Goal: Task Accomplishment & Management: Manage account settings

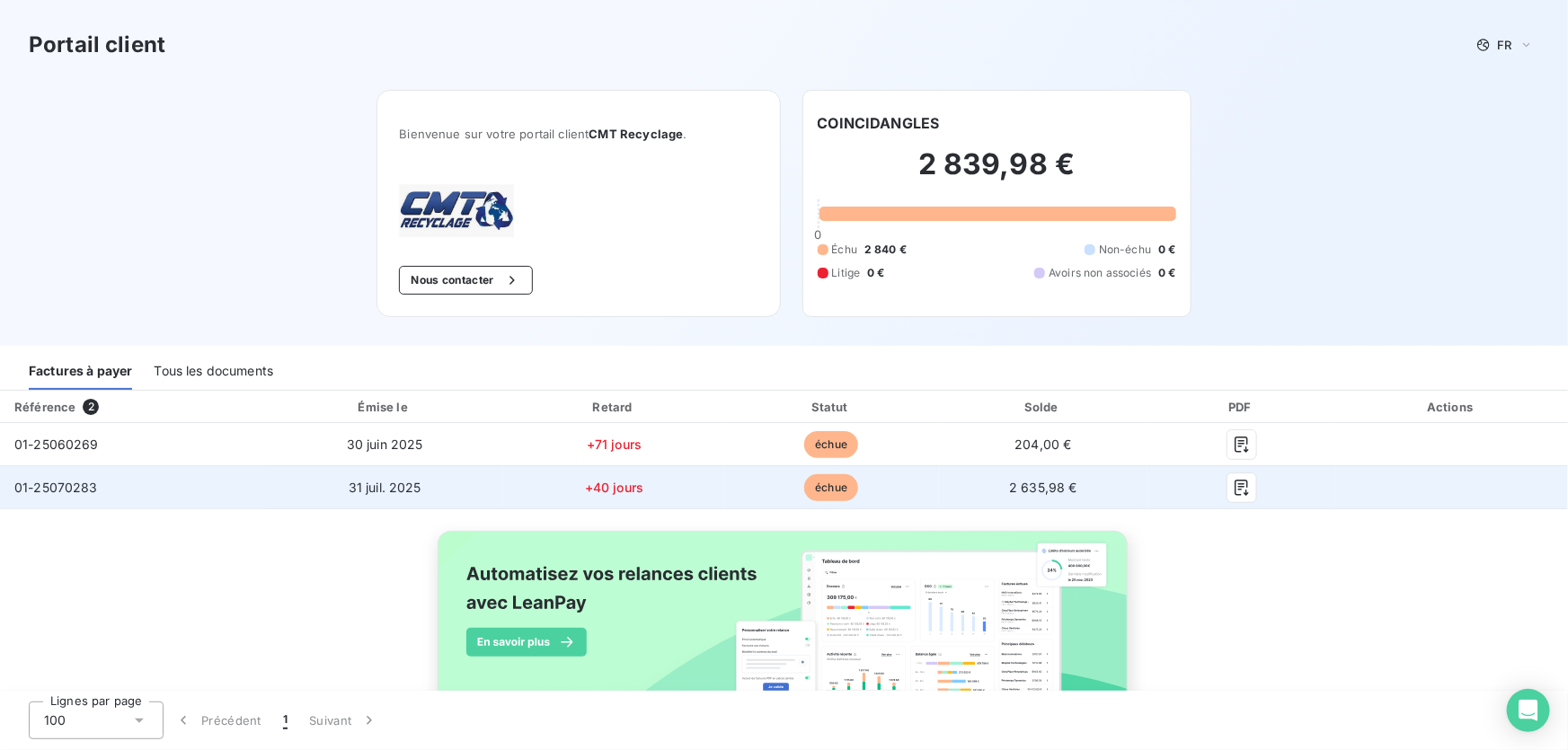
click at [1087, 475] on td "2 635,98 €" at bounding box center [1043, 488] width 209 height 43
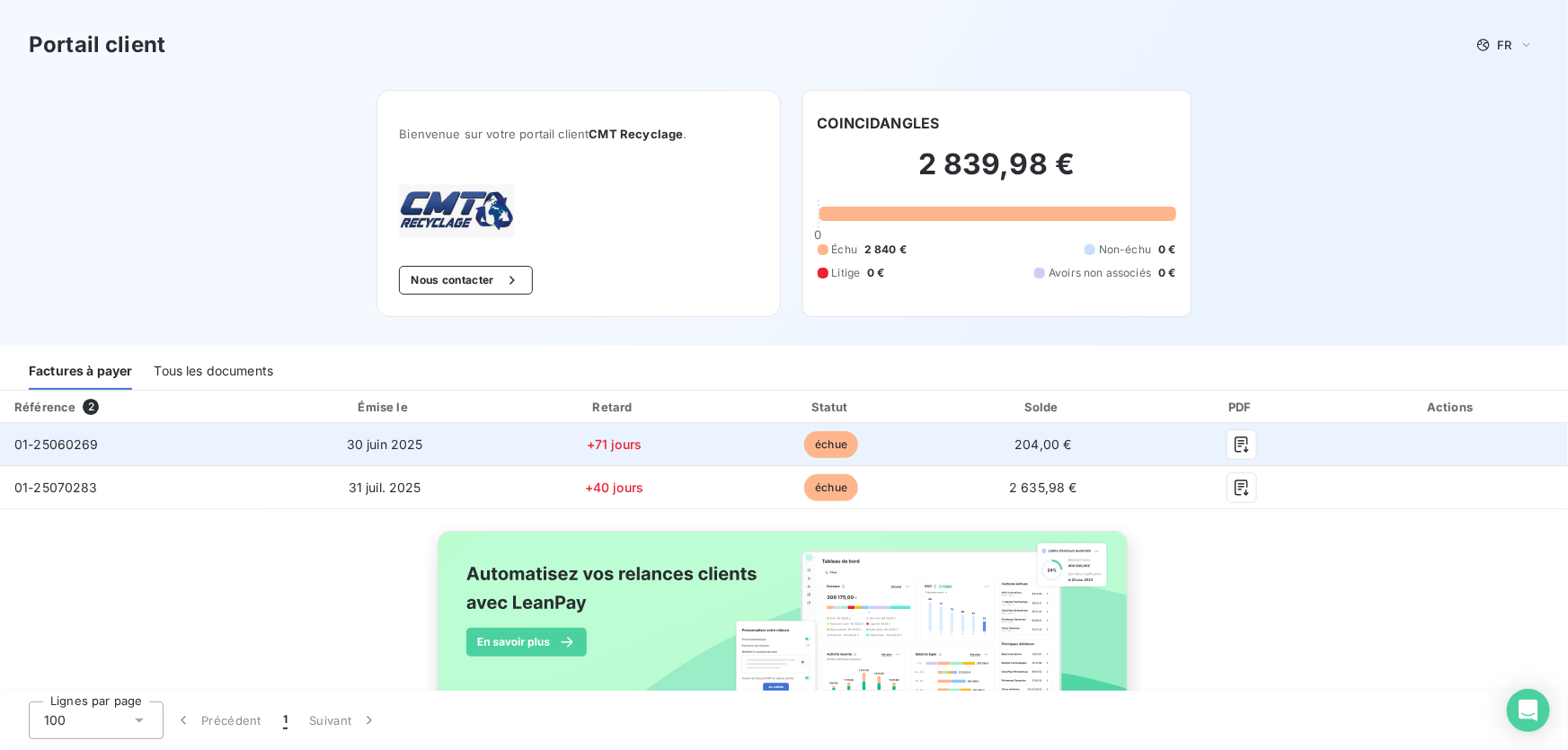
click at [1258, 453] on div at bounding box center [1241, 444] width 159 height 29
click at [1234, 440] on icon "button" at bounding box center [1241, 444] width 13 height 16
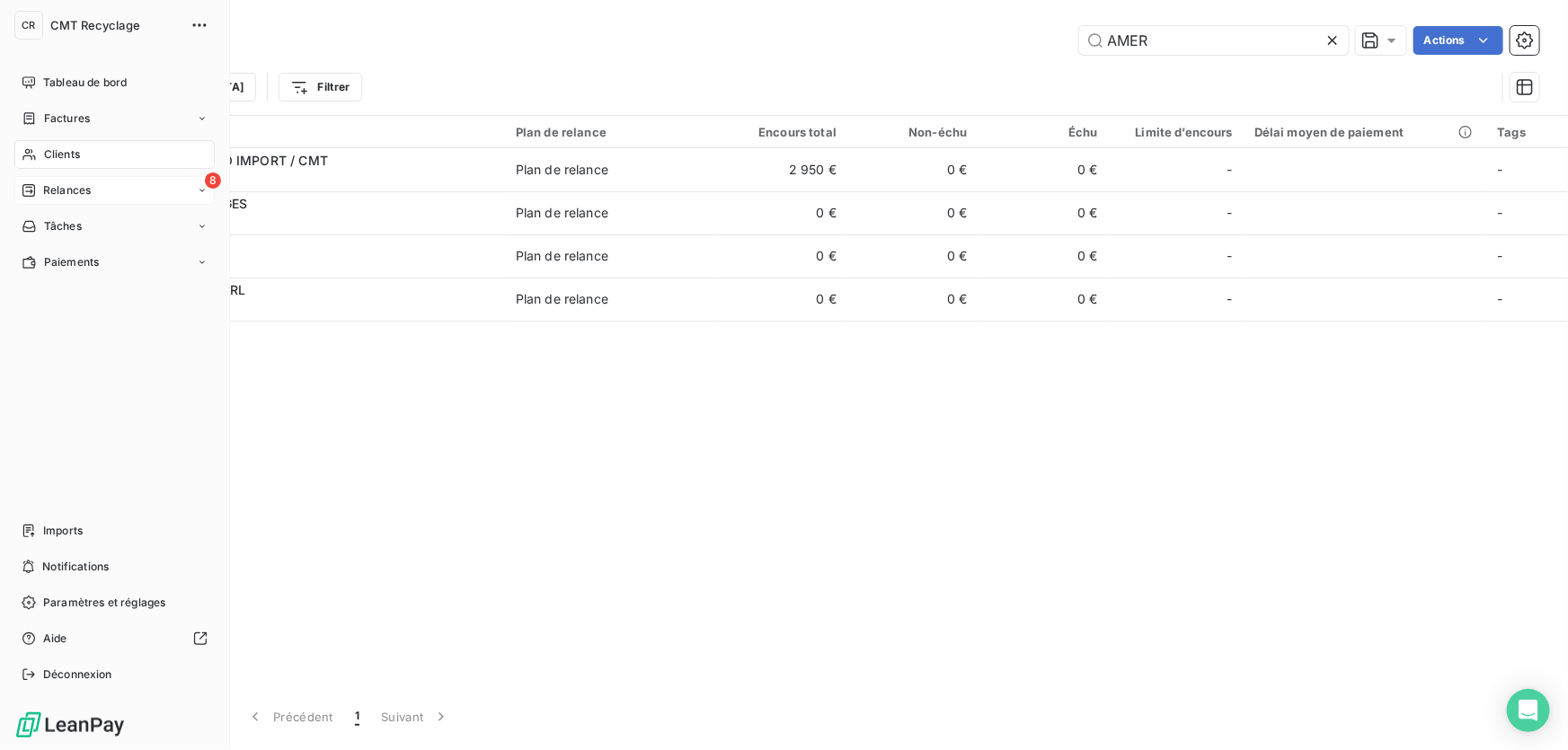
type input "AMER"
click at [22, 189] on icon at bounding box center [28, 190] width 14 height 14
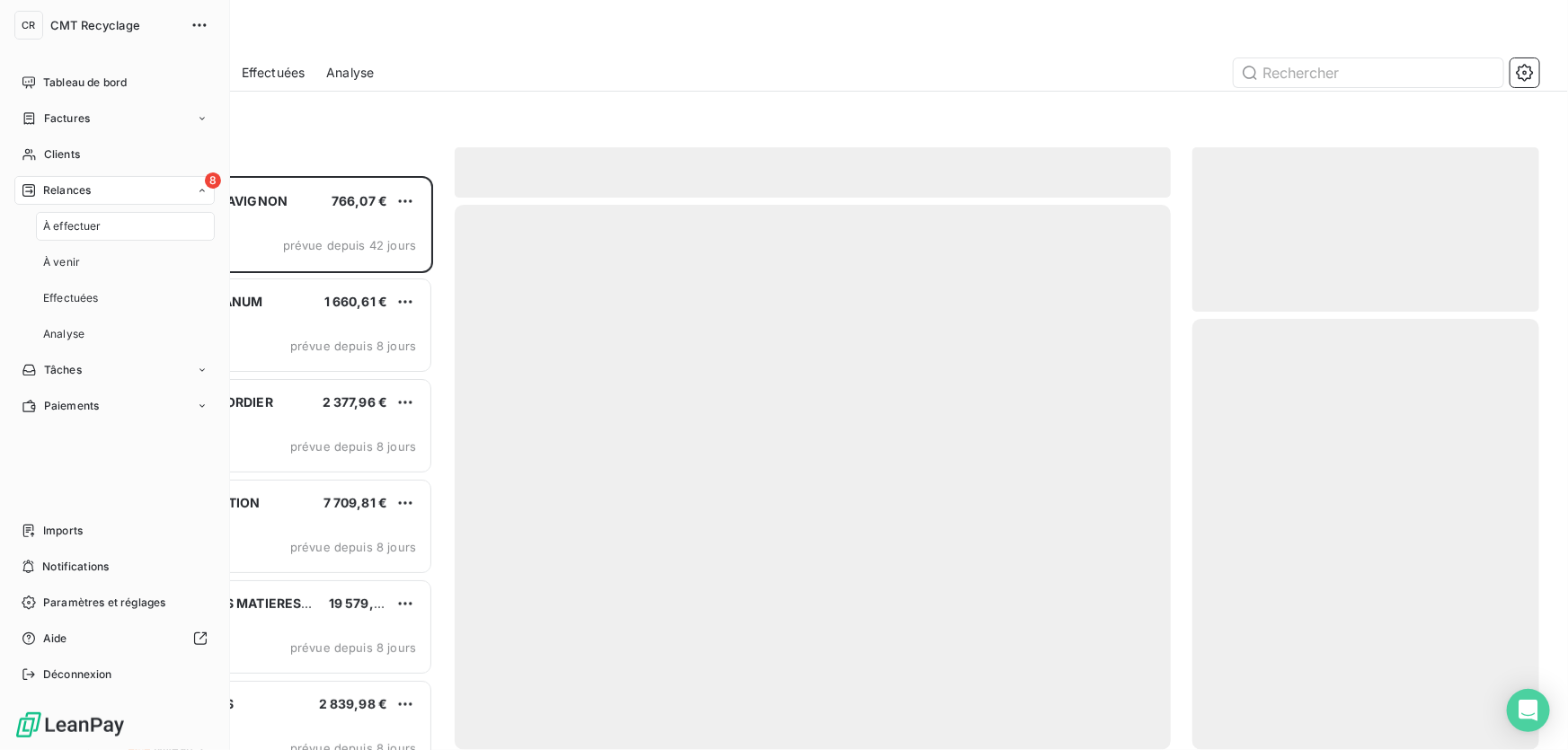
scroll to position [562, 334]
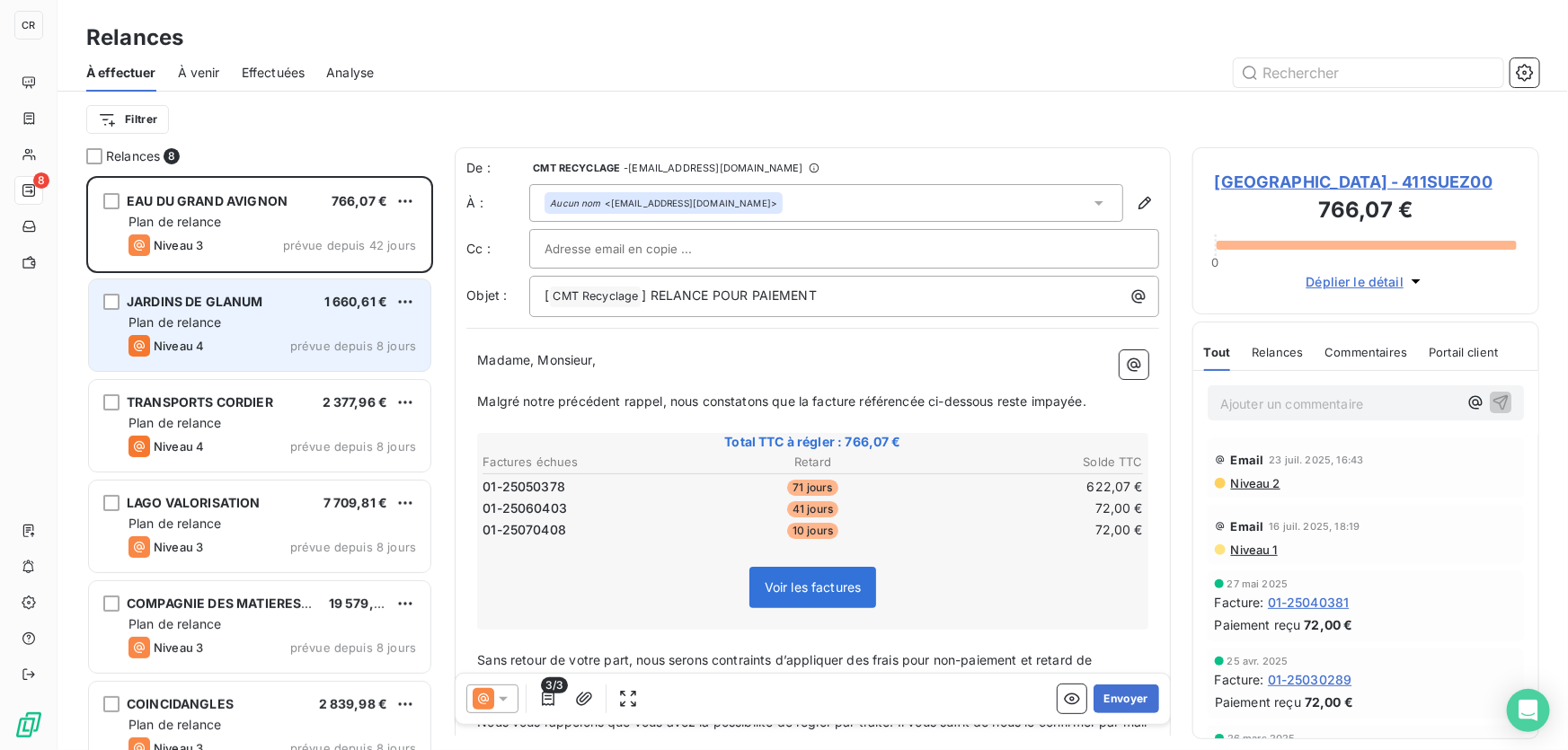
drag, startPoint x: 294, startPoint y: 315, endPoint x: 298, endPoint y: 300, distance: 15.5
click at [295, 315] on div "Plan de relance" at bounding box center [271, 322] width 287 height 18
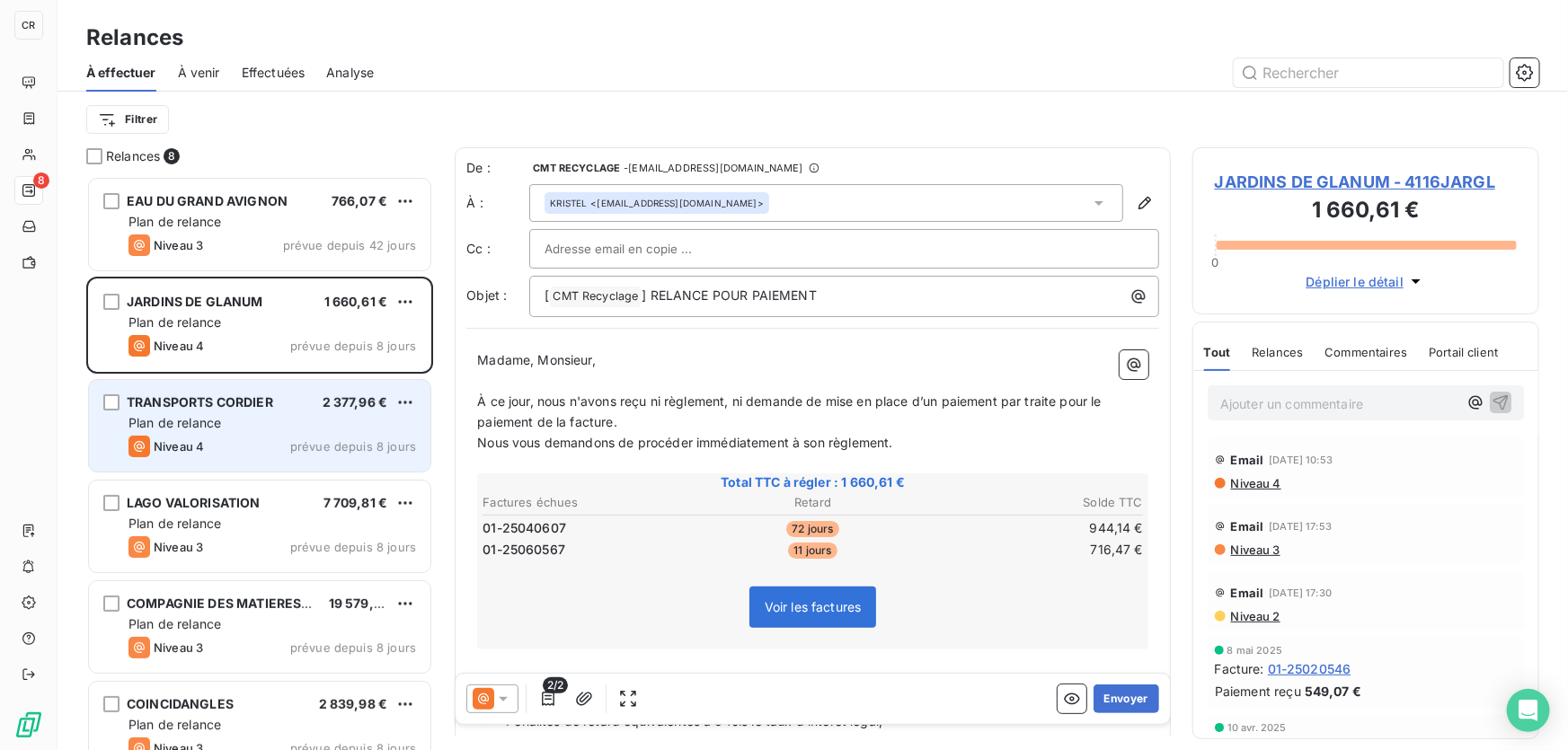
click at [269, 430] on div "Plan de relance" at bounding box center [271, 423] width 287 height 18
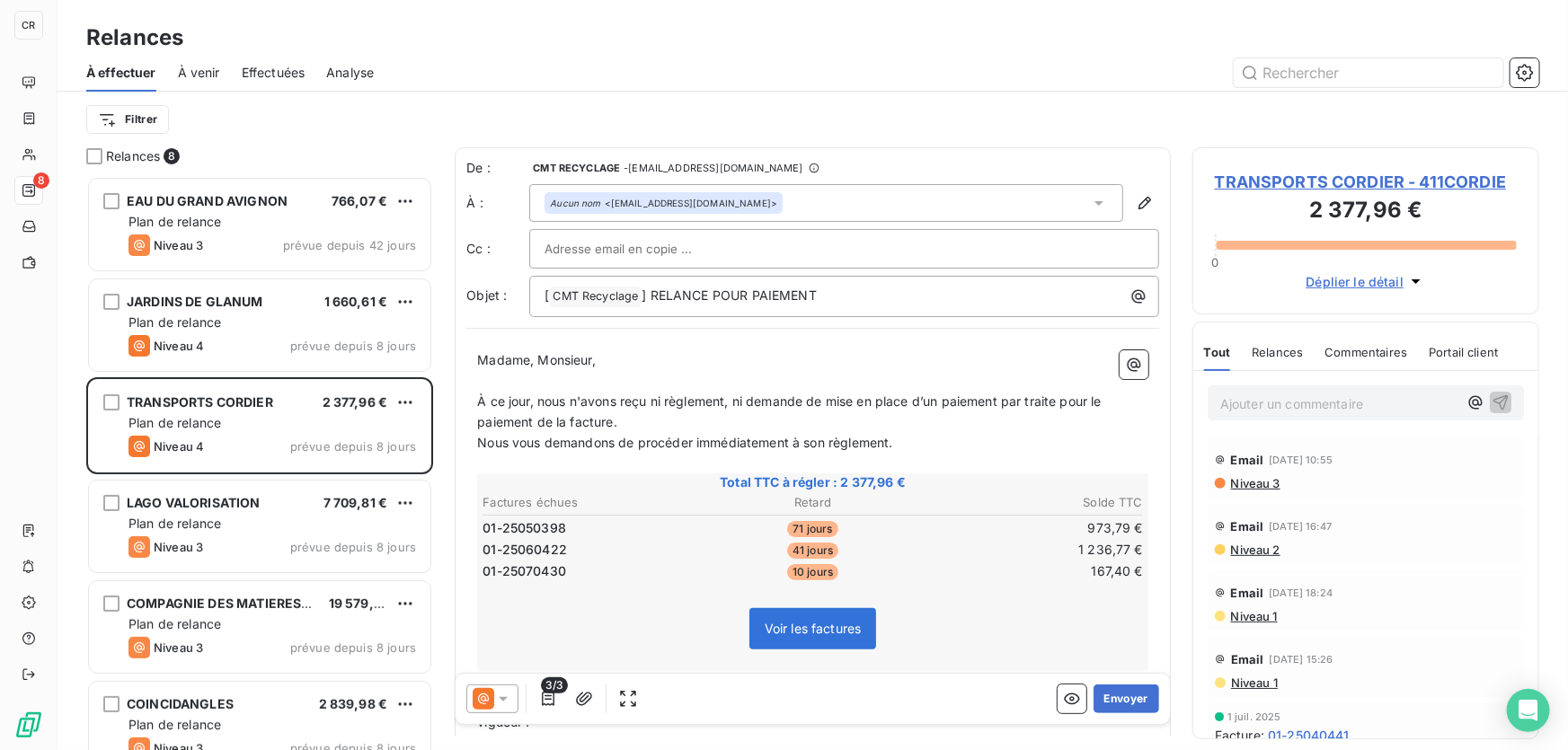
drag, startPoint x: 739, startPoint y: 474, endPoint x: 1237, endPoint y: 385, distance: 505.9
click at [1237, 385] on div "Ajouter un commentaire ﻿" at bounding box center [1365, 402] width 316 height 35
click at [1266, 396] on p "Ajouter un commentaire ﻿" at bounding box center [1339, 404] width 237 height 22
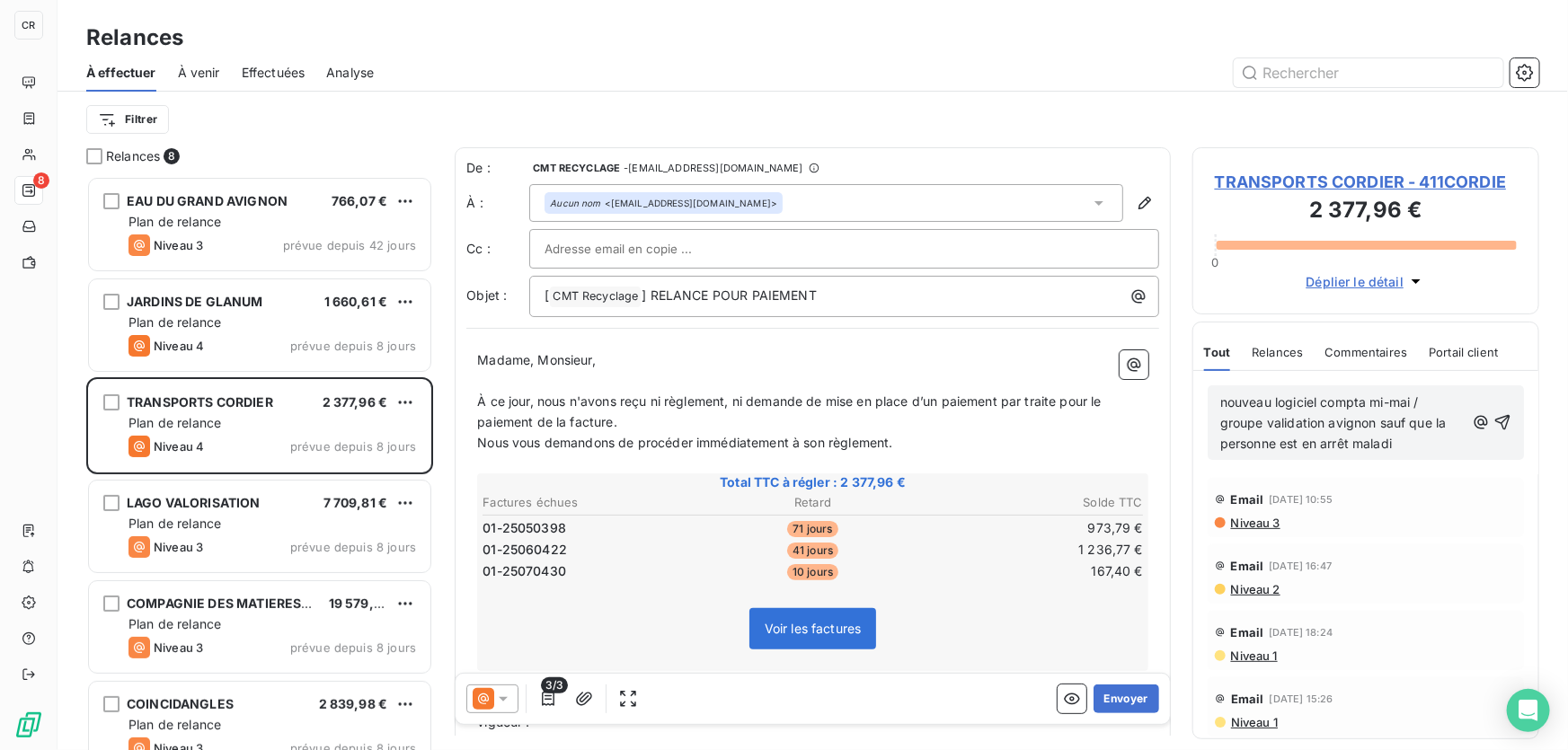
drag, startPoint x: 1362, startPoint y: 439, endPoint x: 1417, endPoint y: 440, distance: 55.0
click at [1417, 440] on p "nouveau logiciel compta mi-mai / groupe validation avignon sauf que la personne…" at bounding box center [1342, 424] width 244 height 62
click at [1382, 442] on span "nouveau logiciel compta mi-mai / groupe validation avignon sauf que la personne…" at bounding box center [1335, 423] width 230 height 57
click at [1403, 442] on p "nouveau logiciel compta mi-mai / groupe validation avignon sauf que la personne…" at bounding box center [1342, 424] width 244 height 62
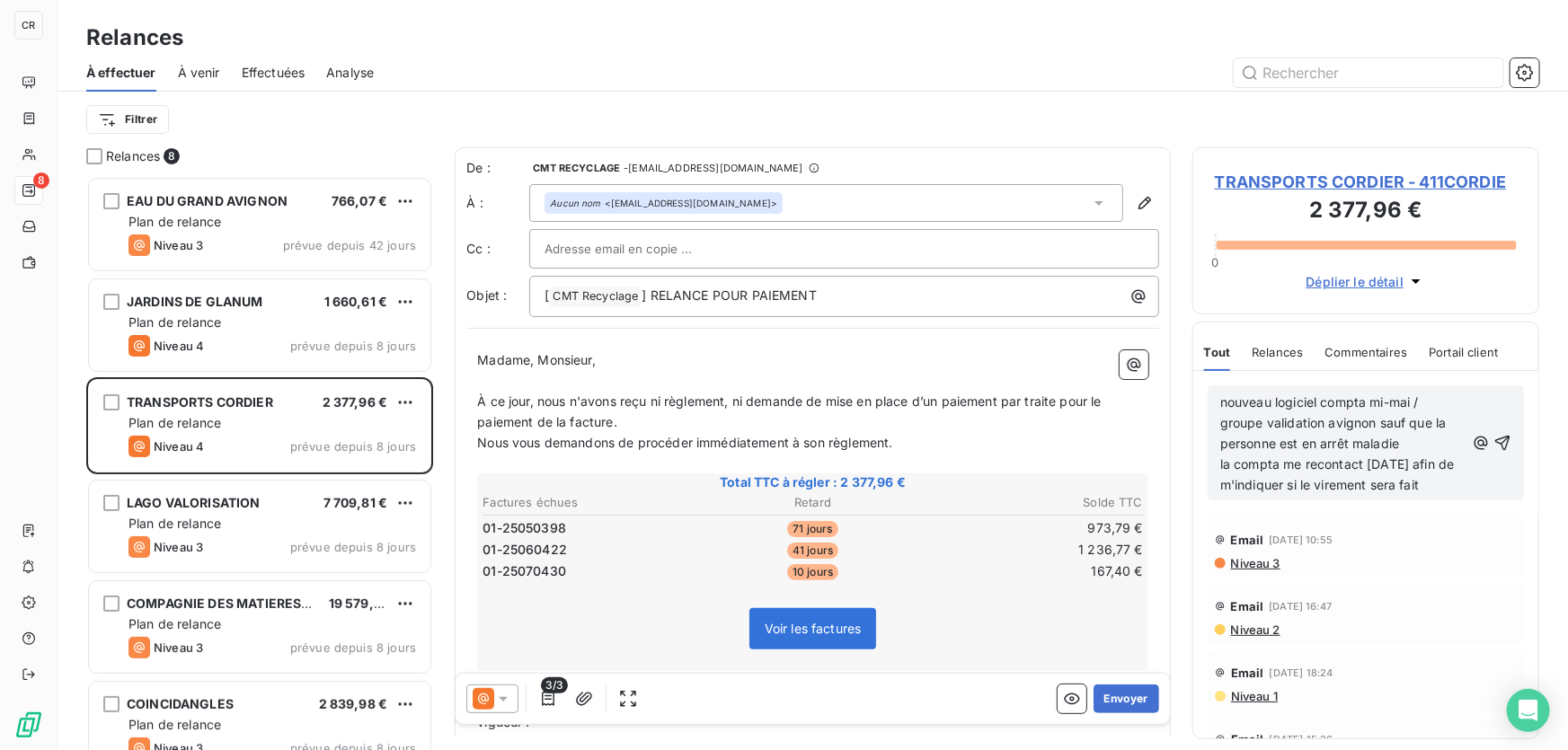
click at [1347, 458] on span "nouveau logiciel compta mi-mai / groupe validation avignon sauf que la personne…" at bounding box center [1339, 443] width 238 height 98
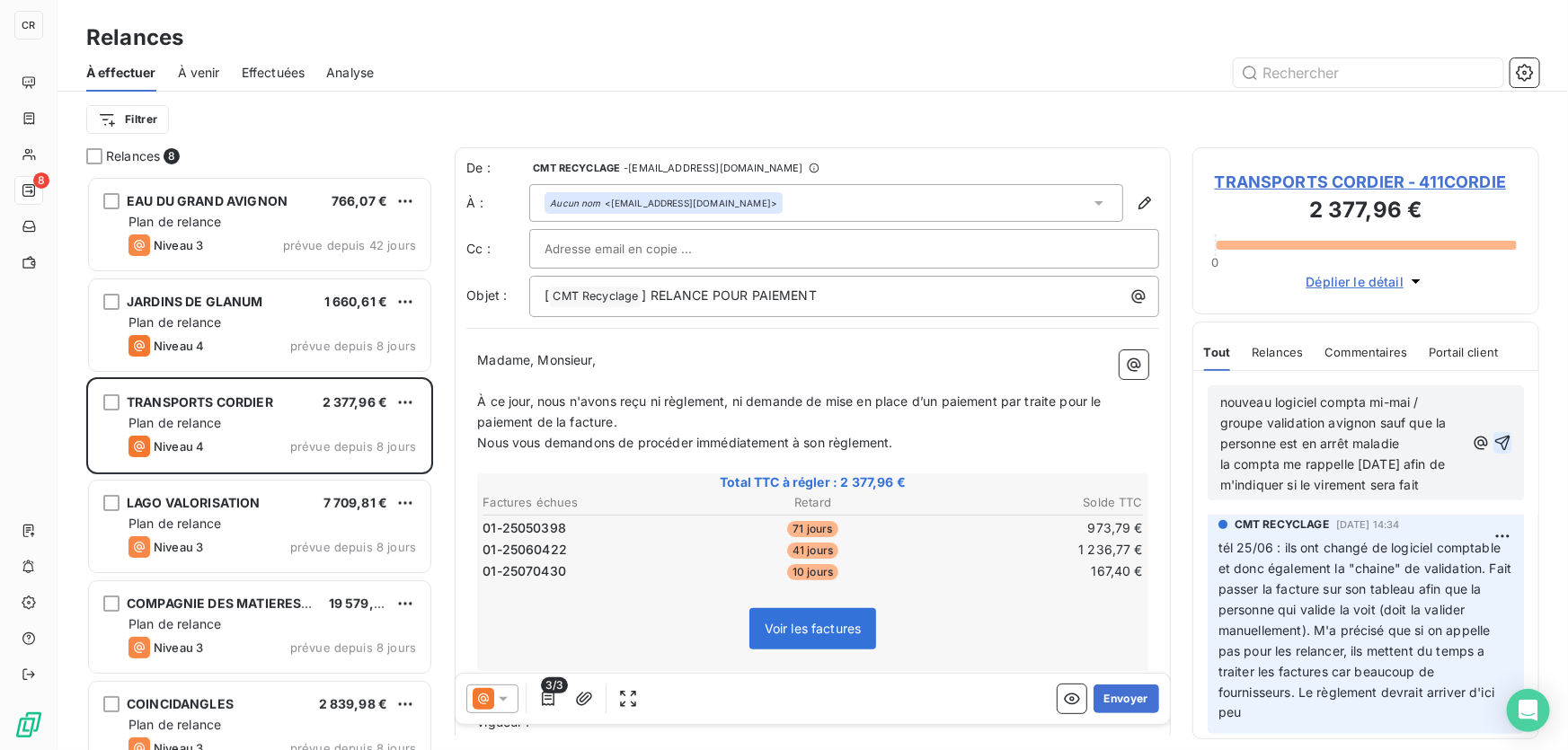
click at [1495, 441] on icon "button" at bounding box center [1503, 443] width 15 height 15
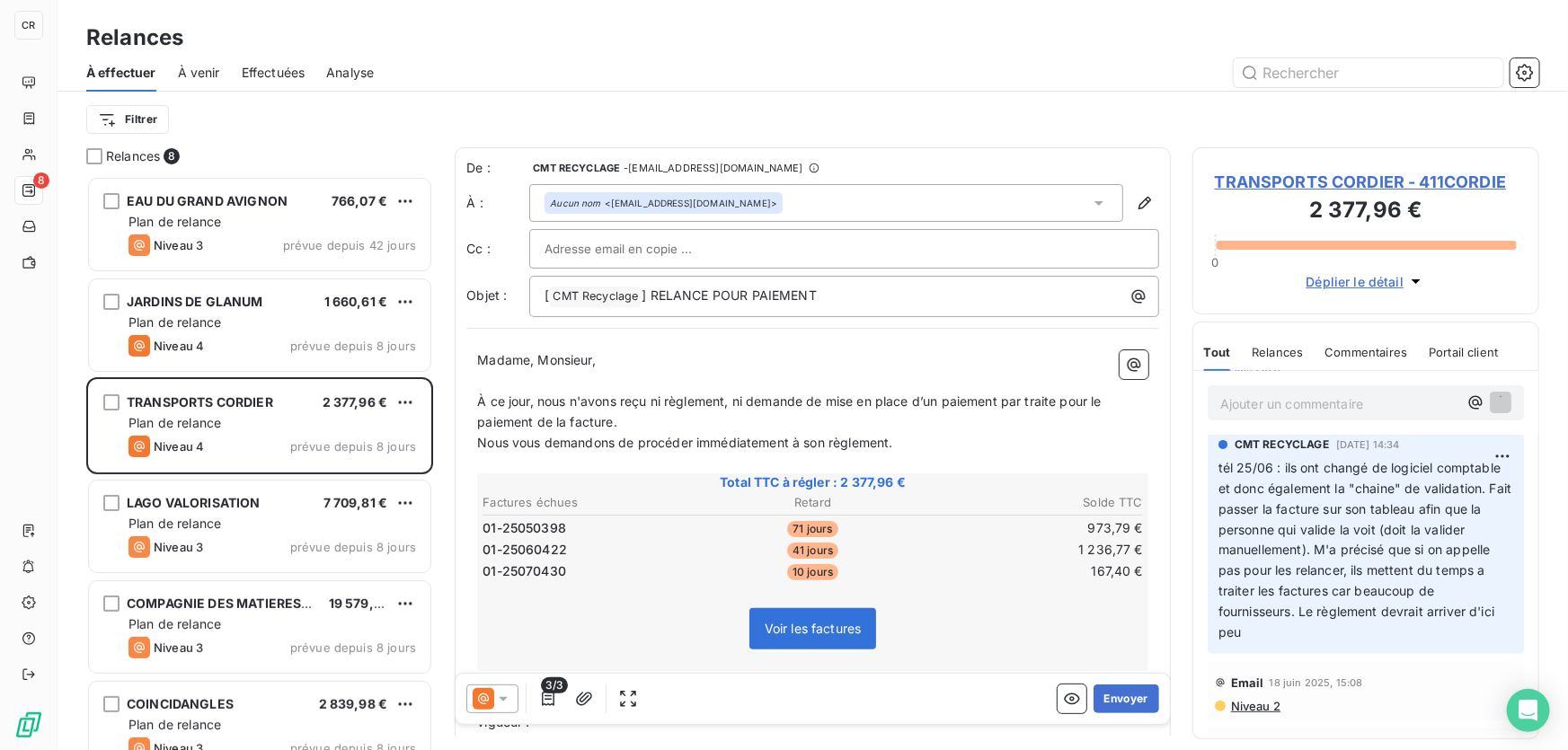
scroll to position [268, 0]
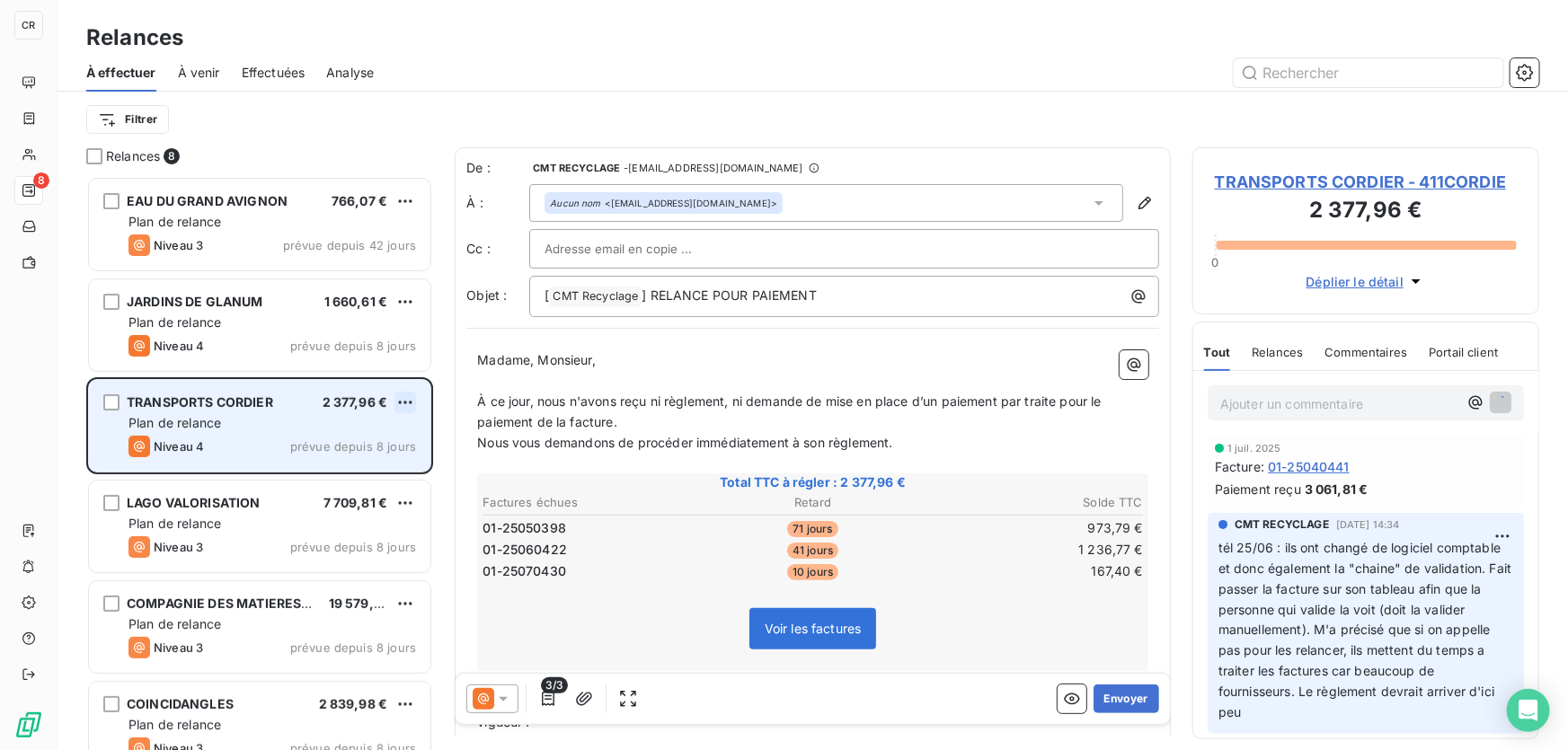
click at [409, 400] on html "CR 8 Relances À effectuer À venir Effectuées Analyse Filtrer Relances 8 EAU DU …" at bounding box center [784, 375] width 1568 height 750
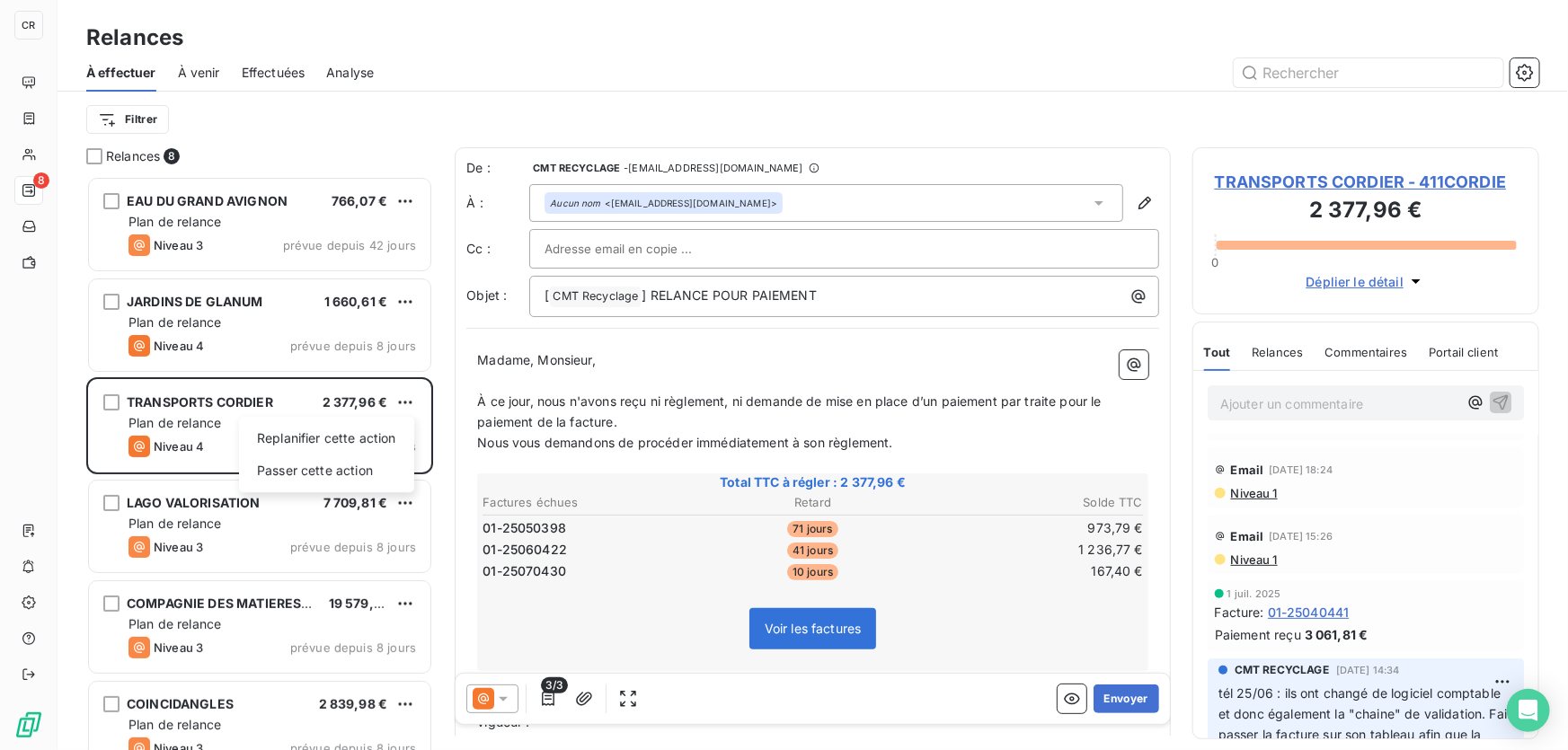
scroll to position [414, 0]
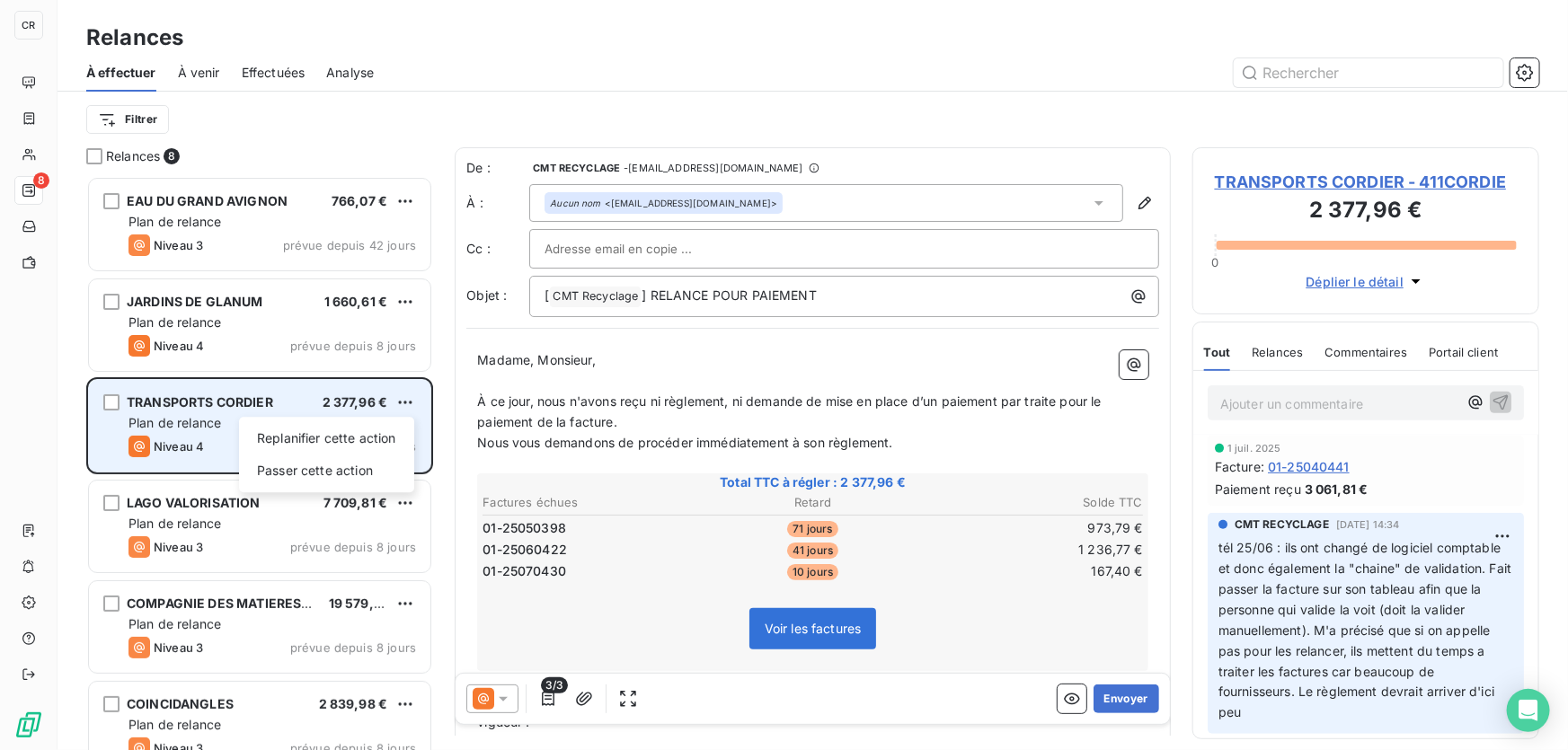
click at [374, 422] on div "Replanifier cette action Passer cette action" at bounding box center [326, 454] width 175 height 76
click at [372, 432] on div "Replanifier cette action" at bounding box center [326, 438] width 161 height 29
select select "8"
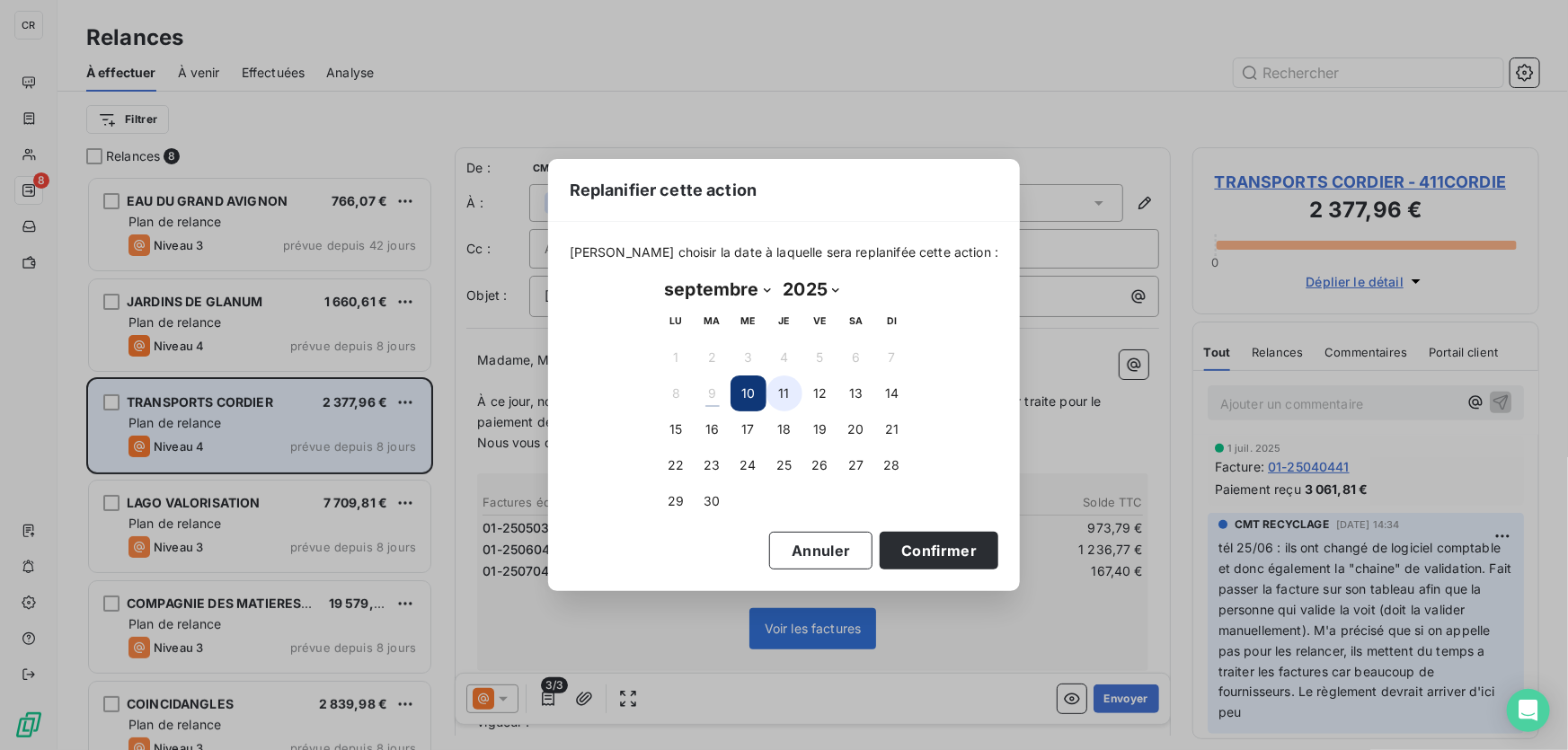
click at [781, 395] on button "11" at bounding box center [784, 394] width 36 height 36
click at [926, 557] on button "Confirmer" at bounding box center [939, 551] width 119 height 37
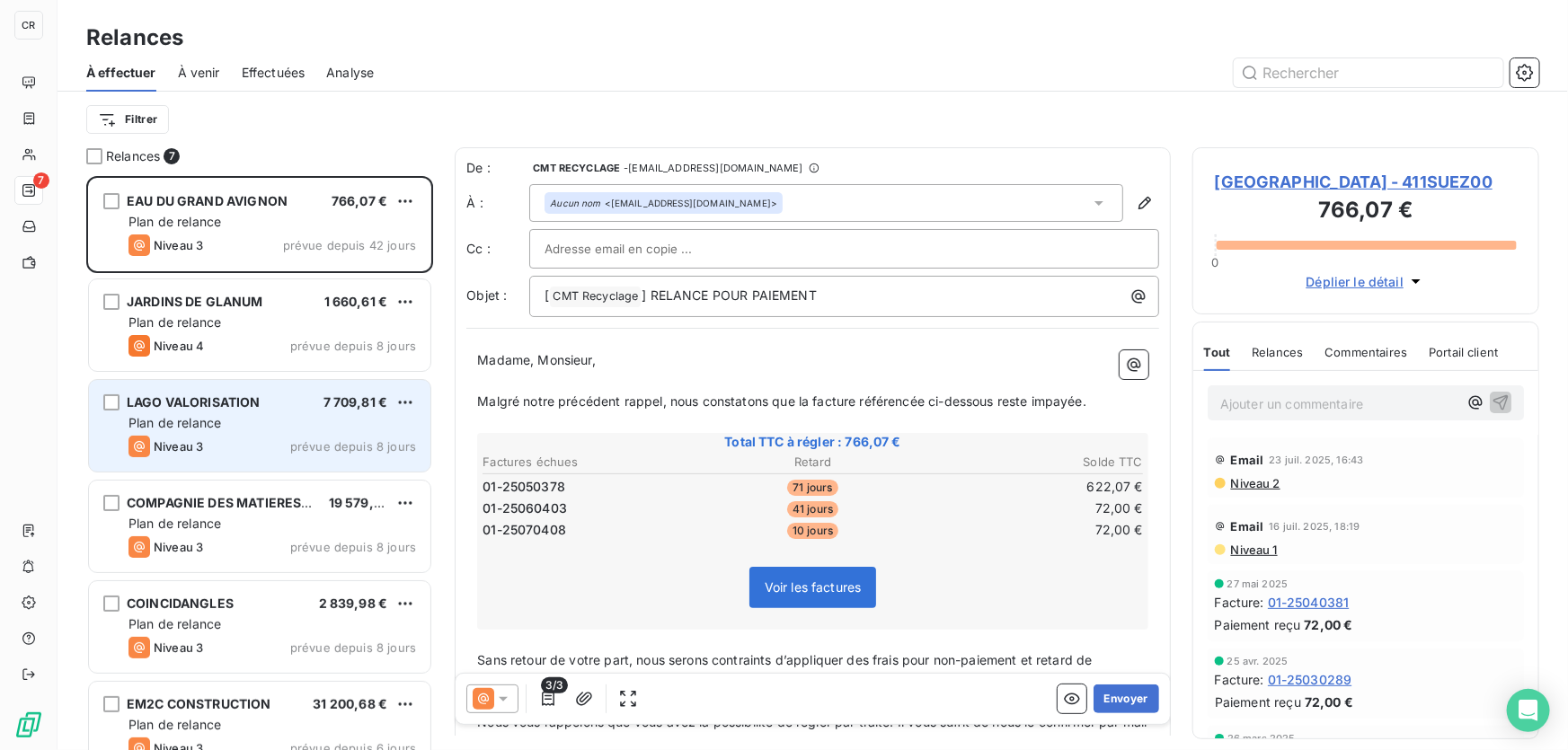
click at [241, 430] on div "Plan de relance" at bounding box center [271, 423] width 287 height 18
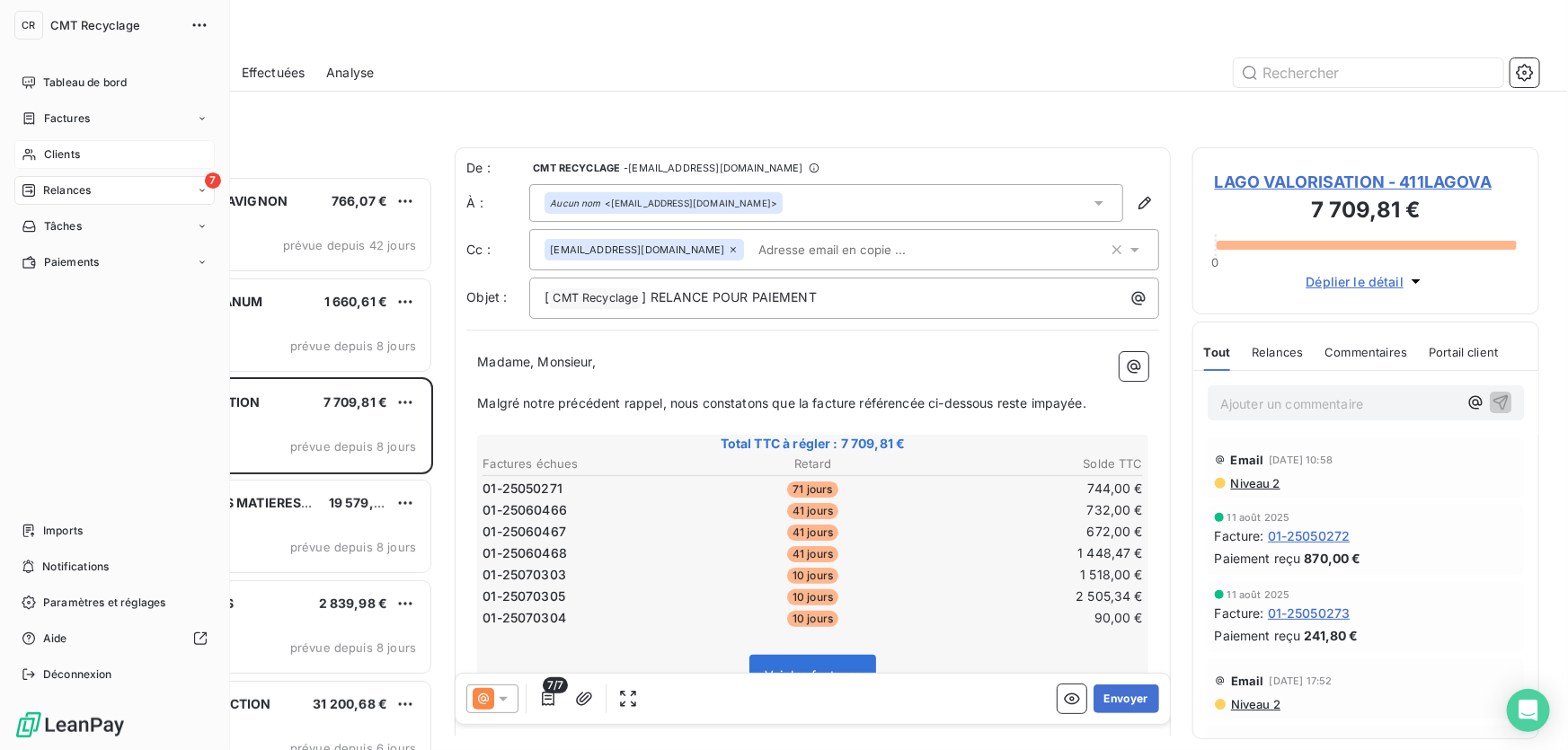
click at [31, 166] on div "Clients" at bounding box center [114, 154] width 200 height 29
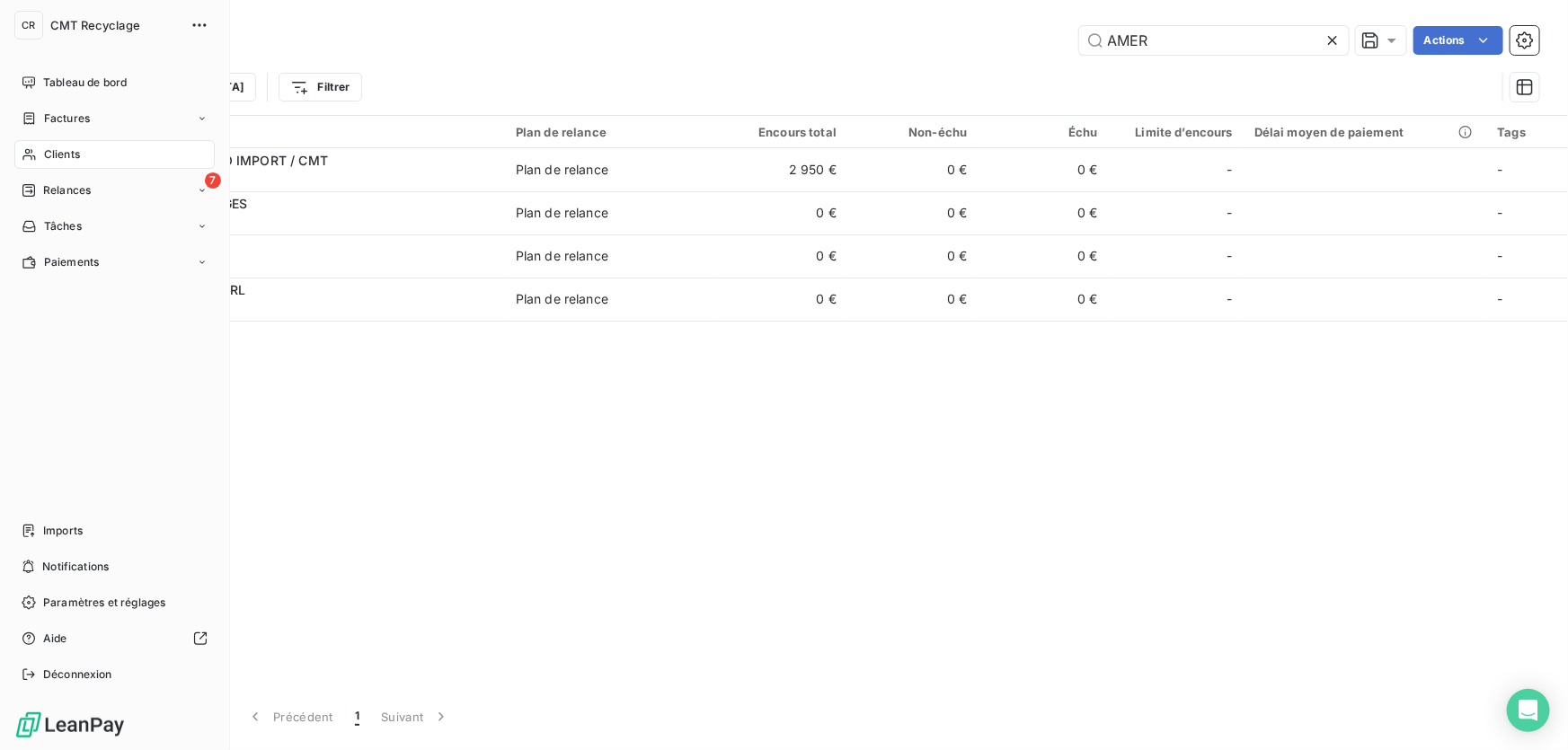
click at [80, 162] on div "Clients" at bounding box center [114, 154] width 200 height 29
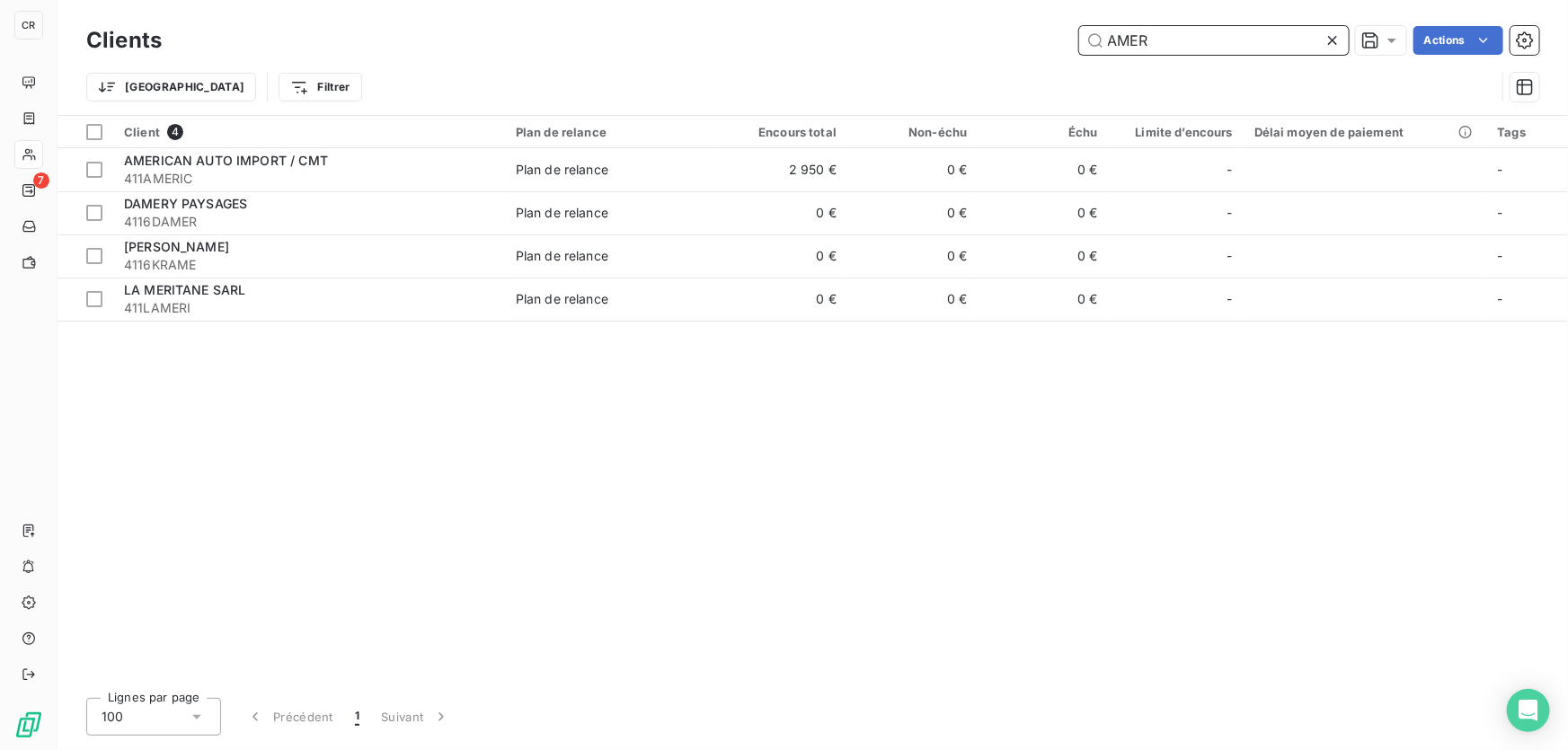
click at [1212, 34] on input "AMER" at bounding box center [1214, 40] width 269 height 29
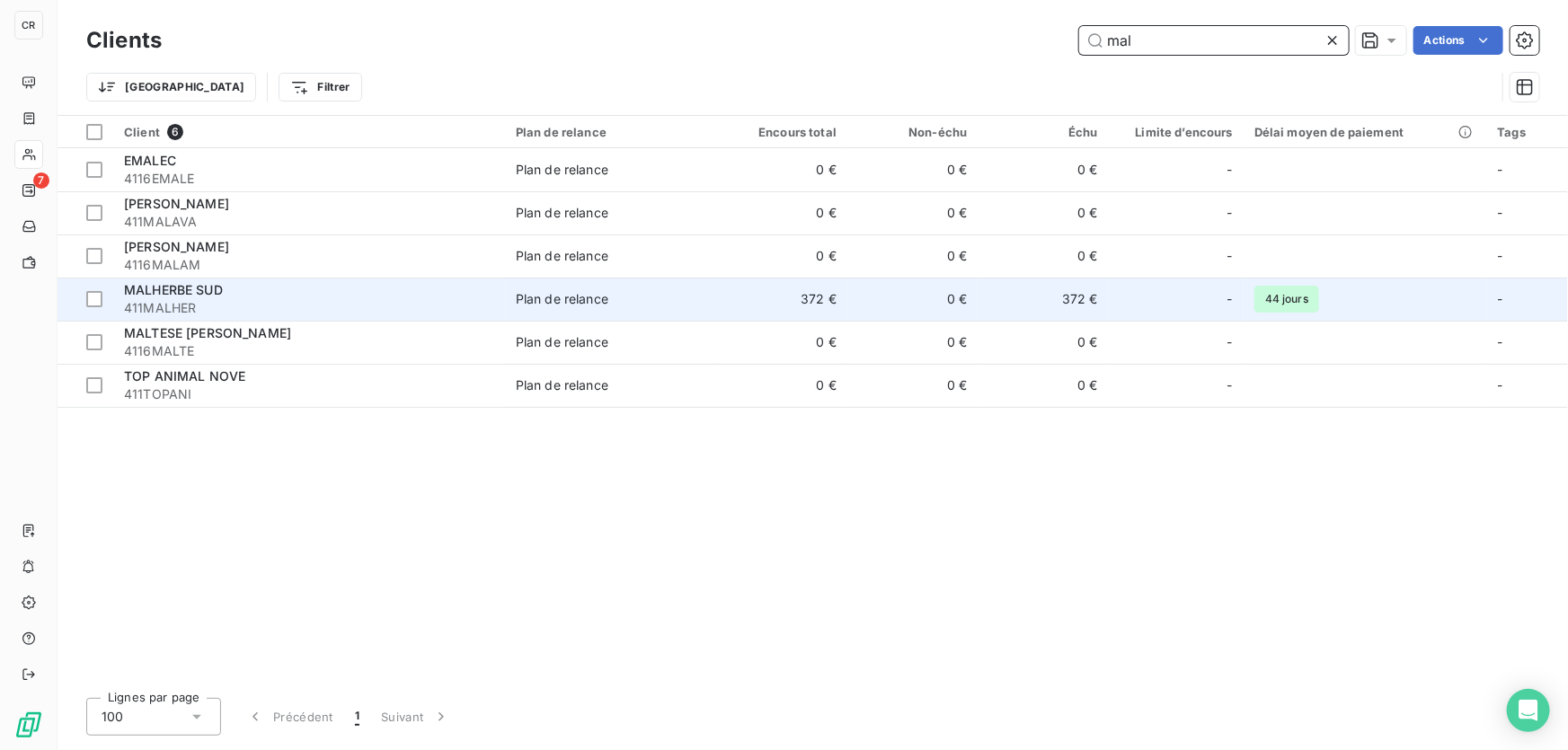
type input "mal"
click at [258, 299] on span "411MALHER" at bounding box center [309, 308] width 370 height 18
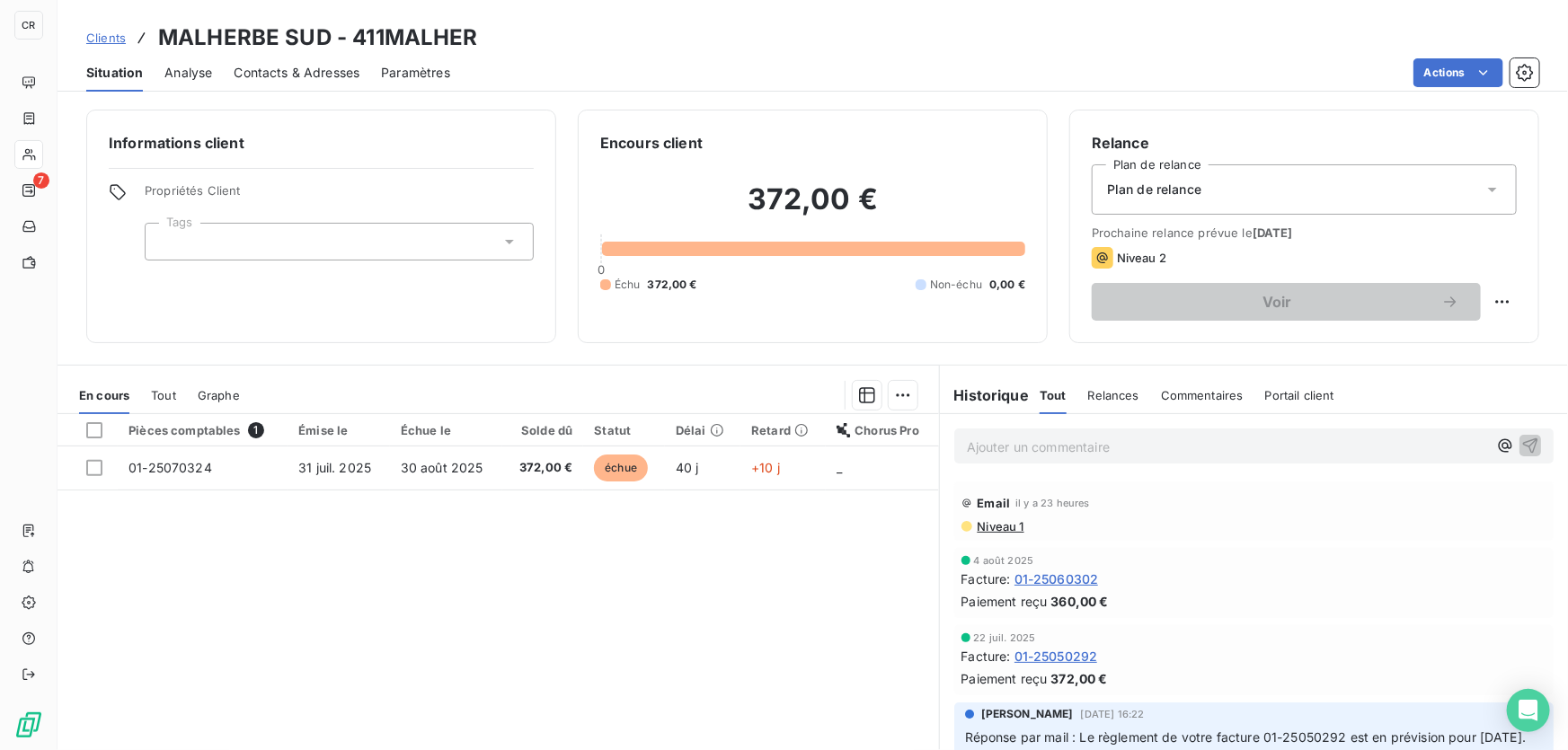
click at [1024, 443] on p "Ajouter un commentaire ﻿" at bounding box center [1227, 447] width 520 height 22
click at [1096, 447] on span "mail 09/09 : LIQUIDATION" at bounding box center [1046, 445] width 160 height 15
click at [1185, 444] on p "mail 09/09 :" at bounding box center [1227, 446] width 520 height 21
click at [1521, 448] on icon "button" at bounding box center [1530, 444] width 18 height 18
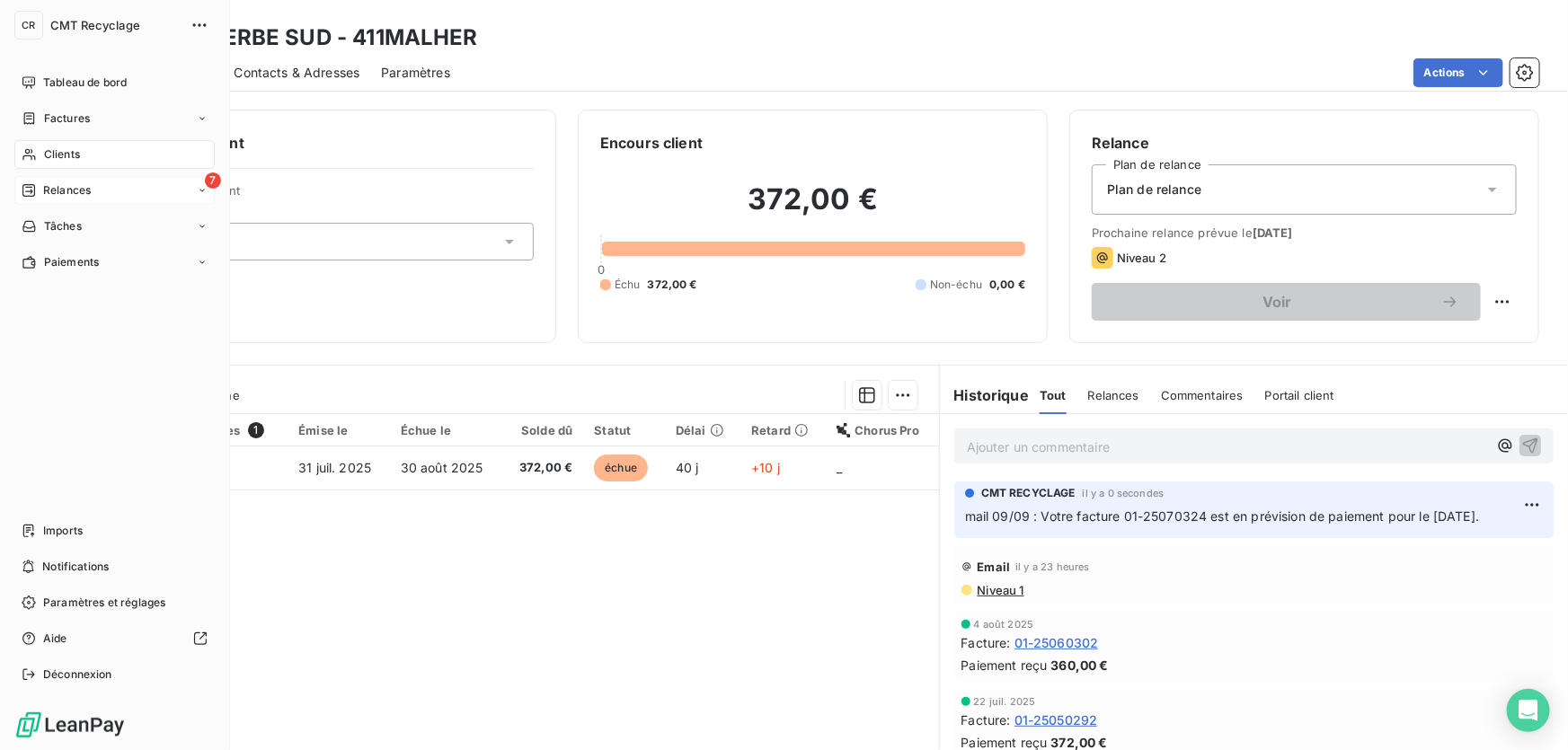
click at [56, 187] on span "Relances" at bounding box center [66, 190] width 48 height 16
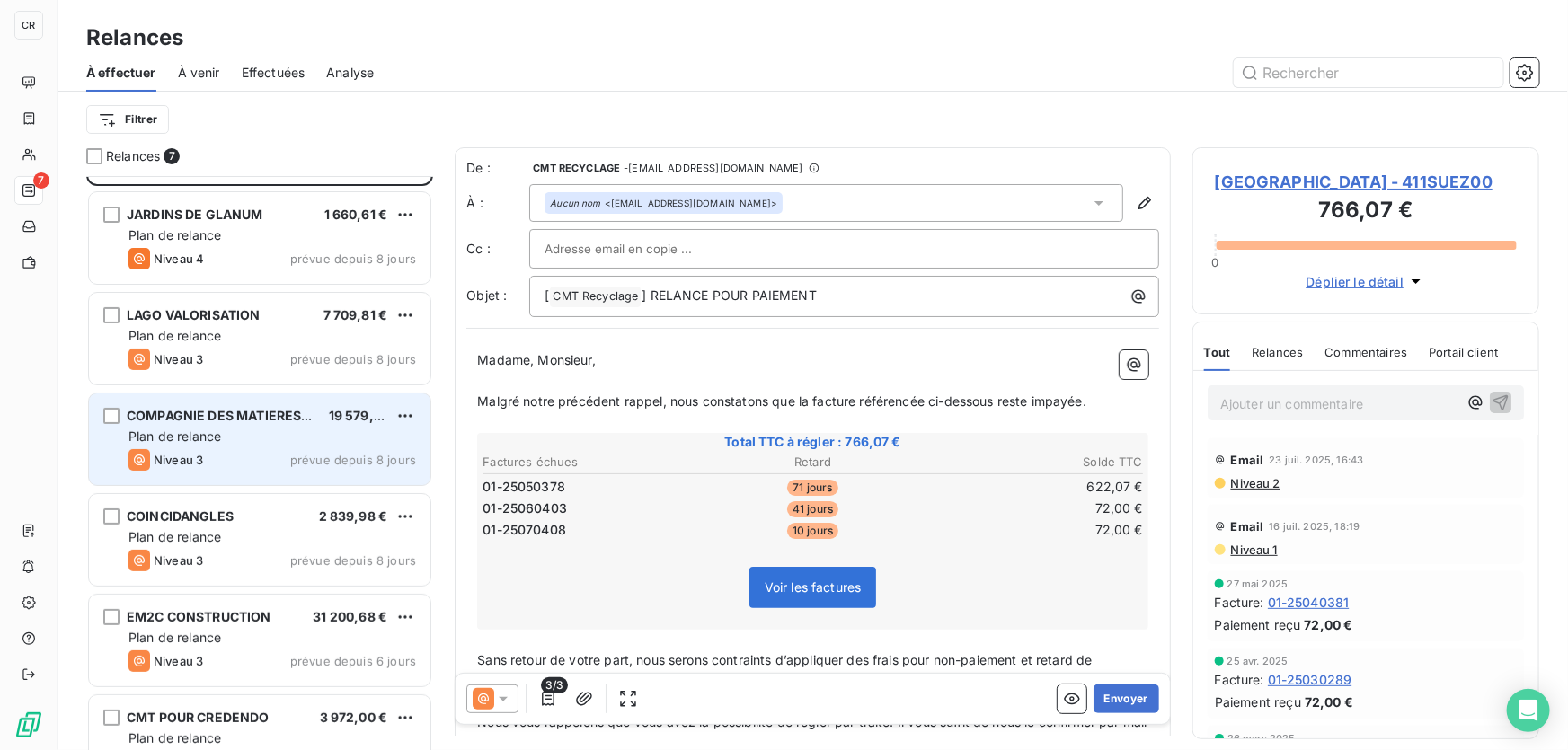
scroll to position [129, 0]
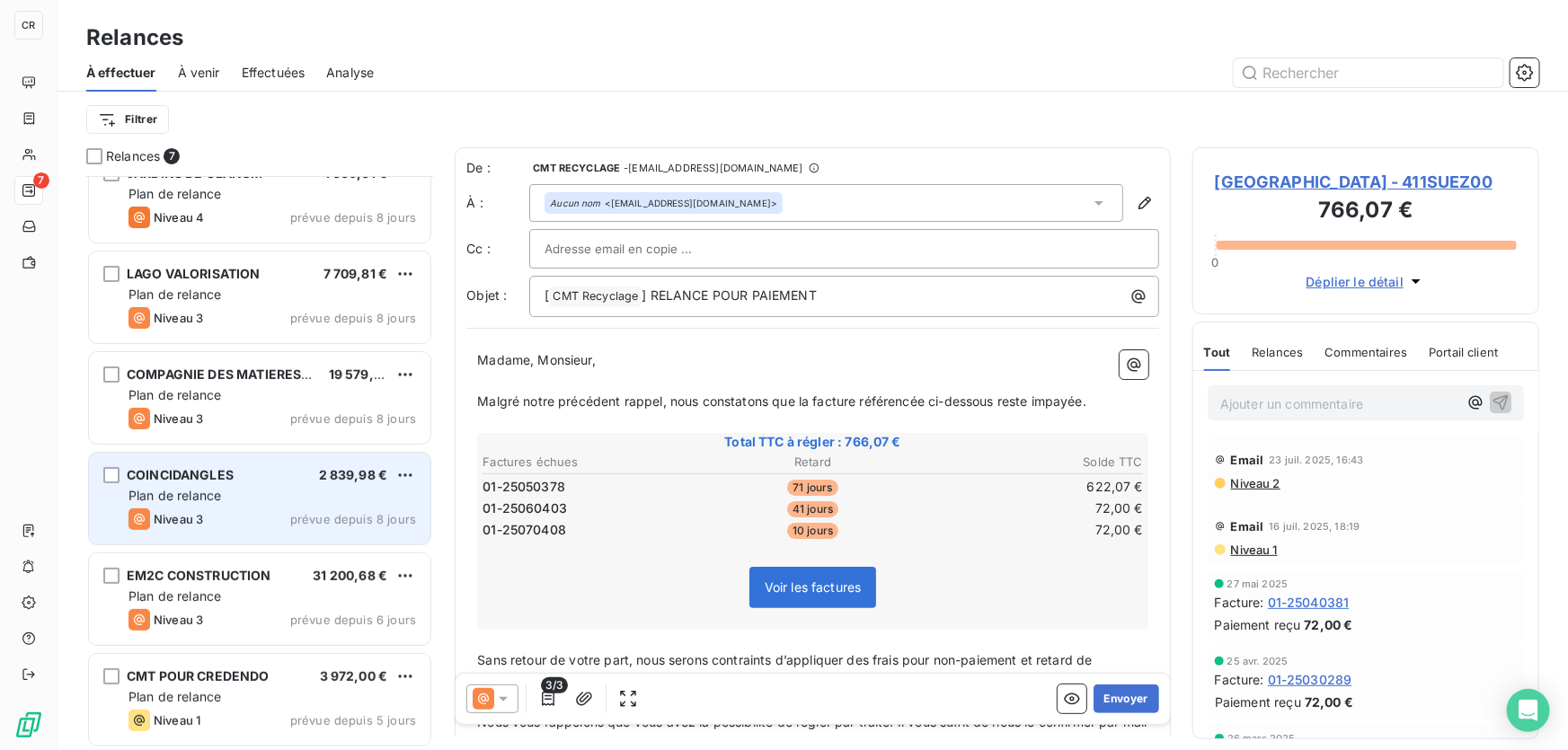
click at [223, 478] on span "COINCIDANGLES" at bounding box center [180, 475] width 107 height 15
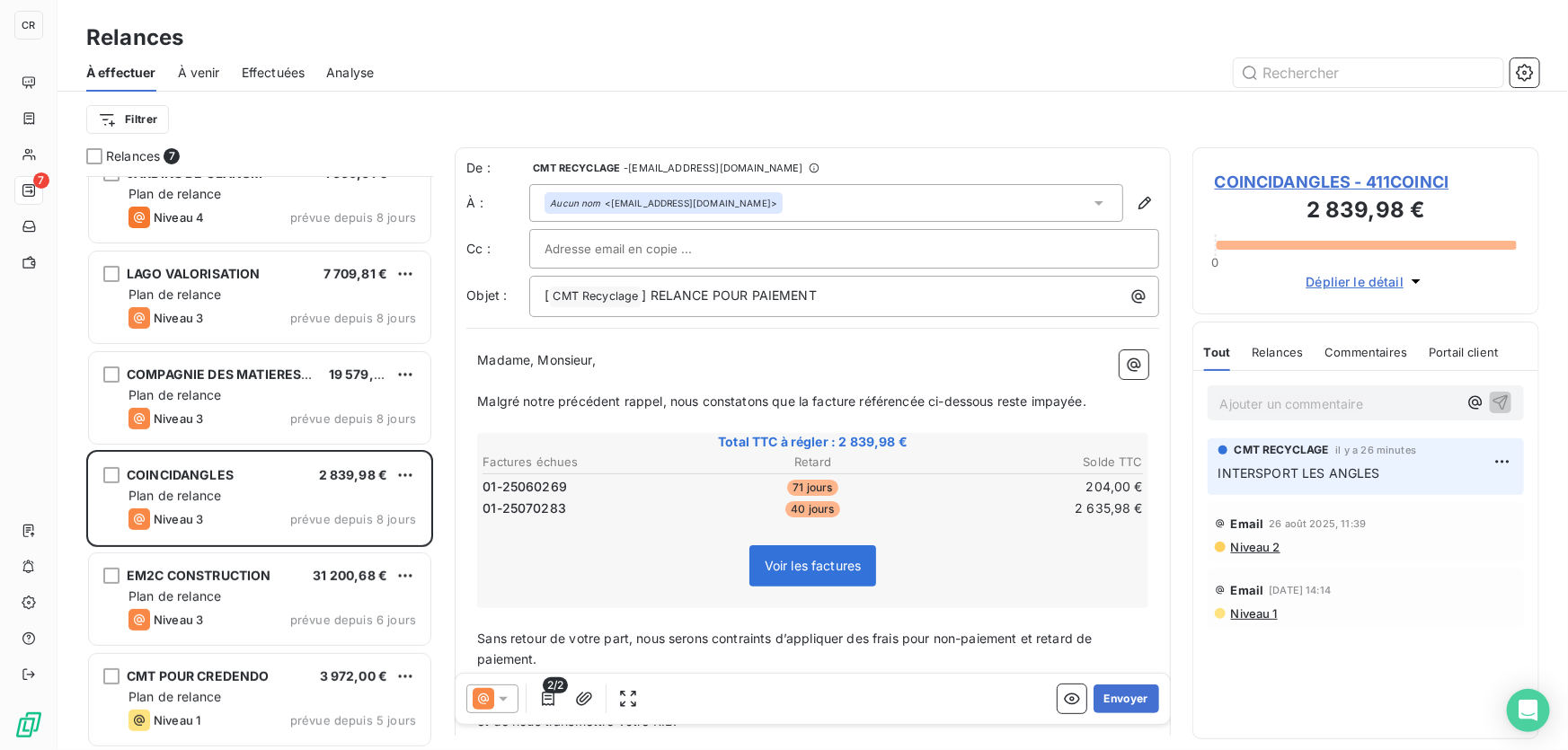
click at [1267, 402] on p "Ajouter un commentaire ﻿" at bounding box center [1339, 404] width 237 height 22
click at [1233, 398] on span "[PERSON_NAME] doit appeler - [DATE]" at bounding box center [1338, 402] width 237 height 15
click at [1502, 398] on icon "button" at bounding box center [1500, 401] width 18 height 18
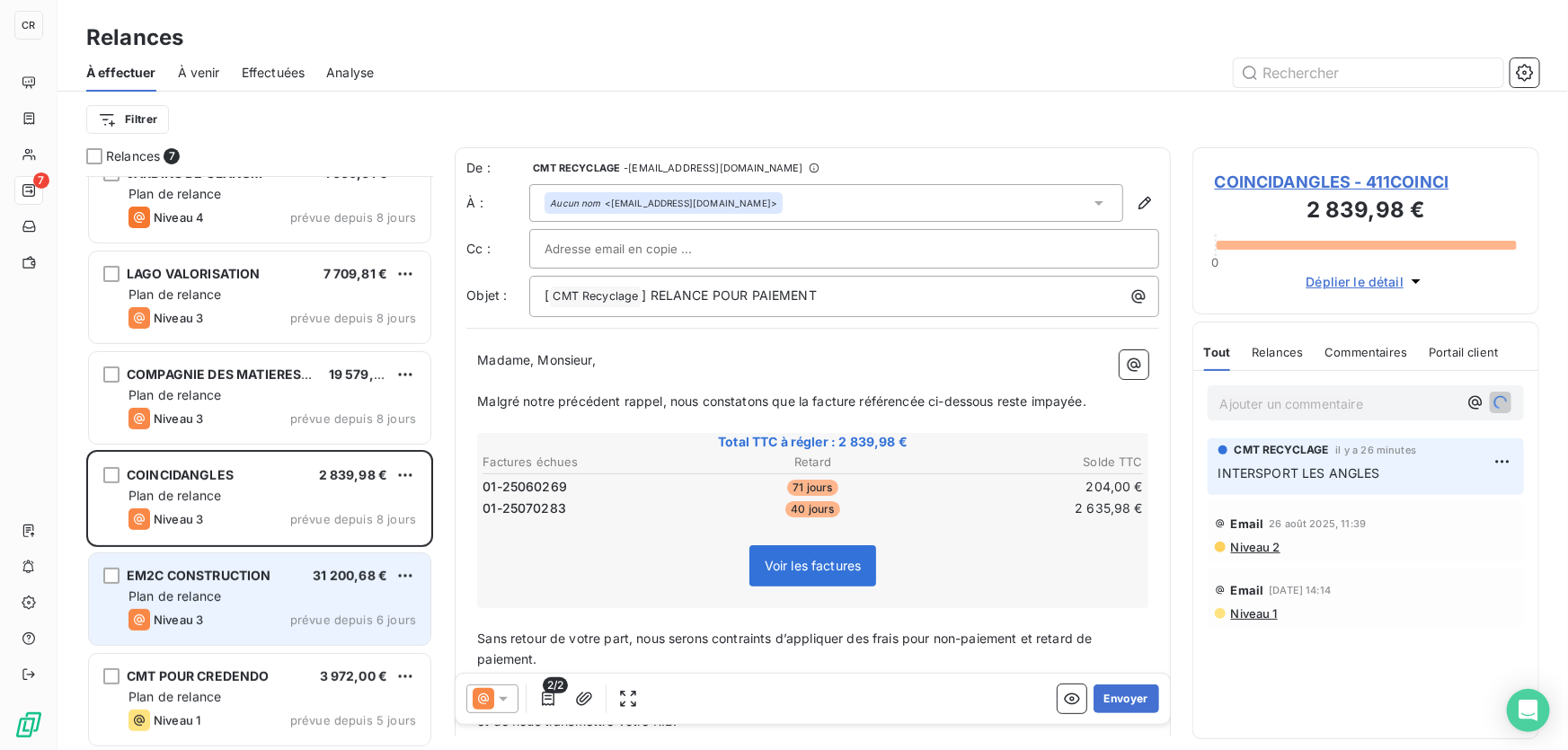
click at [247, 622] on div "Niveau 3 prévue depuis 6 jours" at bounding box center [271, 619] width 287 height 22
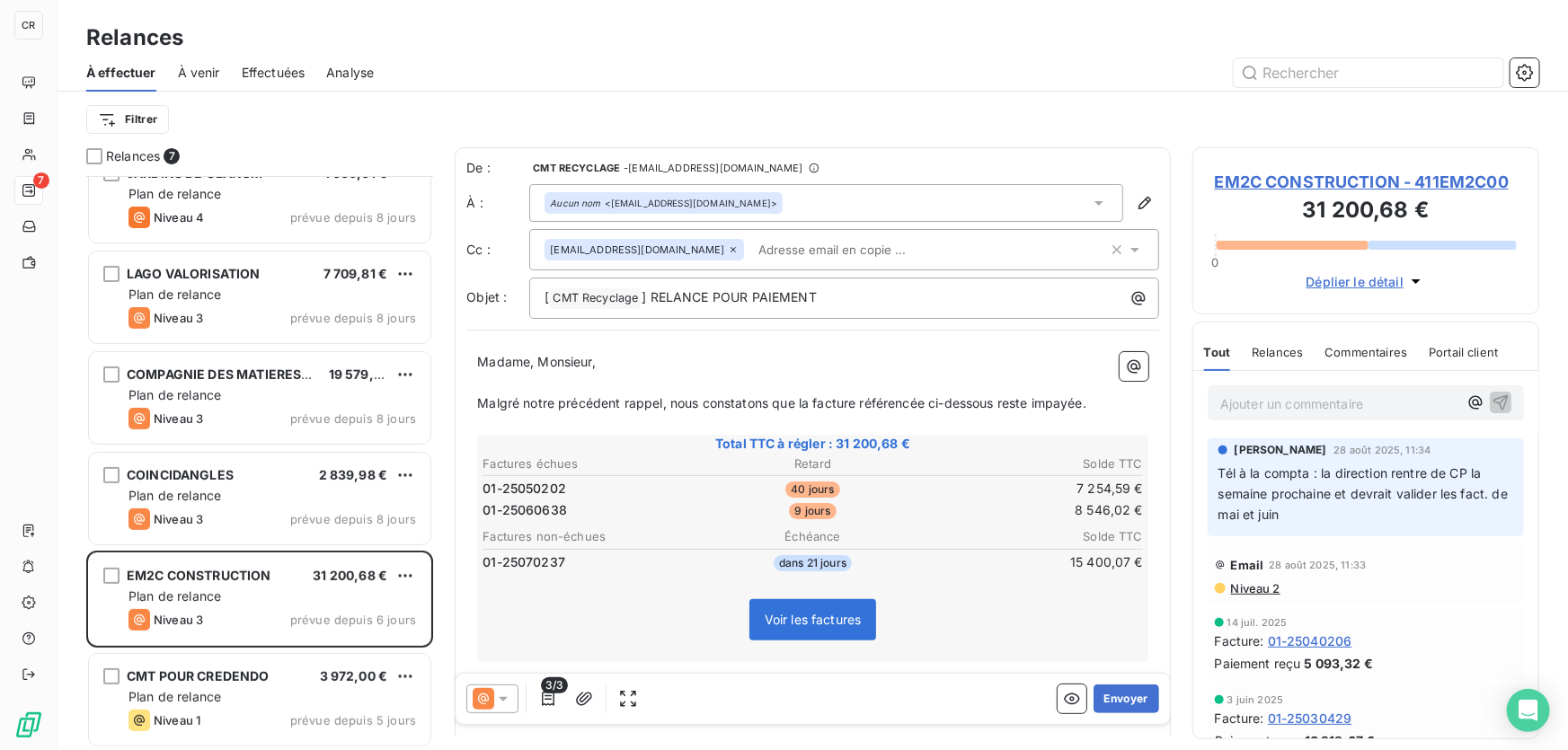
click at [1273, 396] on p "Ajouter un commentaire ﻿" at bounding box center [1339, 404] width 237 height 22
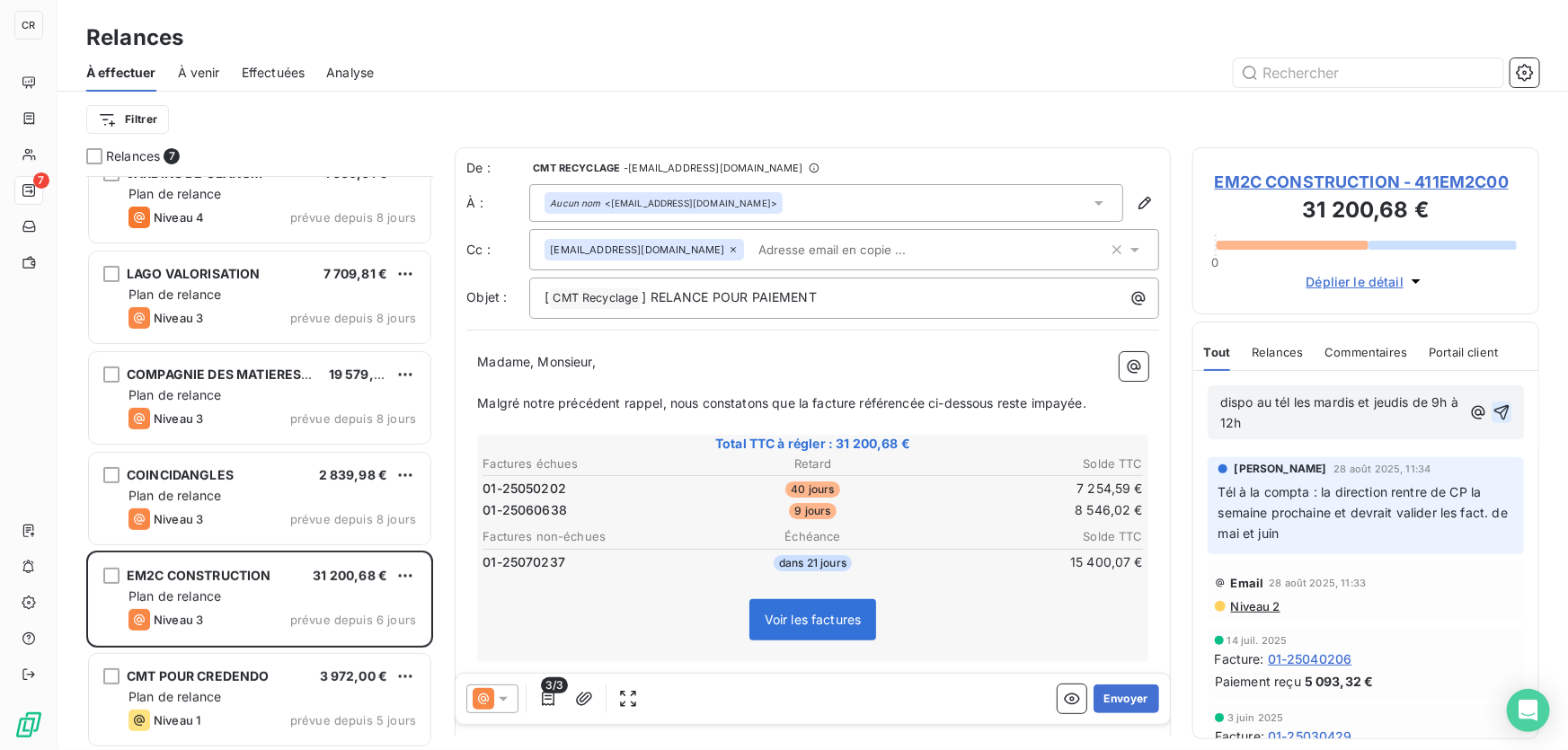
click at [1495, 408] on icon "button" at bounding box center [1502, 412] width 15 height 15
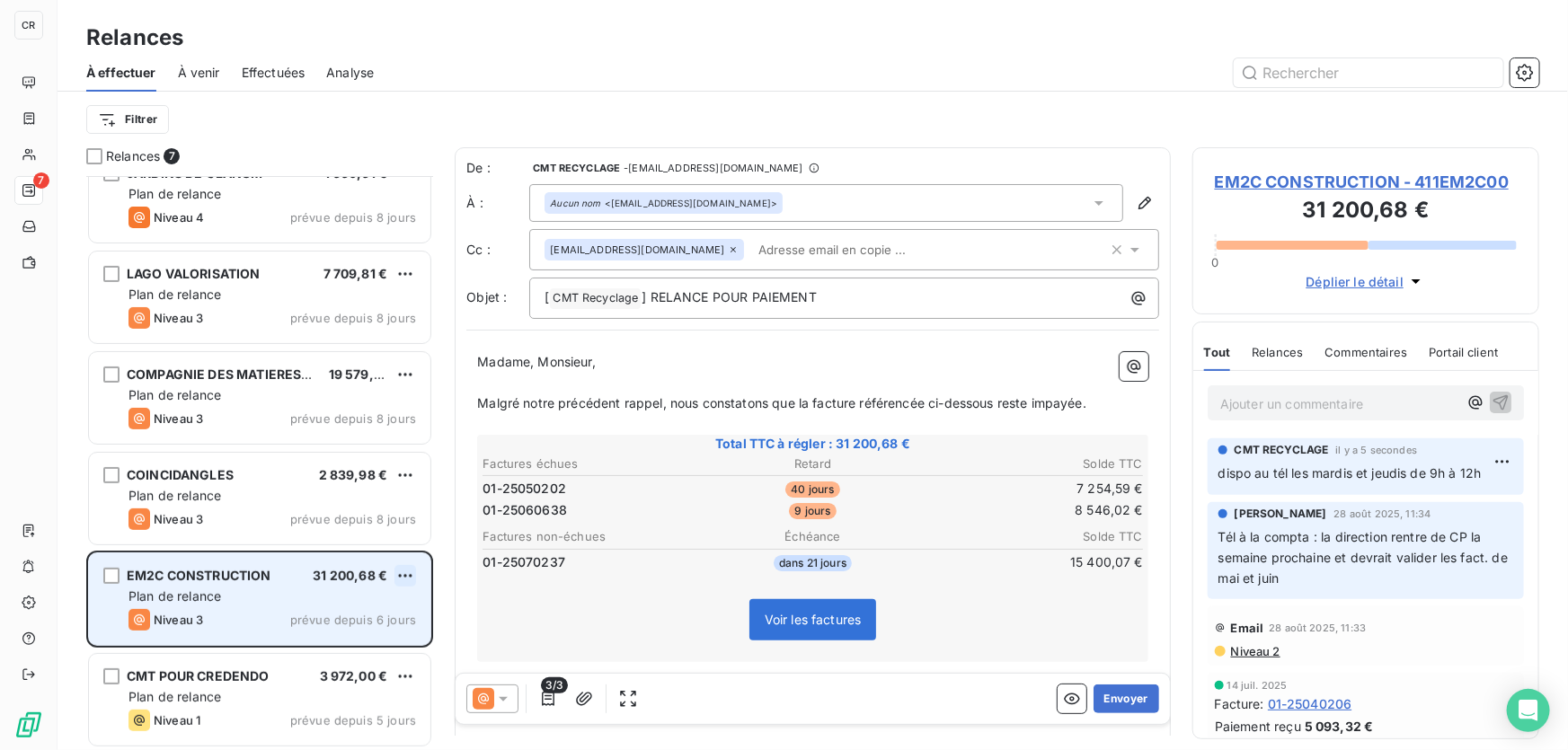
click at [409, 573] on html "CR 7 Relances À effectuer À venir Effectuées Analyse Filtrer Relances 7 EAU DU …" at bounding box center [784, 375] width 1568 height 750
click at [345, 602] on div "Replanifier cette action" at bounding box center [326, 612] width 161 height 29
select select "8"
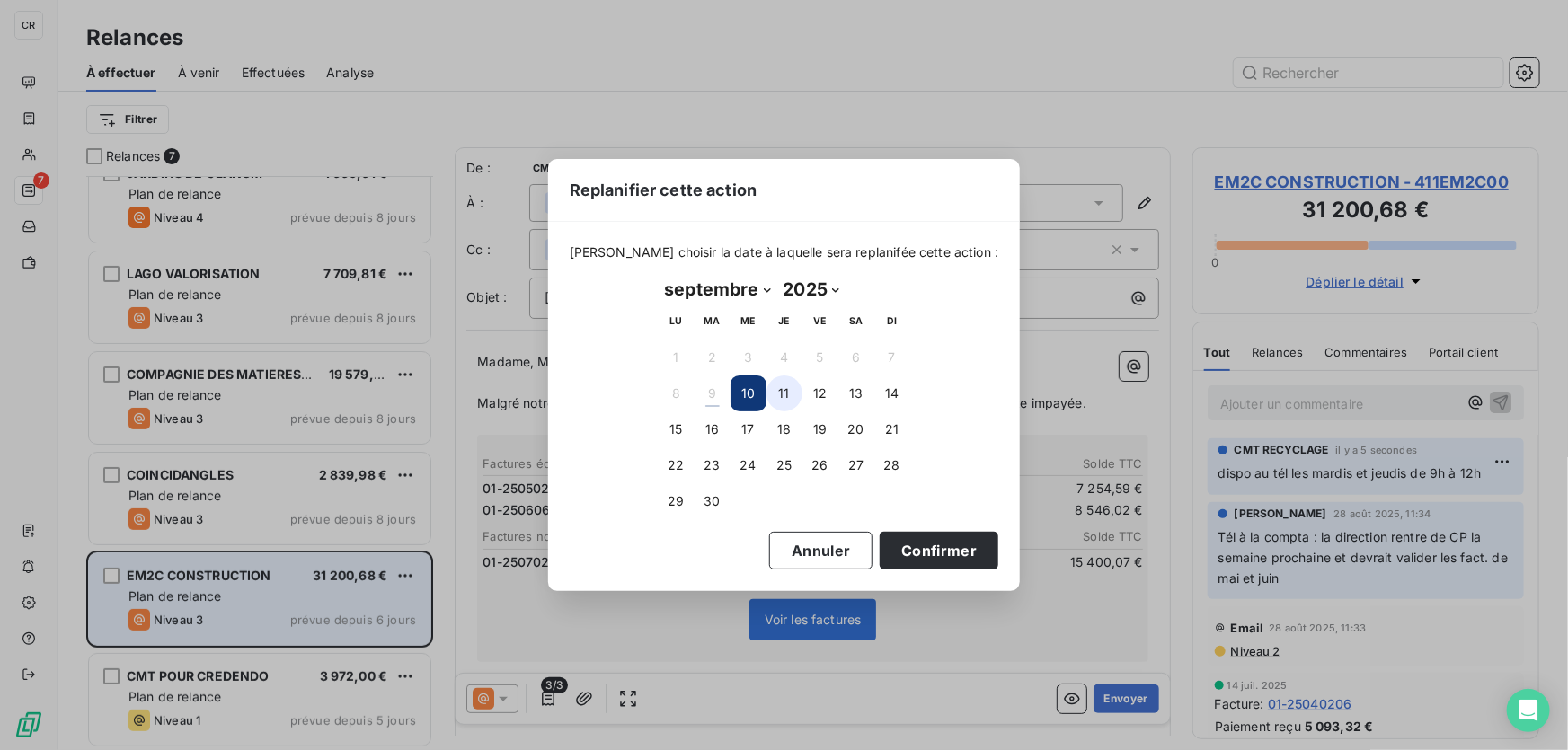
click at [774, 391] on button "11" at bounding box center [784, 394] width 36 height 36
click at [924, 548] on button "Confirmer" at bounding box center [939, 551] width 119 height 37
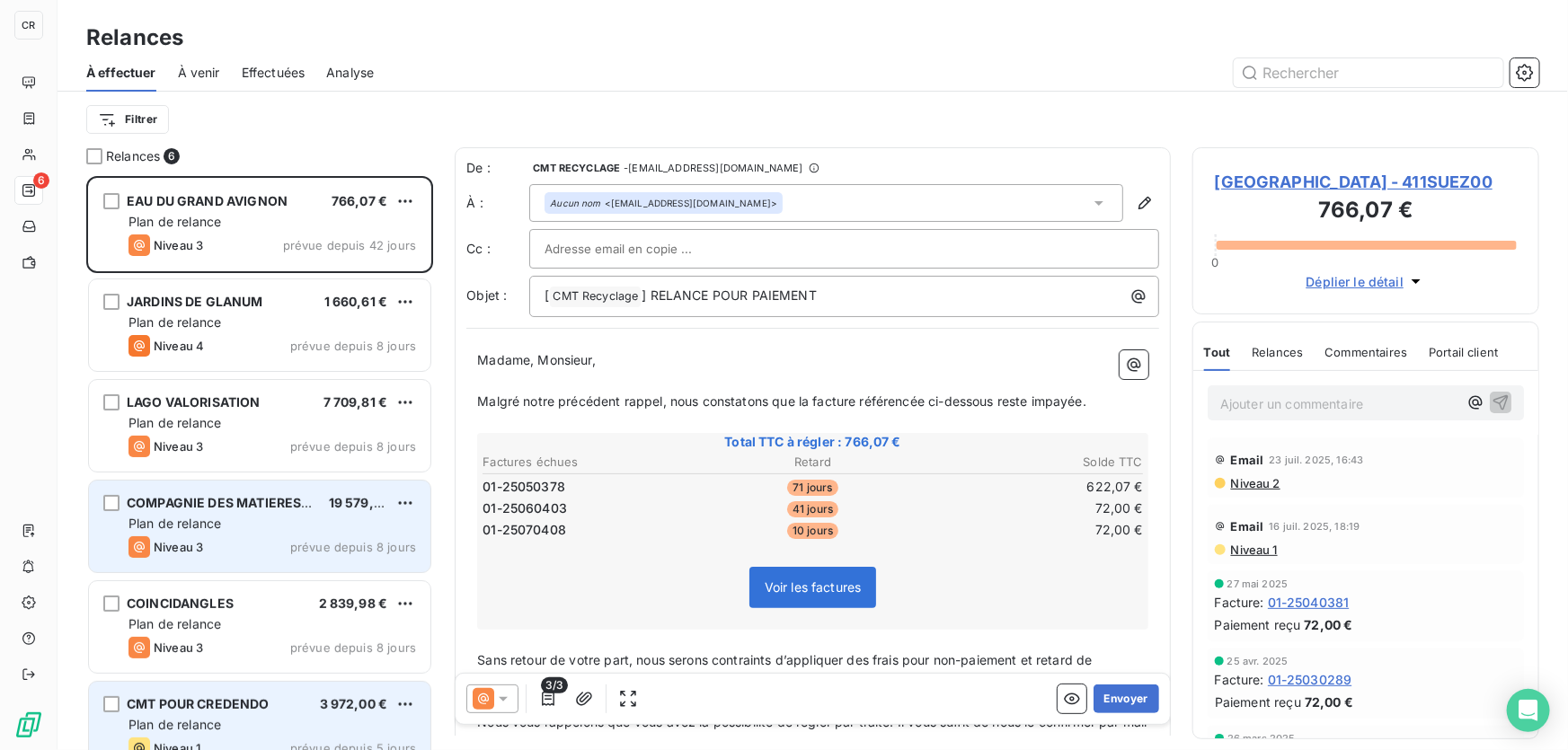
click at [297, 550] on span "prévue depuis 8 jours" at bounding box center [352, 546] width 126 height 14
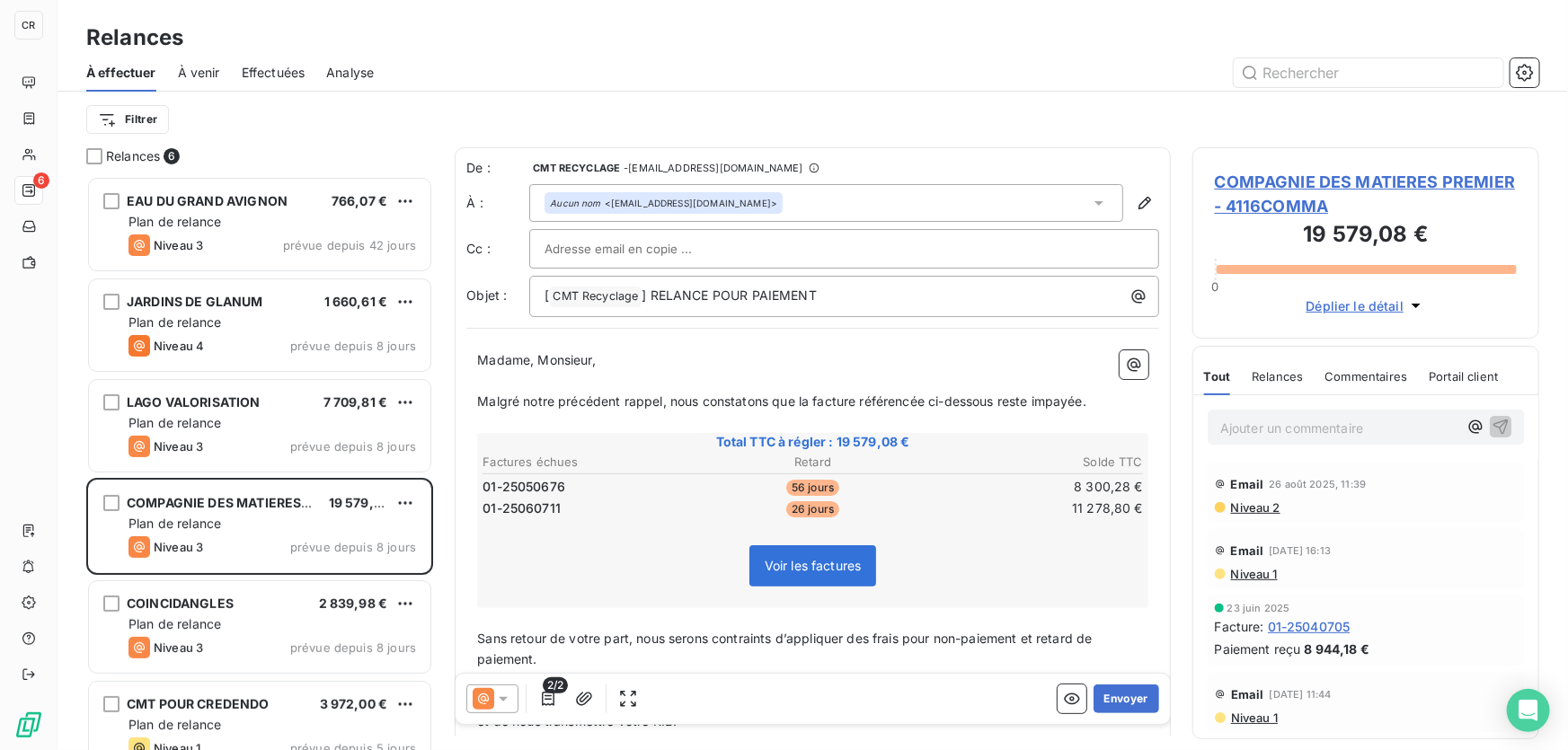
click at [1265, 425] on p "Ajouter un commentaire ﻿" at bounding box center [1339, 428] width 237 height 22
click at [1482, 309] on div "Déplier le détail" at bounding box center [1365, 301] width 302 height 32
click at [1434, 425] on p "compta absente / retour [DATE]" at bounding box center [1339, 427] width 237 height 21
click at [1500, 426] on div "compta absente / retour [DATE]" at bounding box center [1365, 426] width 316 height 34
click at [1493, 427] on icon "button" at bounding box center [1500, 425] width 18 height 18
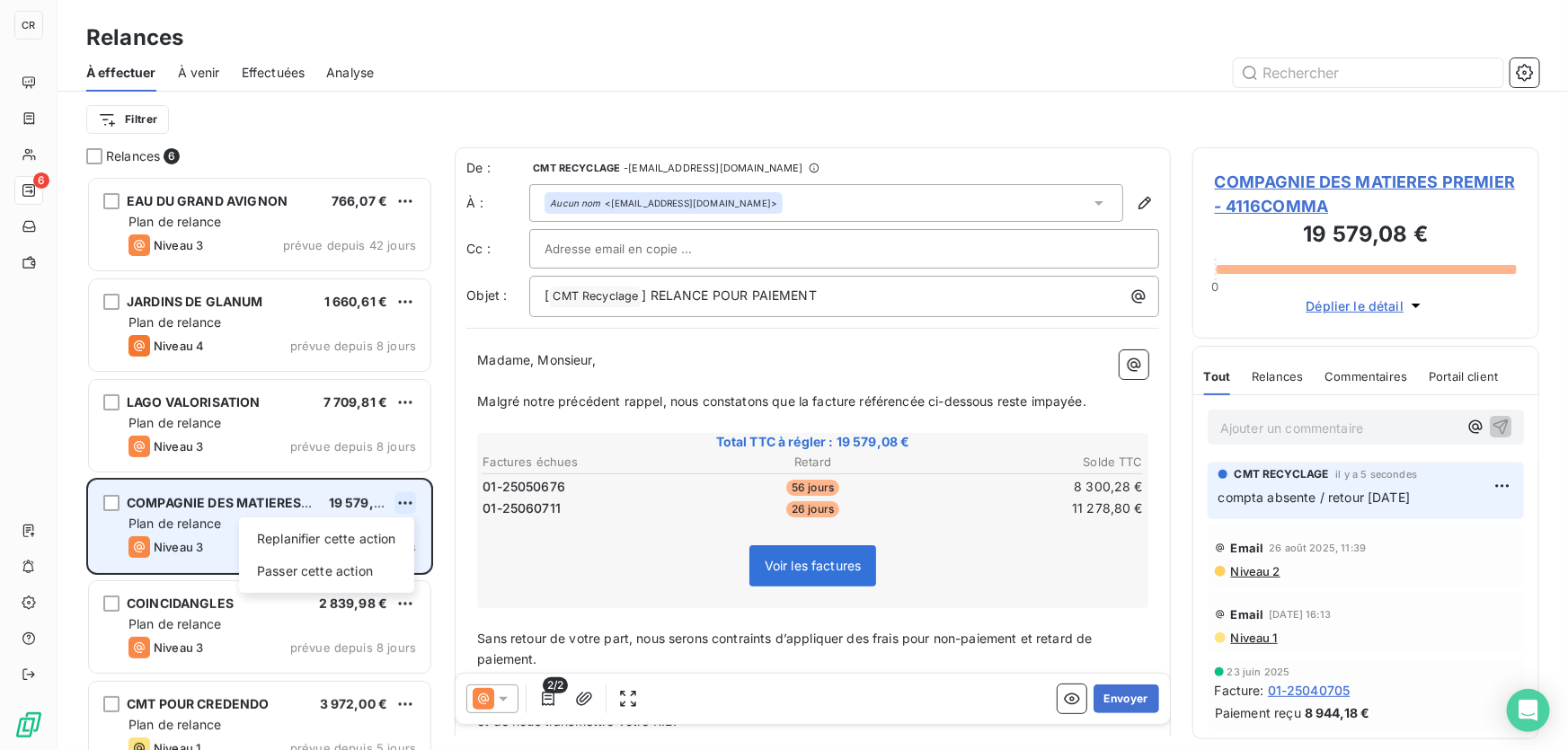
click at [404, 504] on html "CR 6 Relances À effectuer À venir Effectuées Analyse Filtrer Relances 6 EAU DU …" at bounding box center [784, 375] width 1568 height 750
click at [378, 540] on div "Replanifier cette action" at bounding box center [326, 539] width 161 height 29
select select "8"
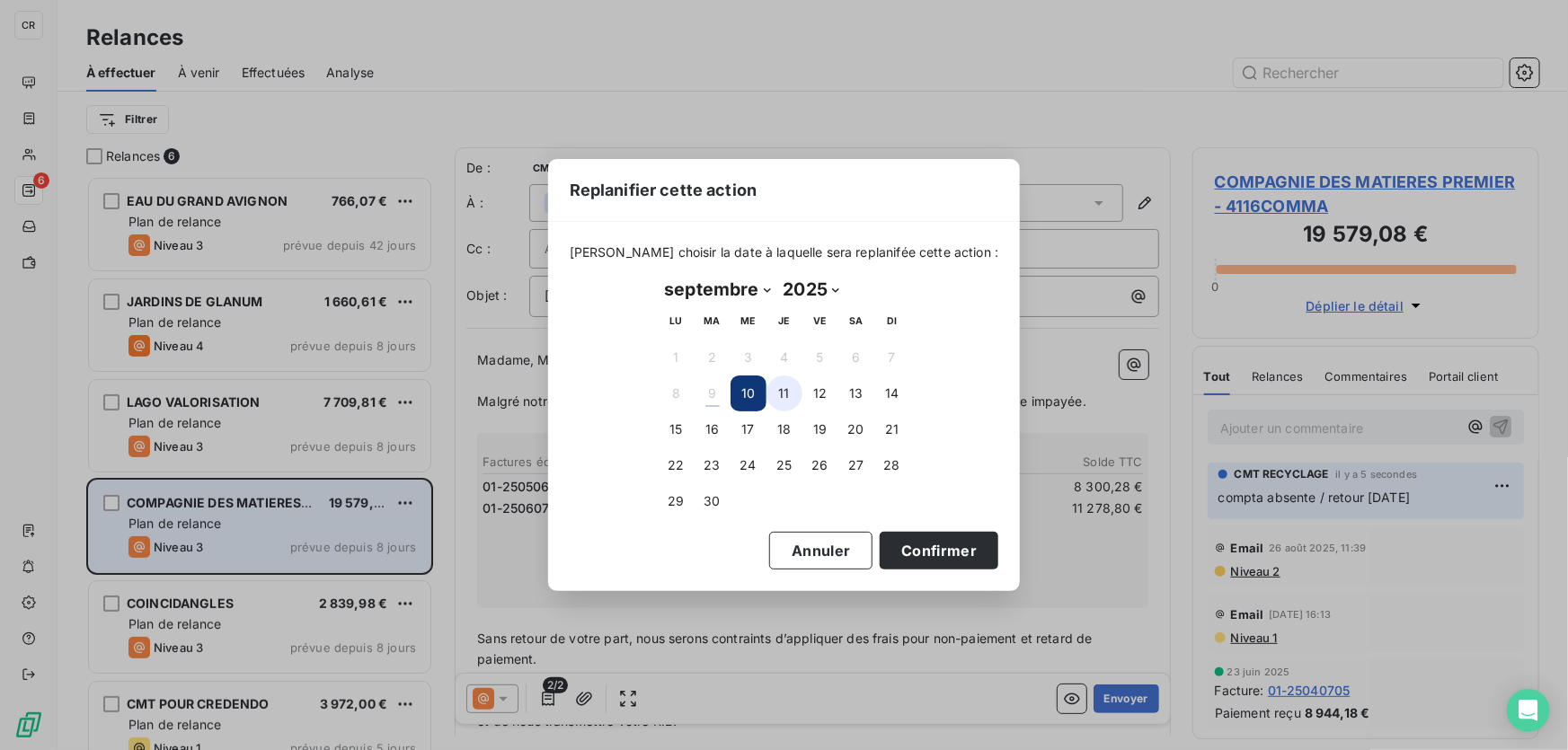
click at [784, 392] on button "11" at bounding box center [784, 394] width 36 height 36
click at [936, 560] on button "Confirmer" at bounding box center [939, 551] width 119 height 37
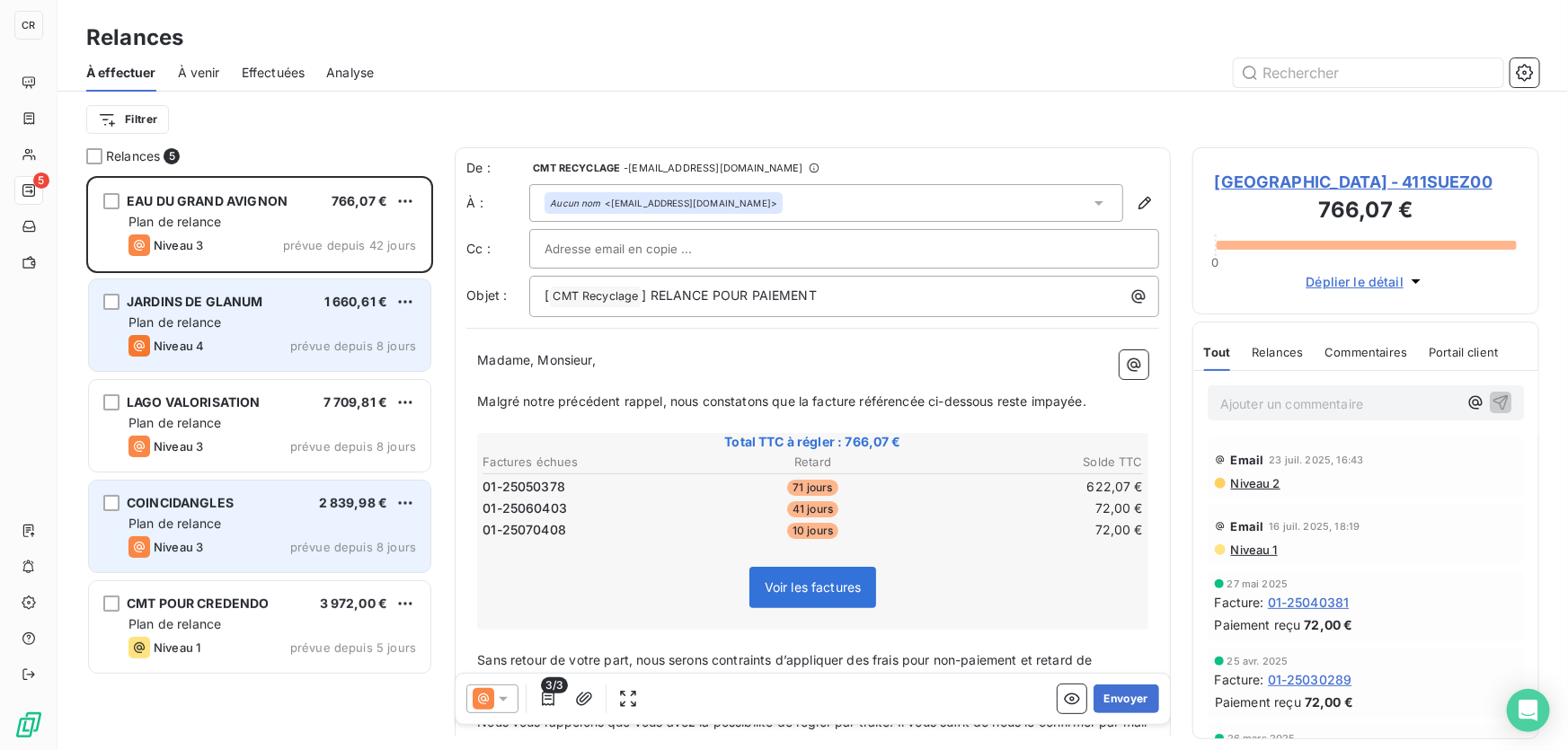
click at [212, 323] on span "Plan de relance" at bounding box center [174, 322] width 93 height 15
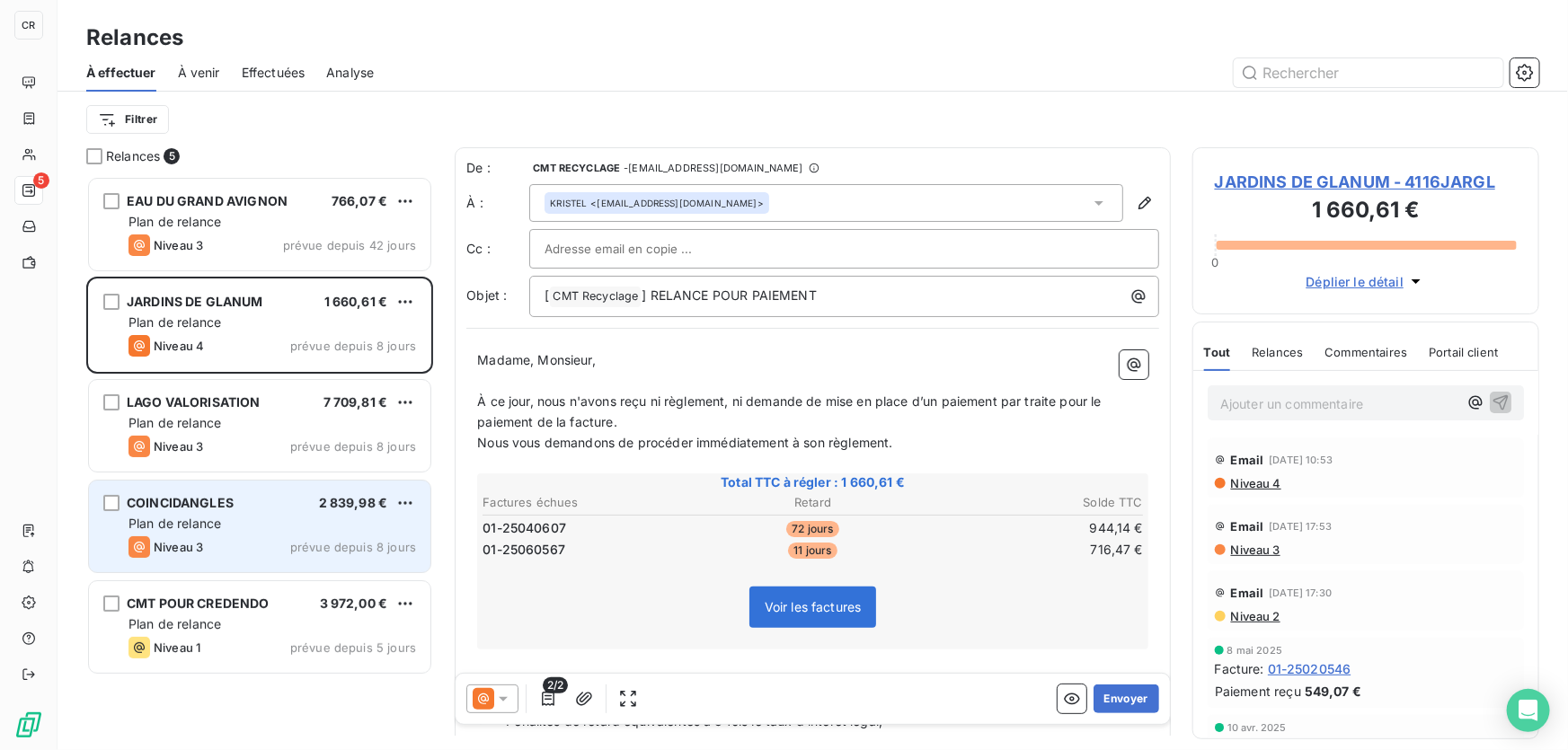
click at [287, 548] on div "Niveau 3 prévue depuis 8 jours" at bounding box center [271, 547] width 287 height 22
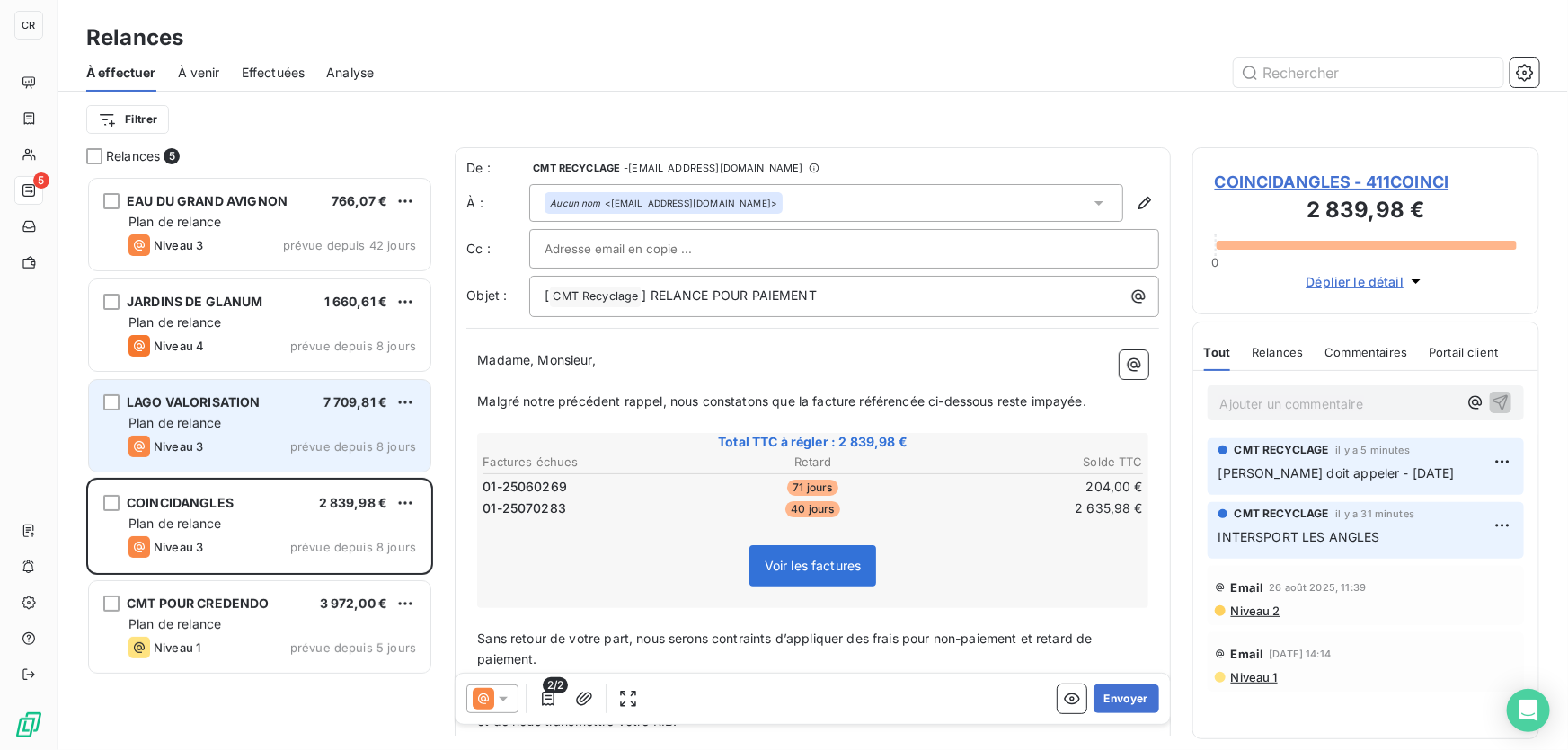
click at [232, 398] on span "LAGO VALORISATION" at bounding box center [193, 402] width 134 height 15
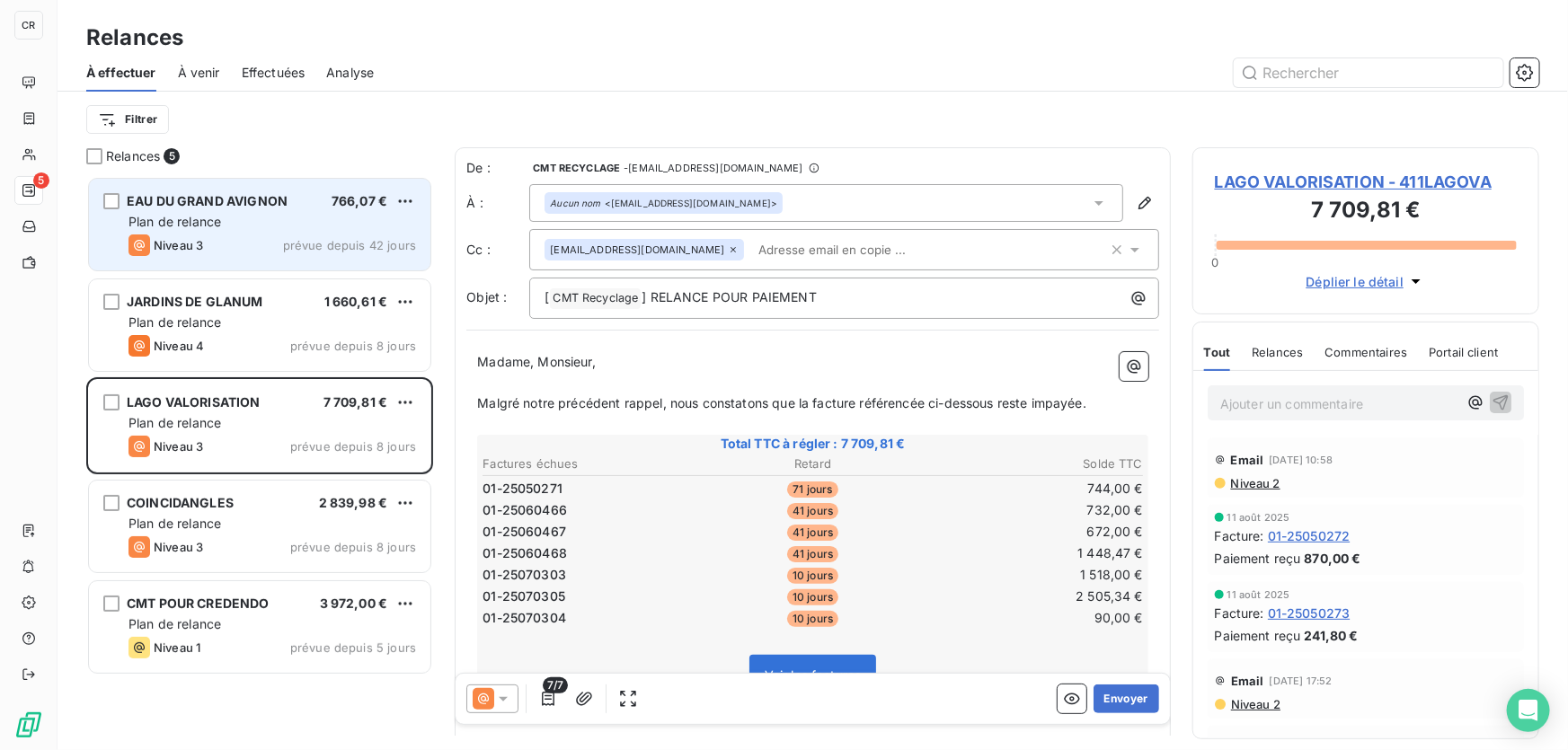
click at [210, 224] on span "Plan de relance" at bounding box center [174, 222] width 93 height 15
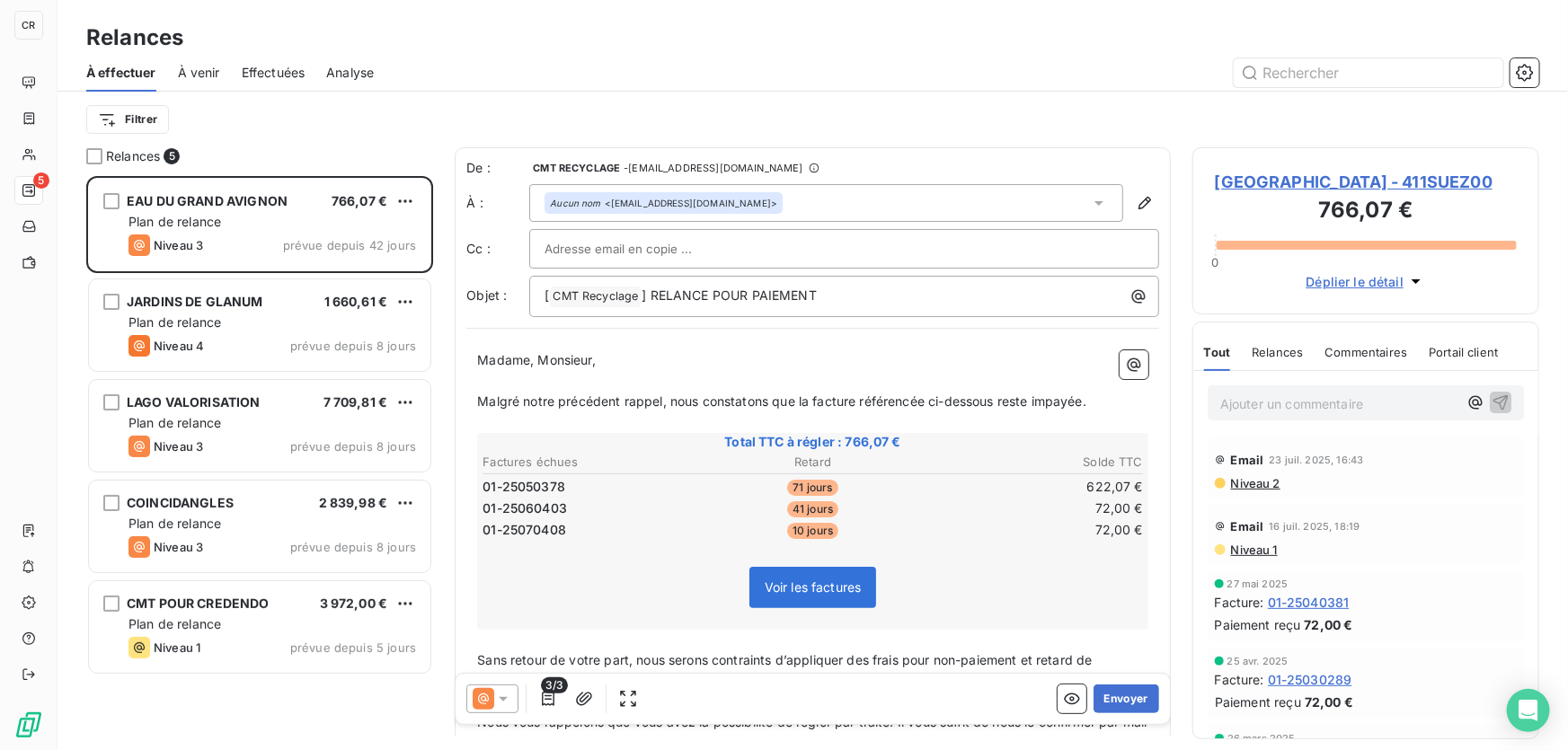
click at [1248, 415] on p "Ajouter un commentaire ﻿" at bounding box center [1339, 404] width 237 height 22
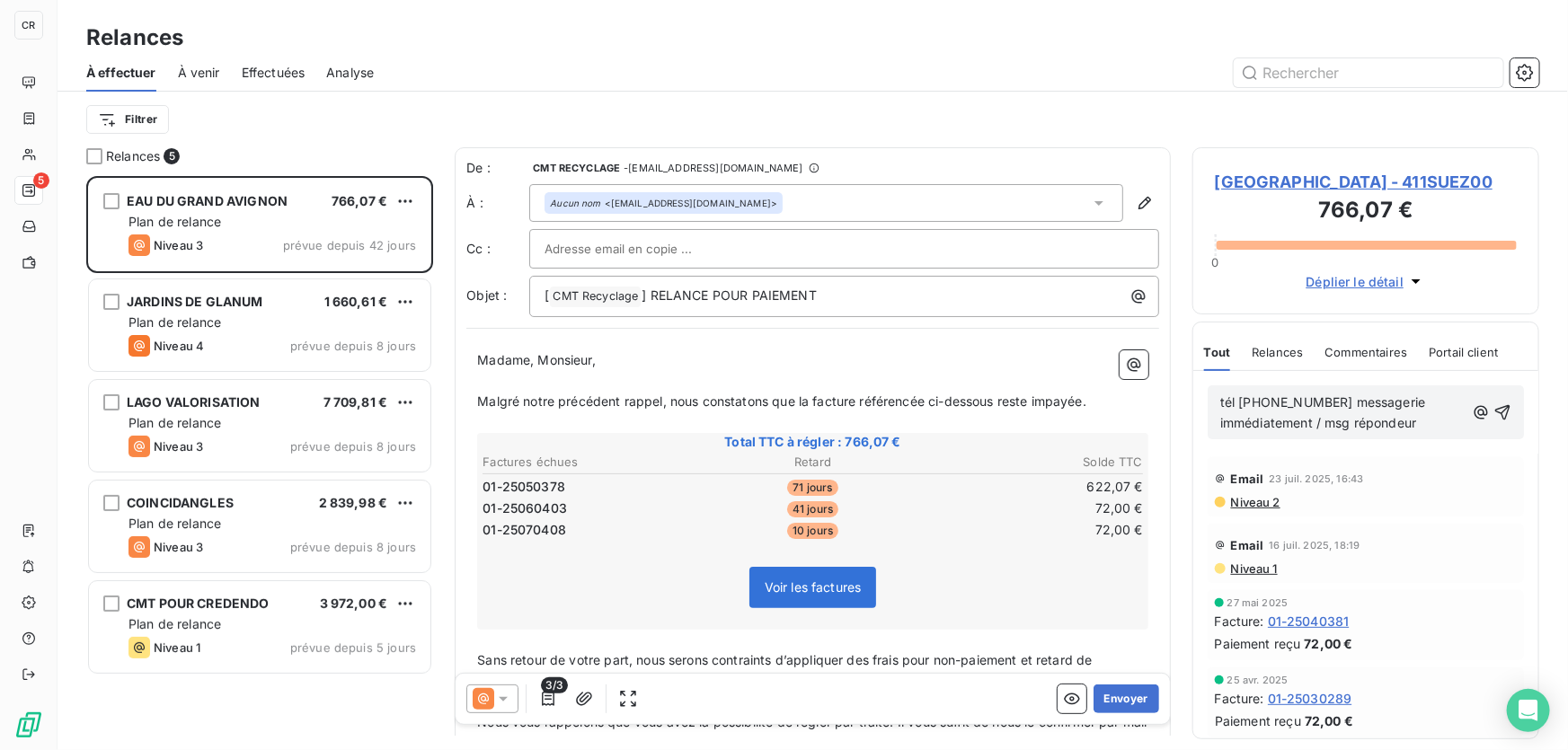
click at [1483, 421] on div "tél [PHONE_NUMBER] messagerie immédiatement / msg répondeur" at bounding box center [1365, 412] width 291 height 43
click at [1493, 422] on icon "button" at bounding box center [1502, 411] width 18 height 18
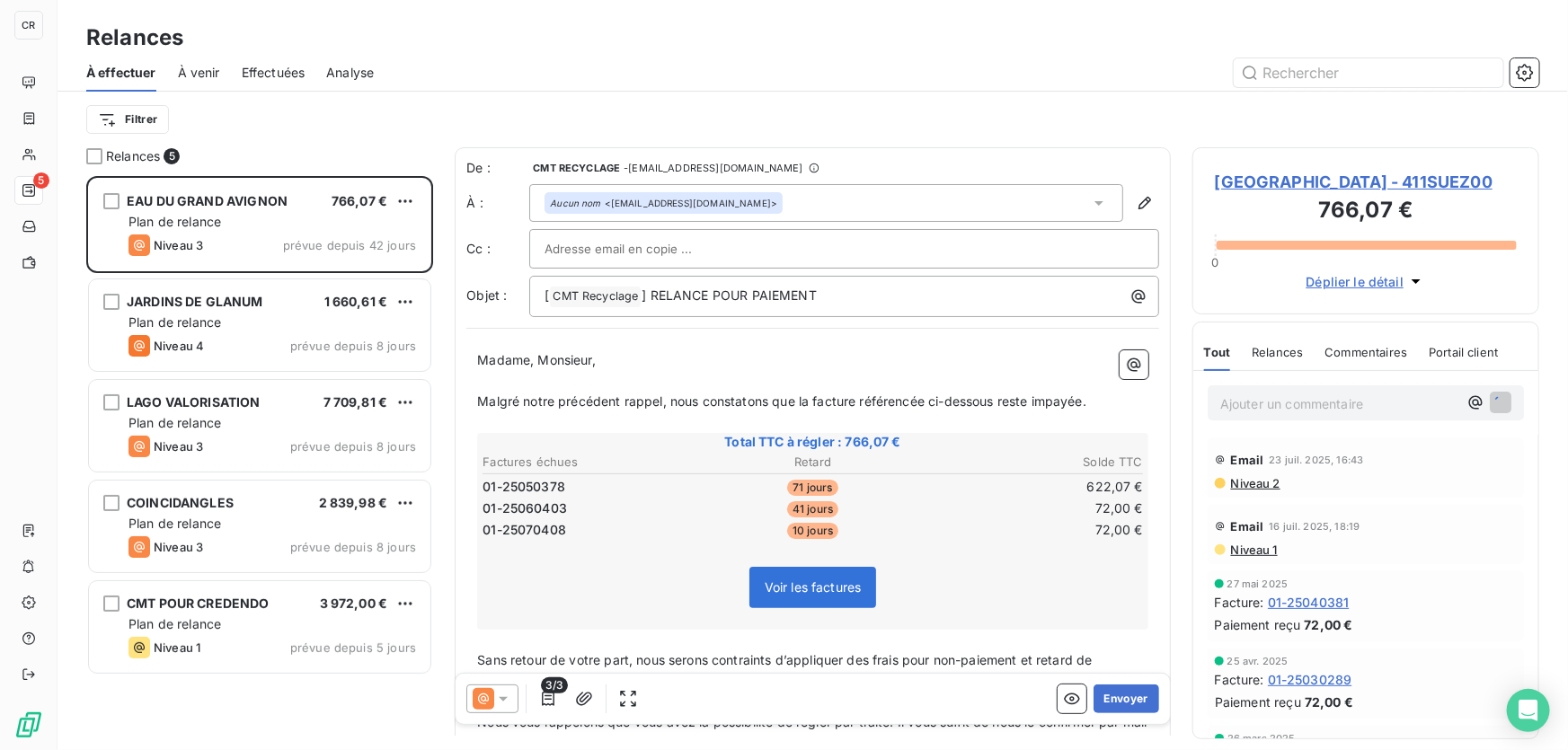
click at [807, 404] on span "Malgré notre précédent rappel, nous constatons que la facture référencée ci-des…" at bounding box center [781, 401] width 609 height 15
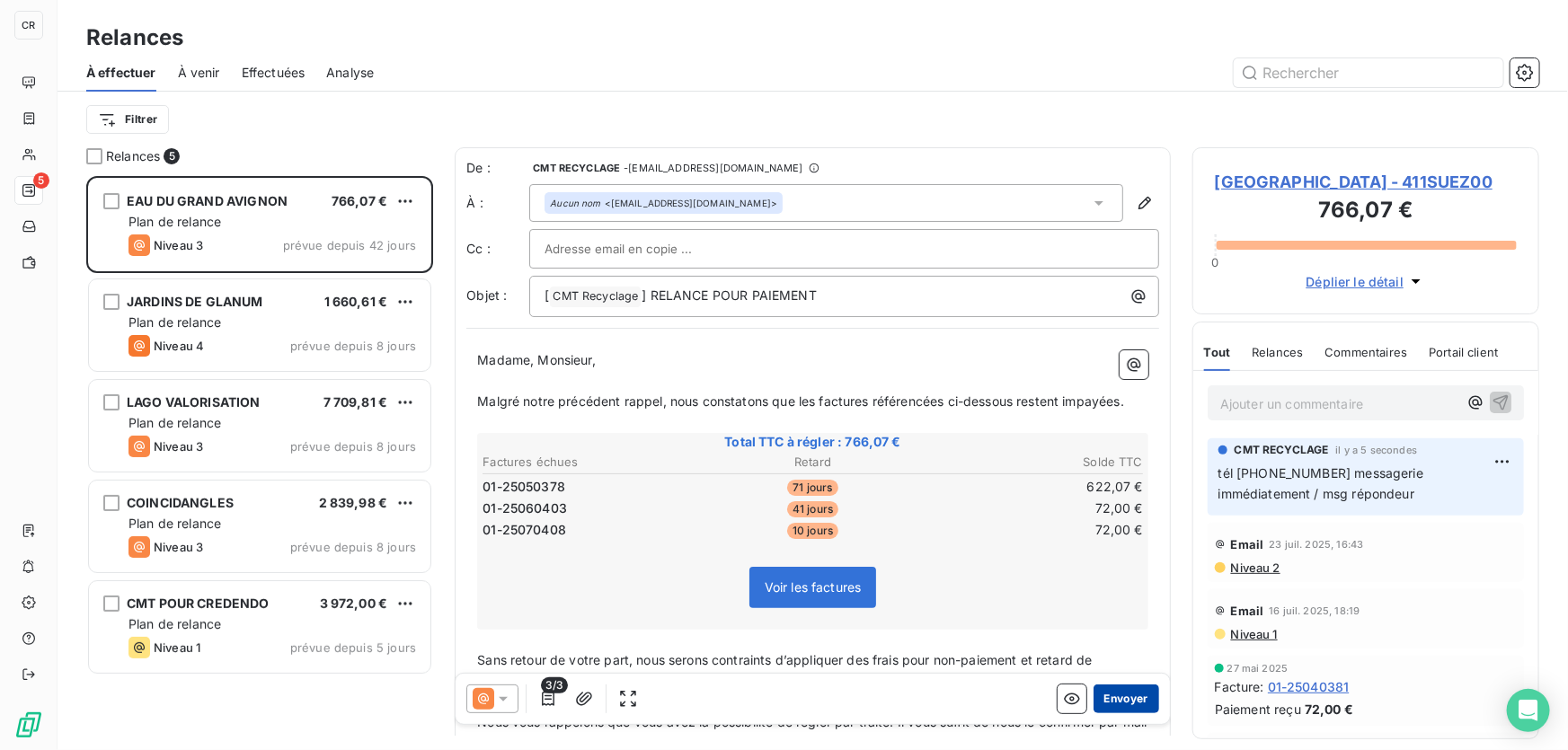
click at [1117, 703] on button "Envoyer" at bounding box center [1126, 699] width 65 height 29
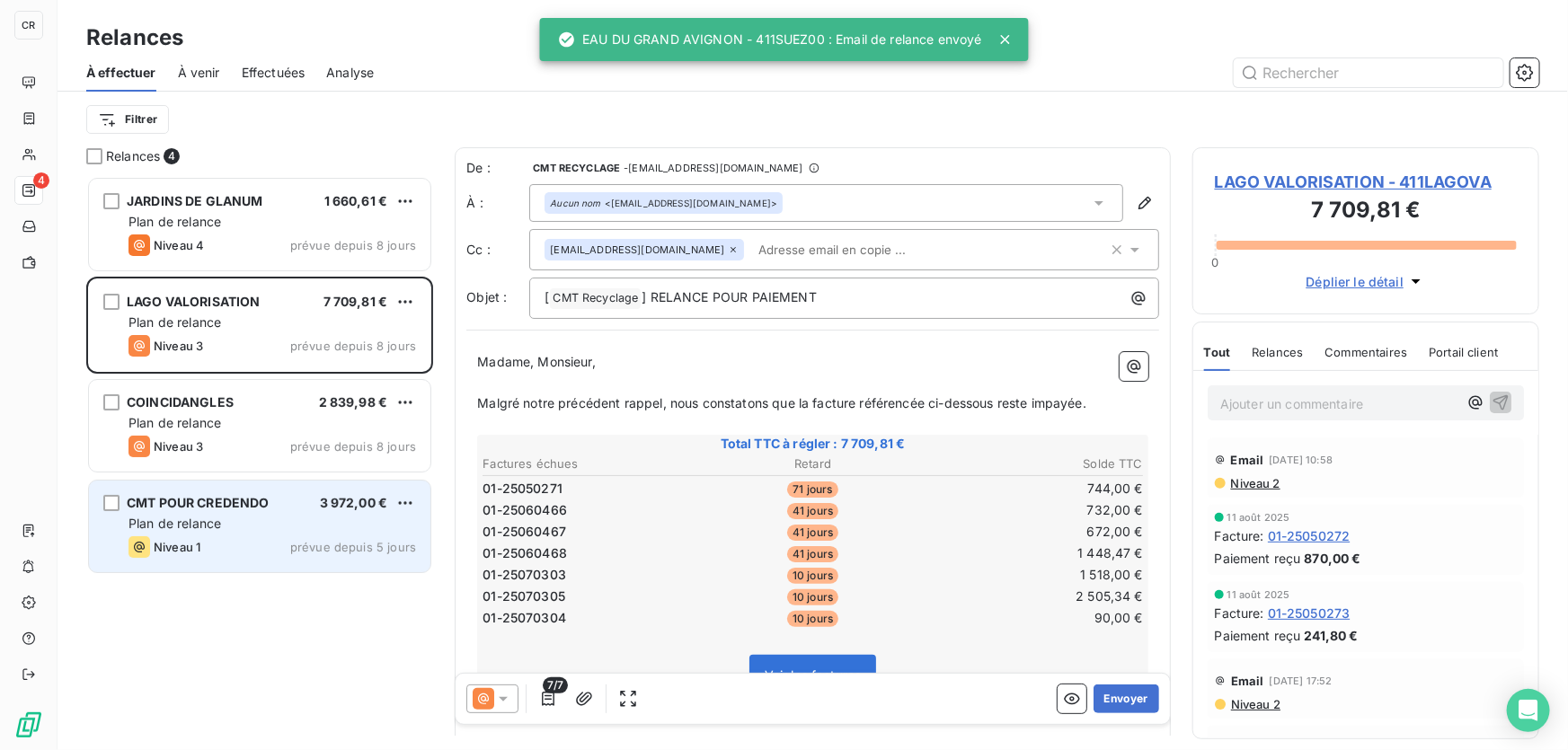
click at [262, 530] on div "Plan de relance" at bounding box center [271, 524] width 287 height 18
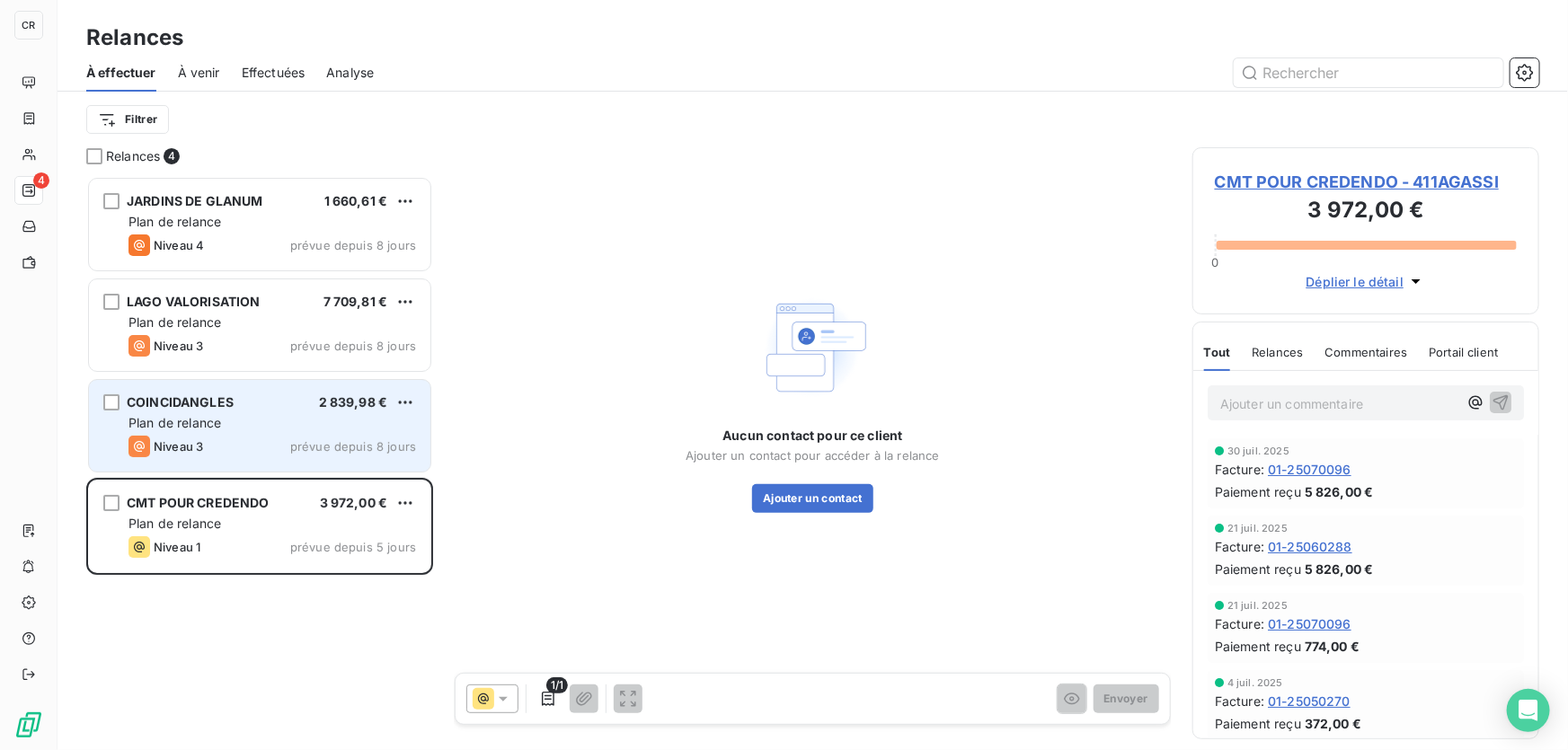
click at [252, 425] on div "Plan de relance" at bounding box center [271, 423] width 287 height 18
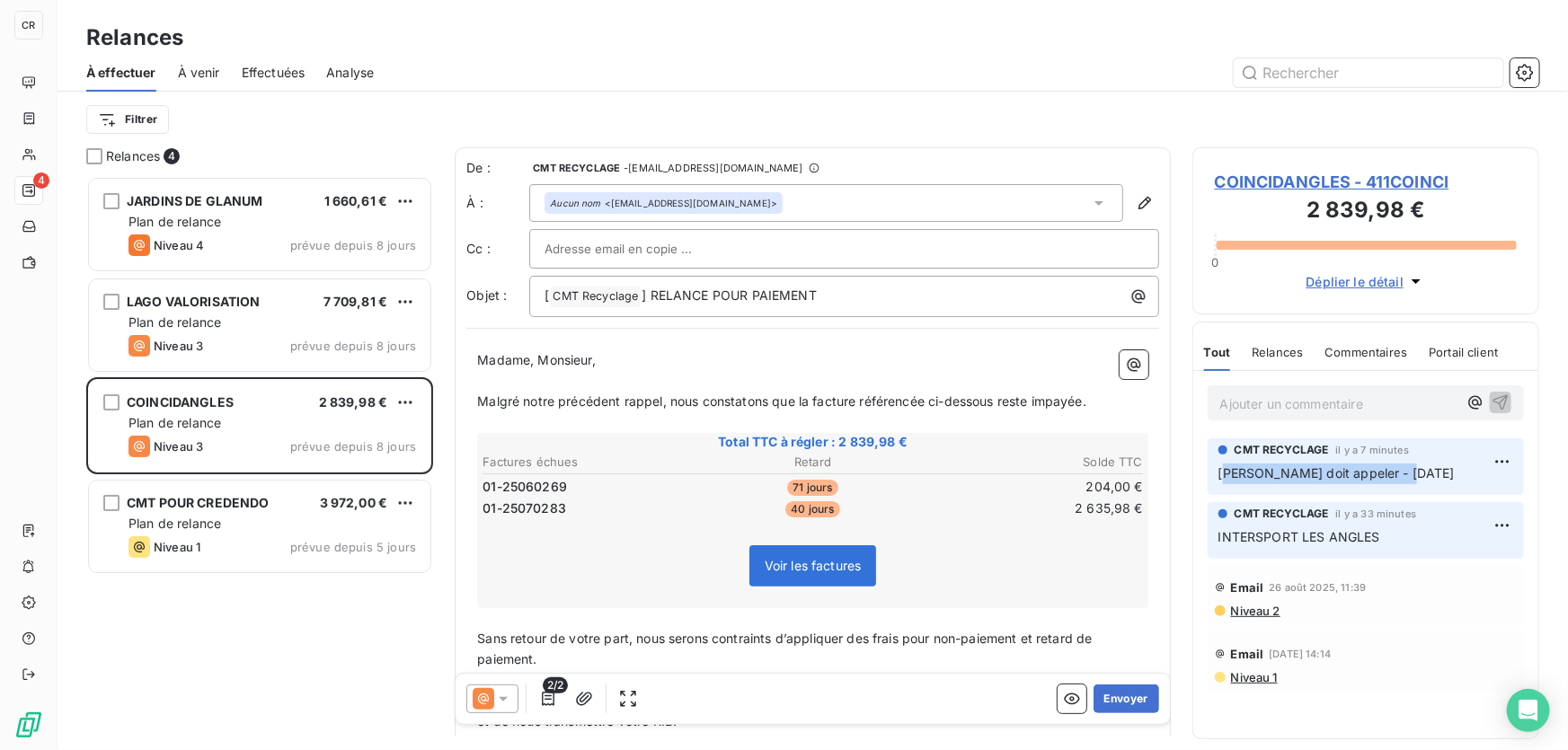
drag, startPoint x: 1402, startPoint y: 468, endPoint x: 1230, endPoint y: 468, distance: 172.0
click at [1229, 468] on p "[PERSON_NAME] doit appeler - [DATE]" at bounding box center [1365, 474] width 295 height 21
click at [1399, 476] on span "[PERSON_NAME] doit appeler - [DATE]" at bounding box center [1336, 473] width 237 height 15
drag, startPoint x: 1400, startPoint y: 473, endPoint x: 1204, endPoint y: 471, distance: 196.0
click at [1204, 471] on div "CMT RECYCLAGE il y a 7 minutes [PERSON_NAME] doit appeler - [DATE]" at bounding box center [1365, 467] width 345 height 64
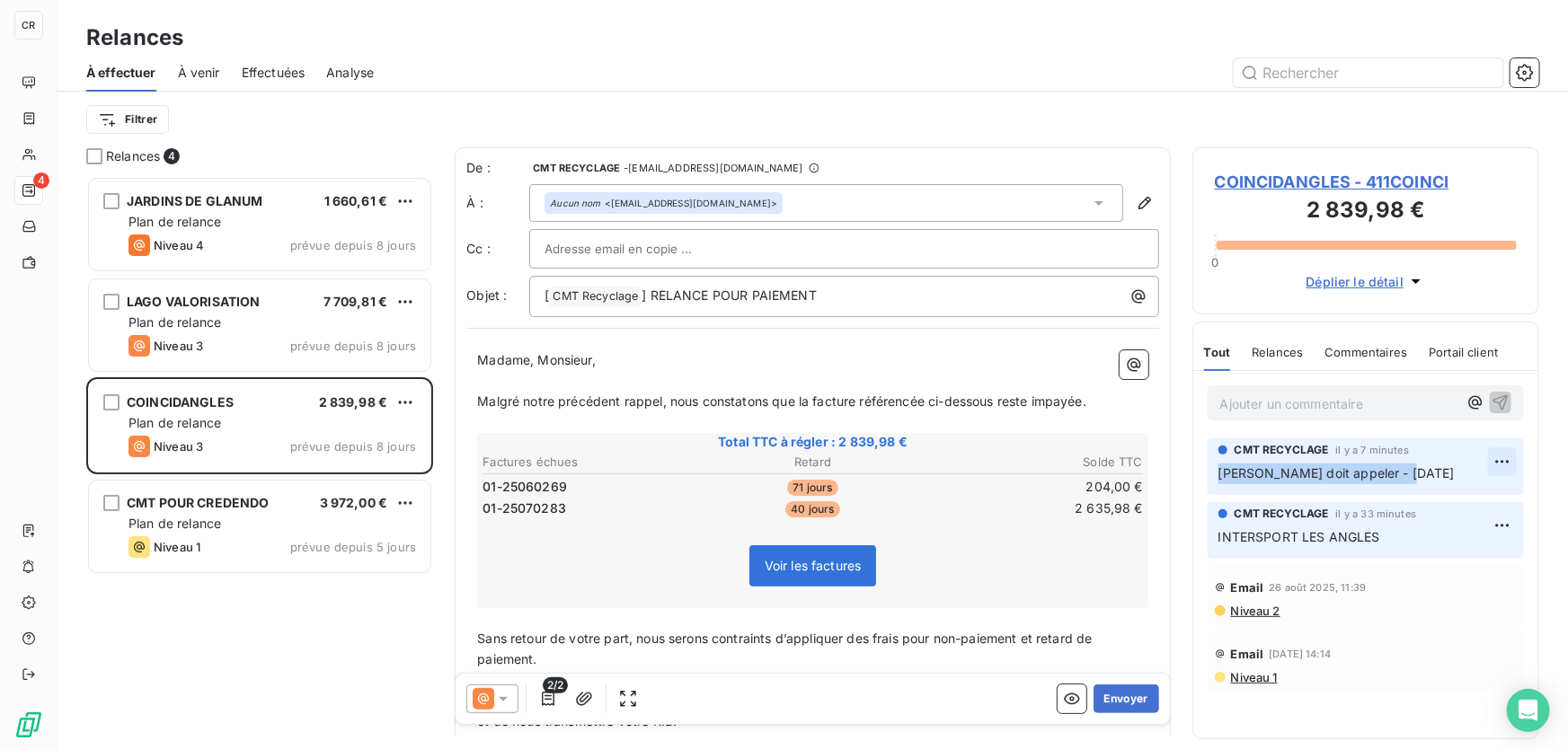
copy span "[PERSON_NAME] doit appeler - [DATE]"
click at [1505, 454] on html "CR 4 Relances À effectuer À venir Effectuées Analyse Filtrer Relances 4 JARDINS…" at bounding box center [784, 375] width 1568 height 750
click at [1431, 534] on div "Supprimer" at bounding box center [1460, 534] width 101 height 29
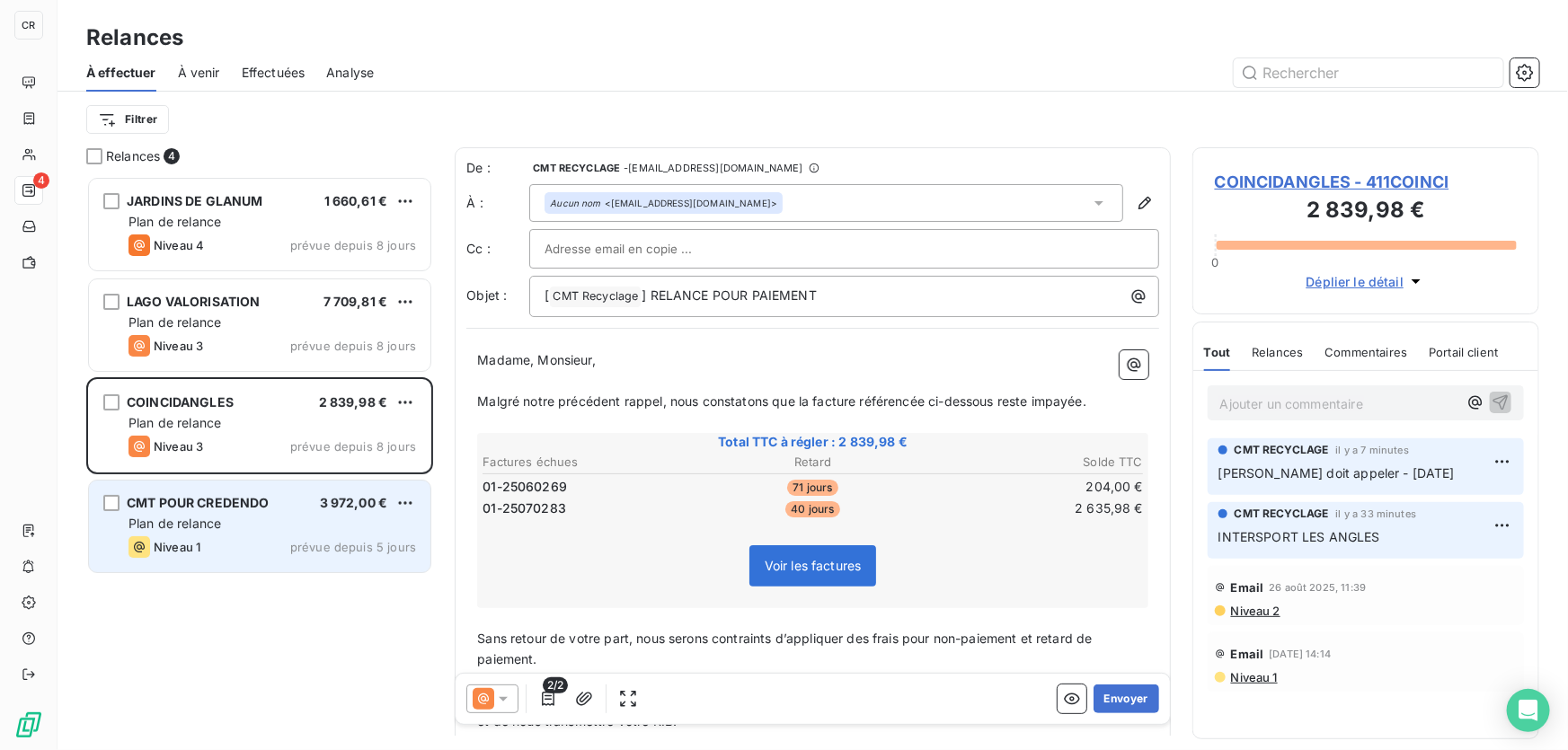
click at [260, 518] on div "Plan de relance" at bounding box center [271, 524] width 287 height 18
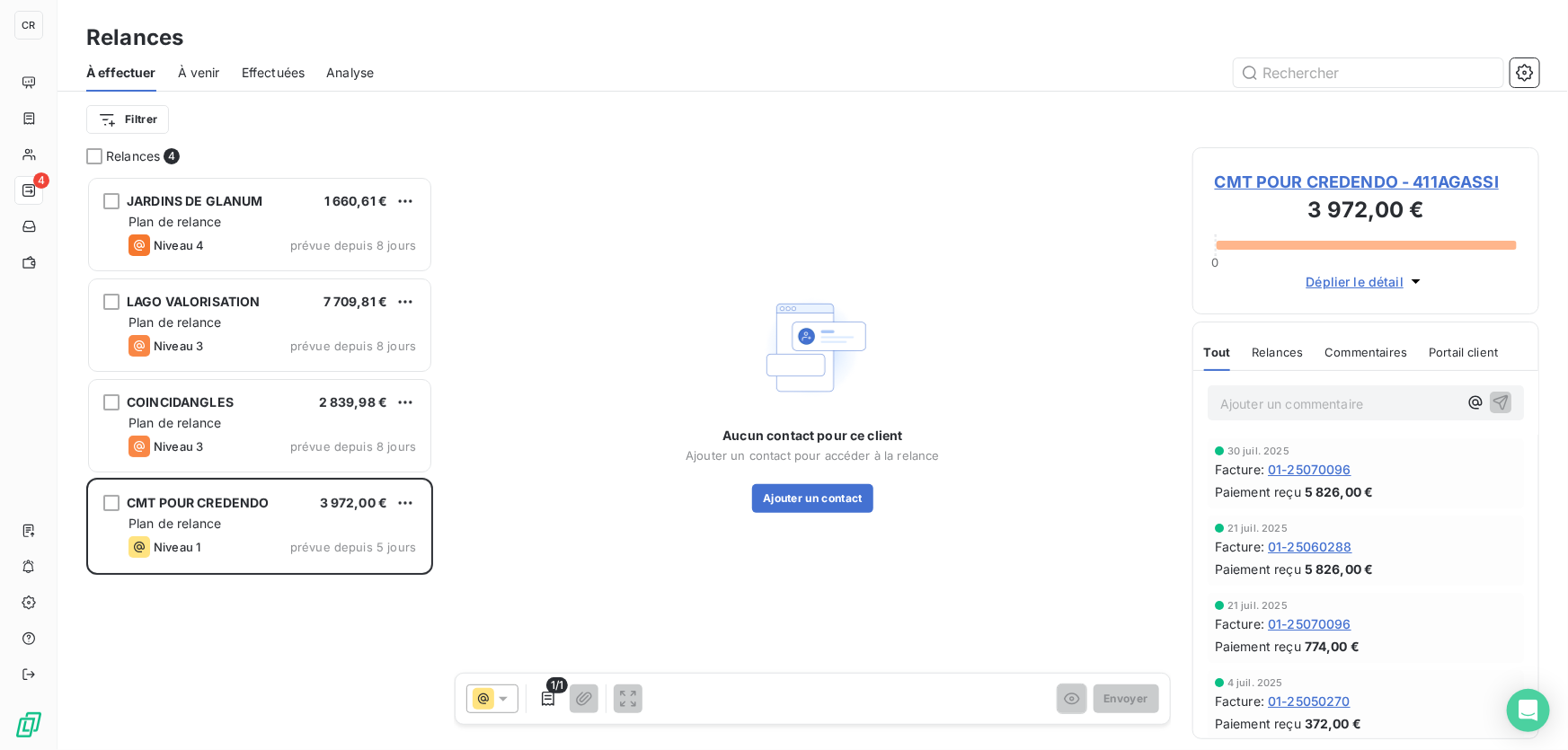
click at [1251, 398] on p "Ajouter un commentaire ﻿" at bounding box center [1339, 404] width 237 height 22
click at [1491, 401] on icon "button" at bounding box center [1500, 401] width 18 height 18
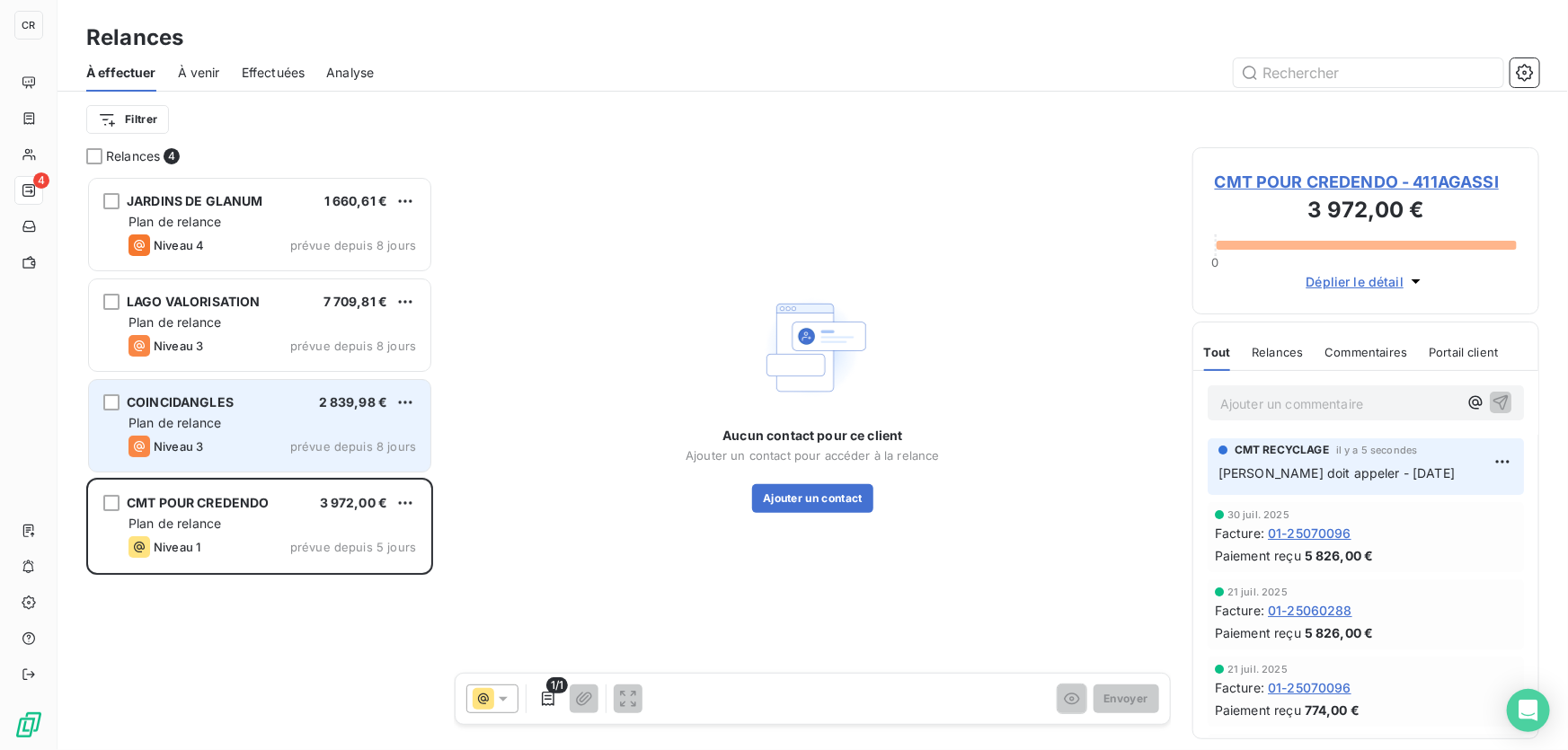
click at [299, 407] on div "COINCIDANGLES 2 839,98 €" at bounding box center [271, 402] width 287 height 16
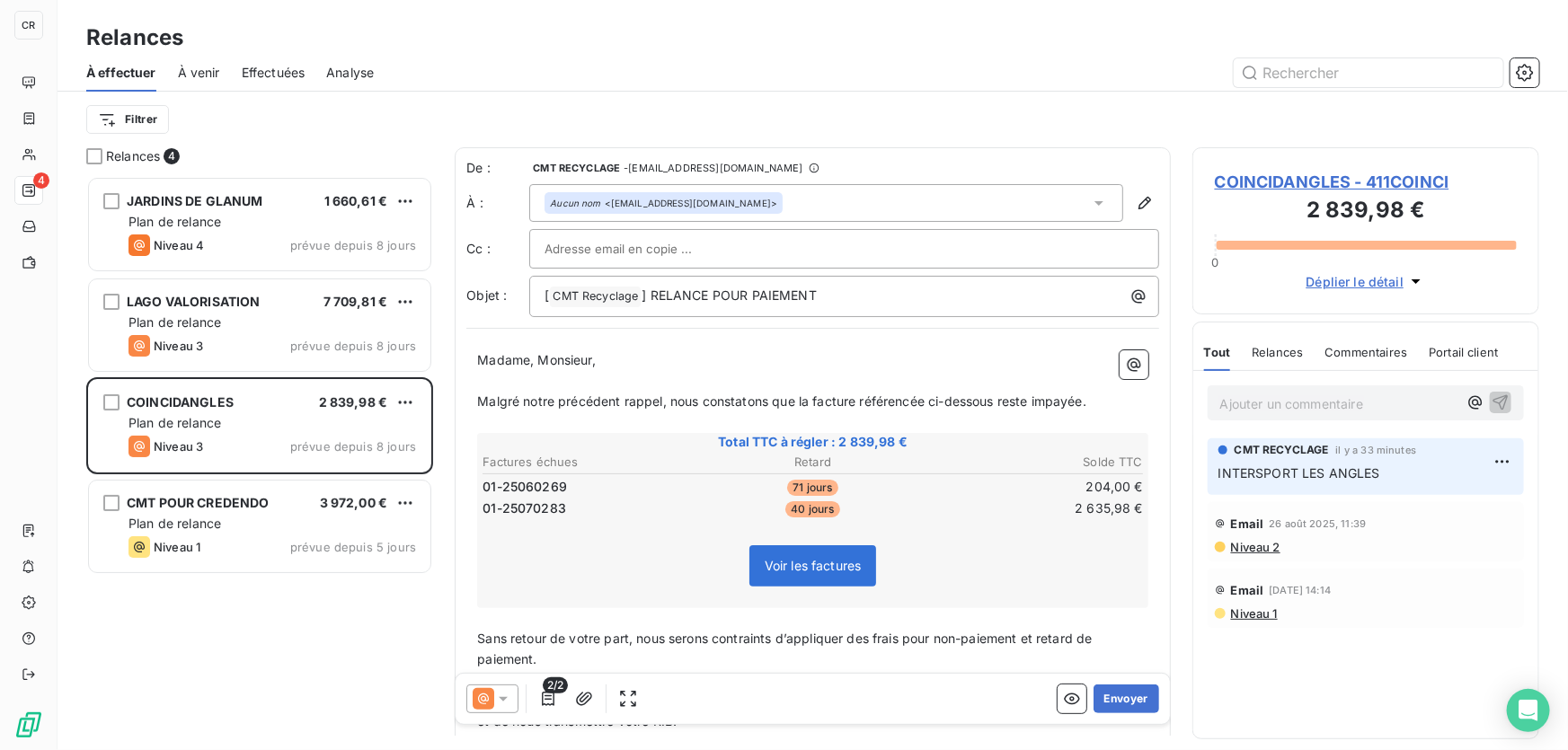
click at [1265, 405] on p "Ajouter un commentaire ﻿" at bounding box center [1339, 404] width 237 height 22
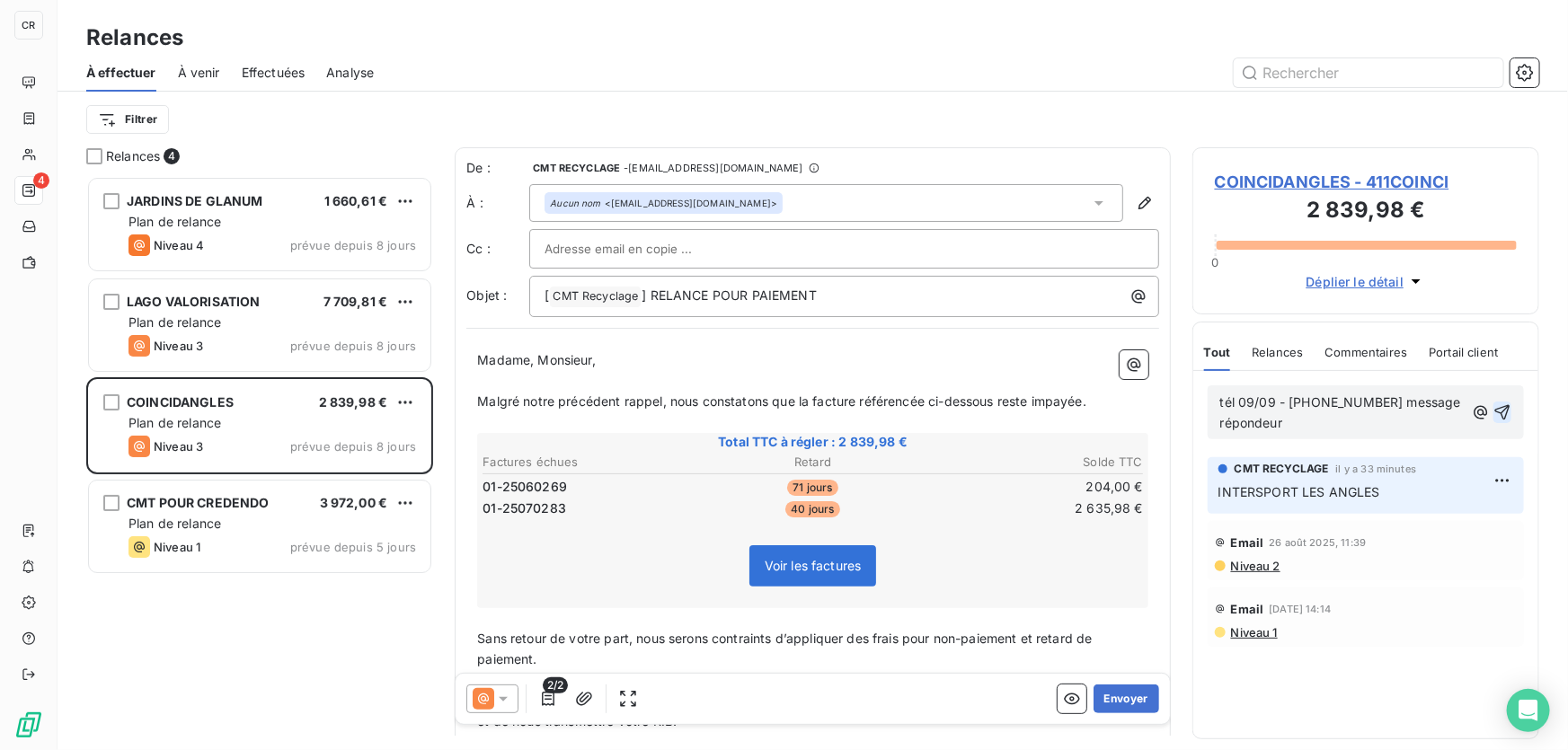
click at [1512, 408] on div "tél 09/09 - [PHONE_NUMBER] message répondeur" at bounding box center [1365, 412] width 316 height 54
click at [1500, 416] on icon "button" at bounding box center [1502, 411] width 18 height 18
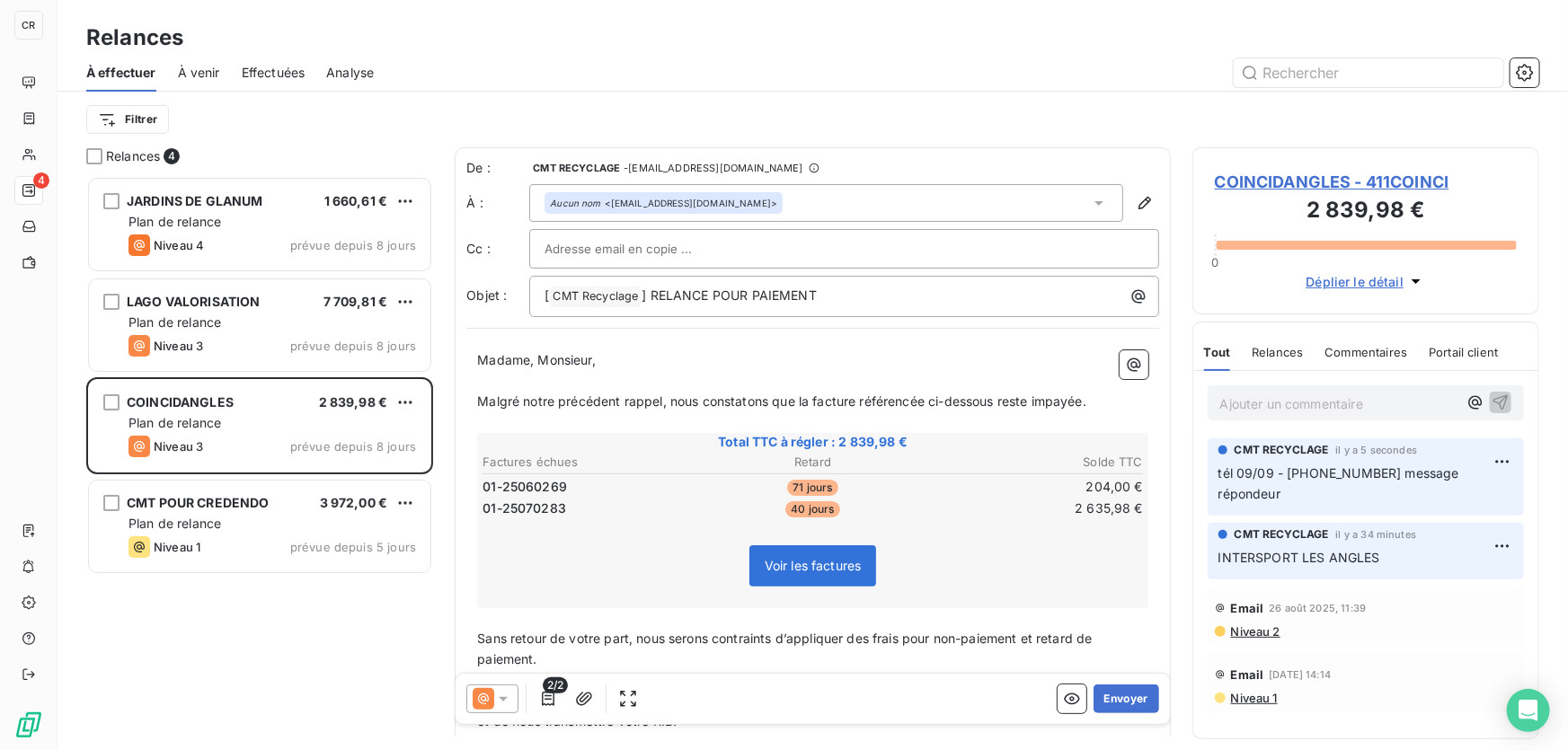
click at [799, 397] on span "Malgré notre précédent rappel, nous constatons que la facture référencée ci-des…" at bounding box center [781, 401] width 609 height 15
click at [1115, 698] on button "Envoyer" at bounding box center [1126, 699] width 65 height 29
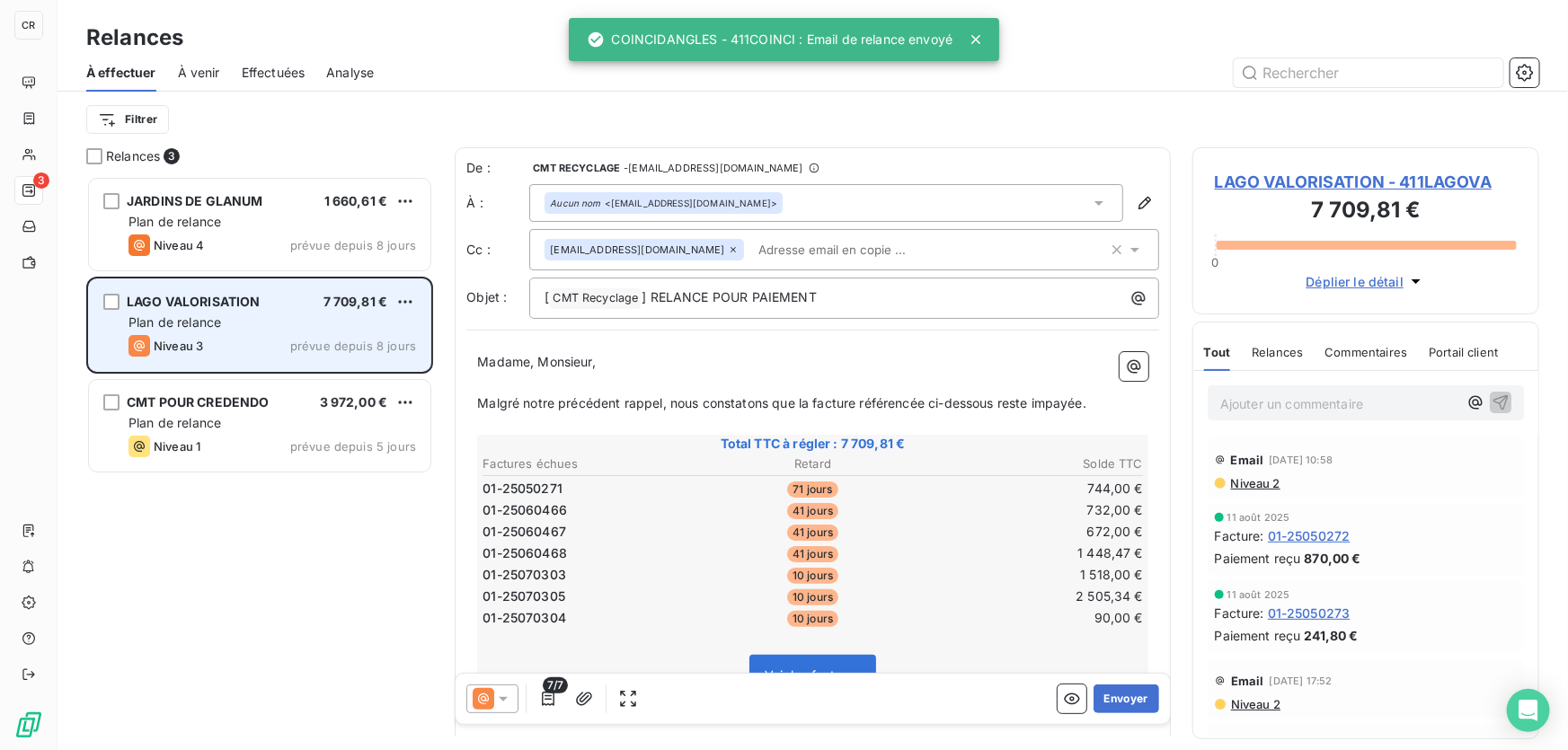
click at [186, 342] on span "Niveau 3" at bounding box center [178, 345] width 50 height 14
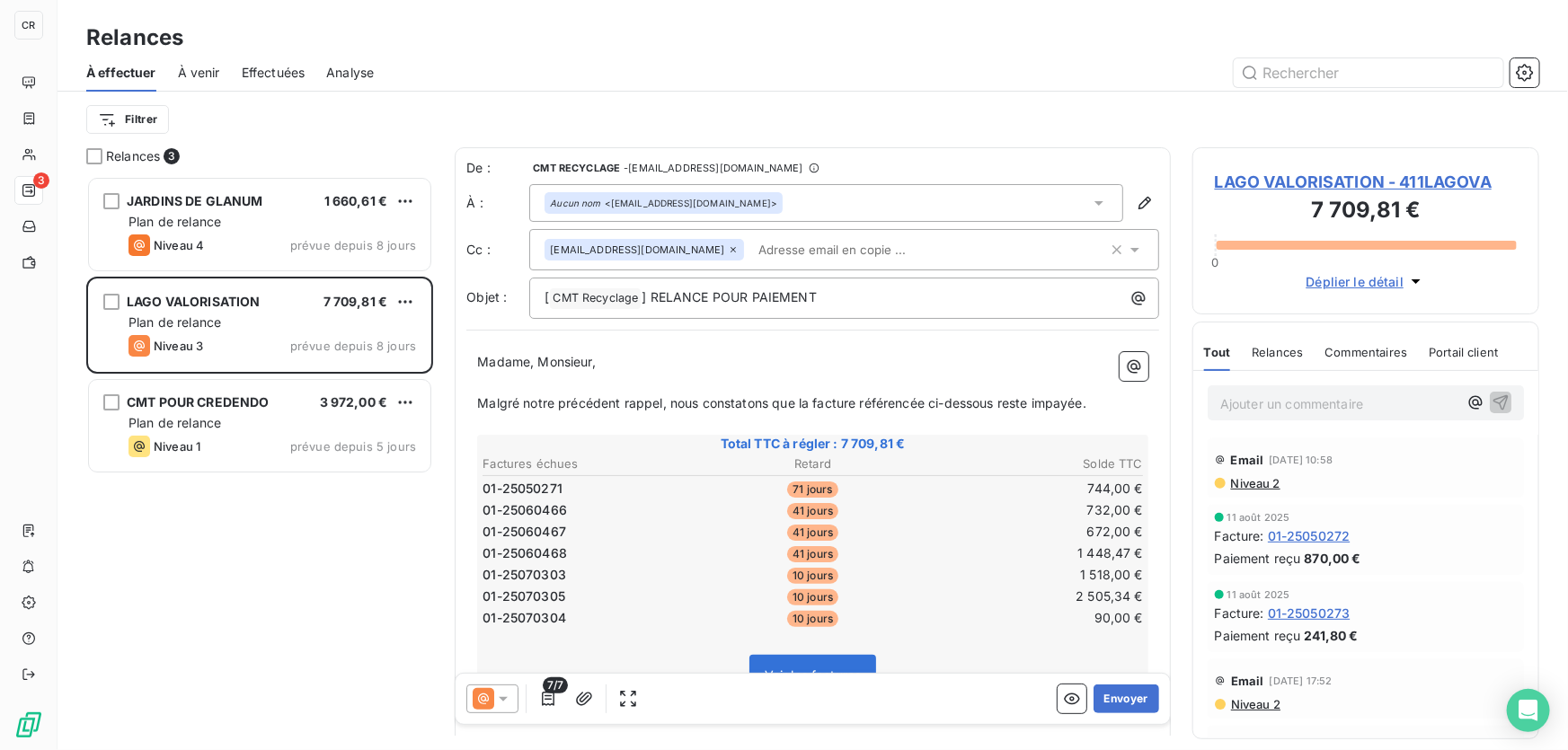
click at [1251, 393] on p "Ajouter un commentaire ﻿" at bounding box center [1339, 404] width 237 height 22
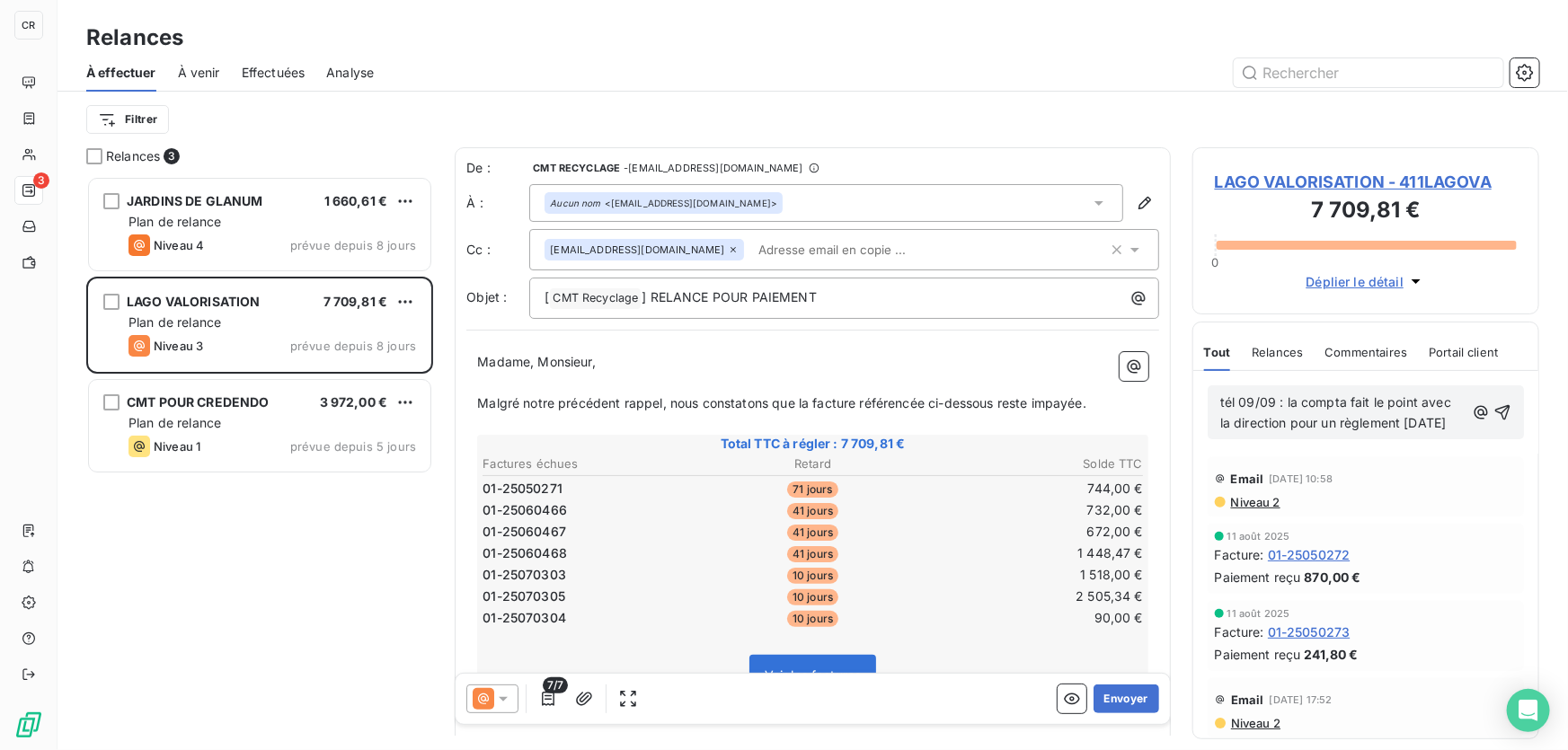
click at [1248, 430] on span "tél 09/09 : la compta fait le point avec la direction pour un règlement [DATE]" at bounding box center [1337, 412] width 235 height 36
click at [1317, 434] on p "tél 09/09 : la compta fait le point avec la direction pour un règlement [DATE]" at bounding box center [1342, 413] width 244 height 41
click at [1493, 422] on icon "button" at bounding box center [1502, 411] width 18 height 18
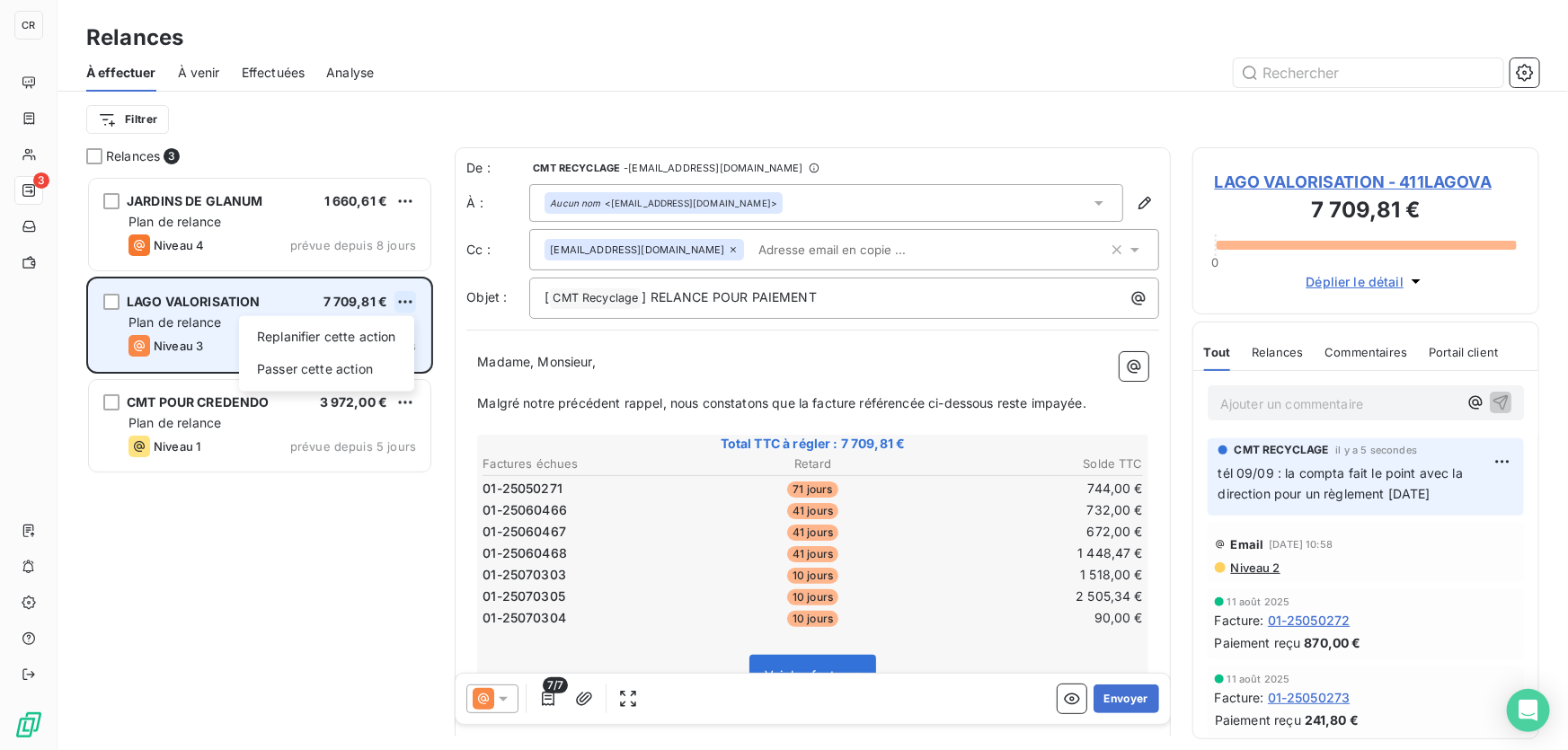
click at [402, 303] on html "CR 3 Relances À effectuer À venir Effectuées Analyse Filtrer Relances 3 JARDINS…" at bounding box center [784, 375] width 1568 height 750
click at [337, 369] on div "Passer cette action" at bounding box center [326, 368] width 161 height 29
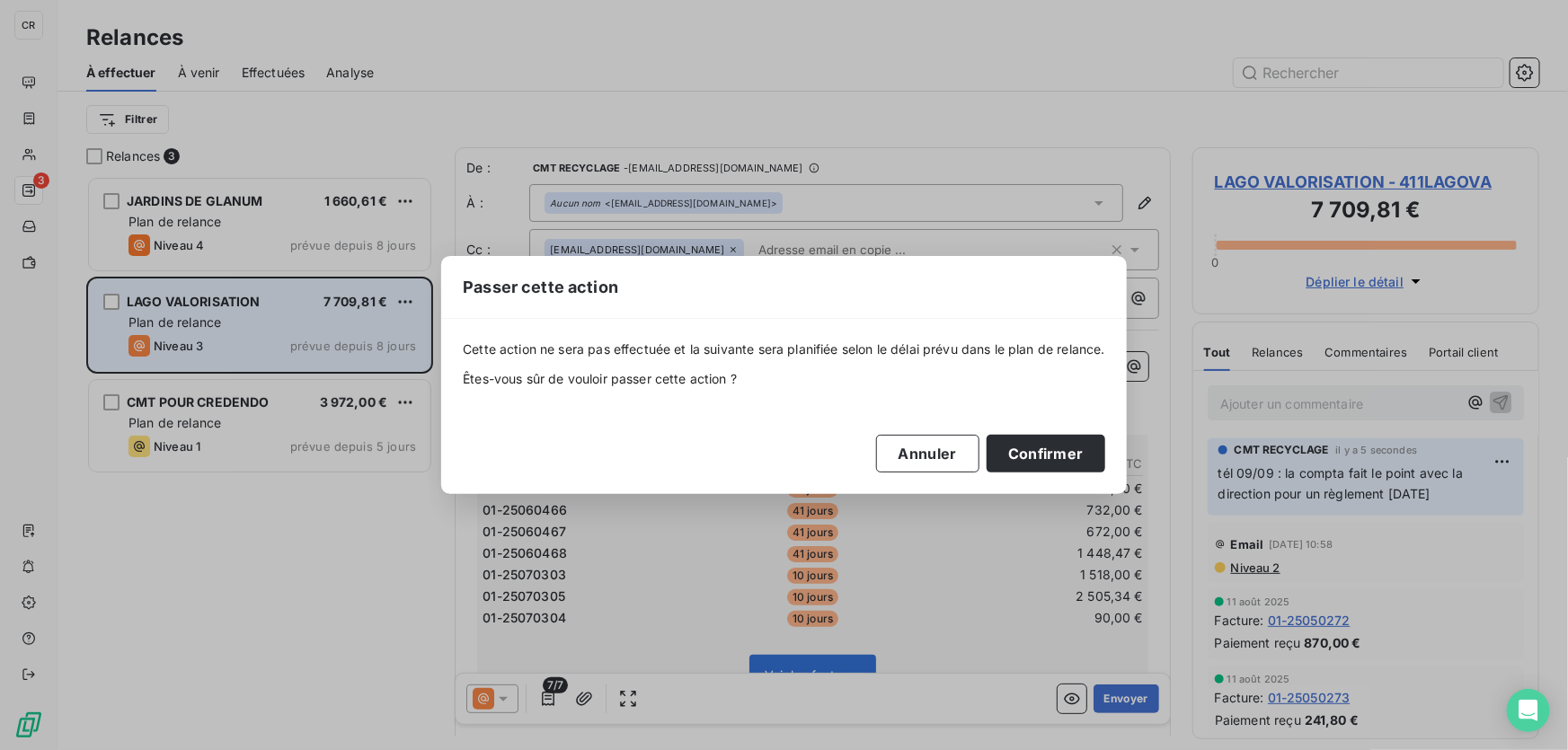
click at [1073, 477] on div "Cette action ne sera pas effectuée et la suivante sera planifiée selon le délai…" at bounding box center [784, 406] width 685 height 174
click at [1072, 469] on button "Confirmer" at bounding box center [1045, 454] width 119 height 37
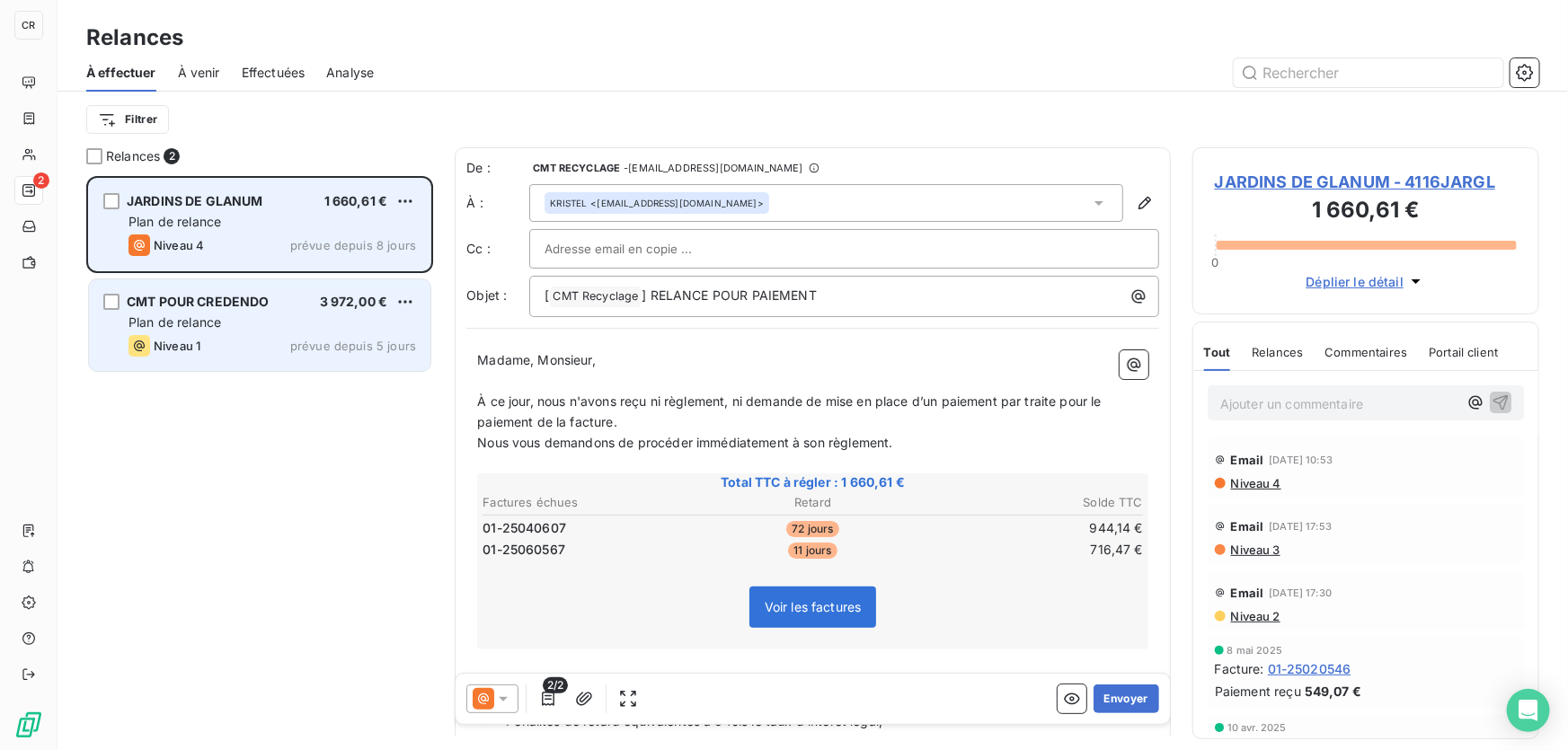
click at [182, 186] on div "JARDINS DE GLANUM 1 660,61 € Plan de relance Niveau 4 prévue depuis 8 jours" at bounding box center [259, 224] width 341 height 92
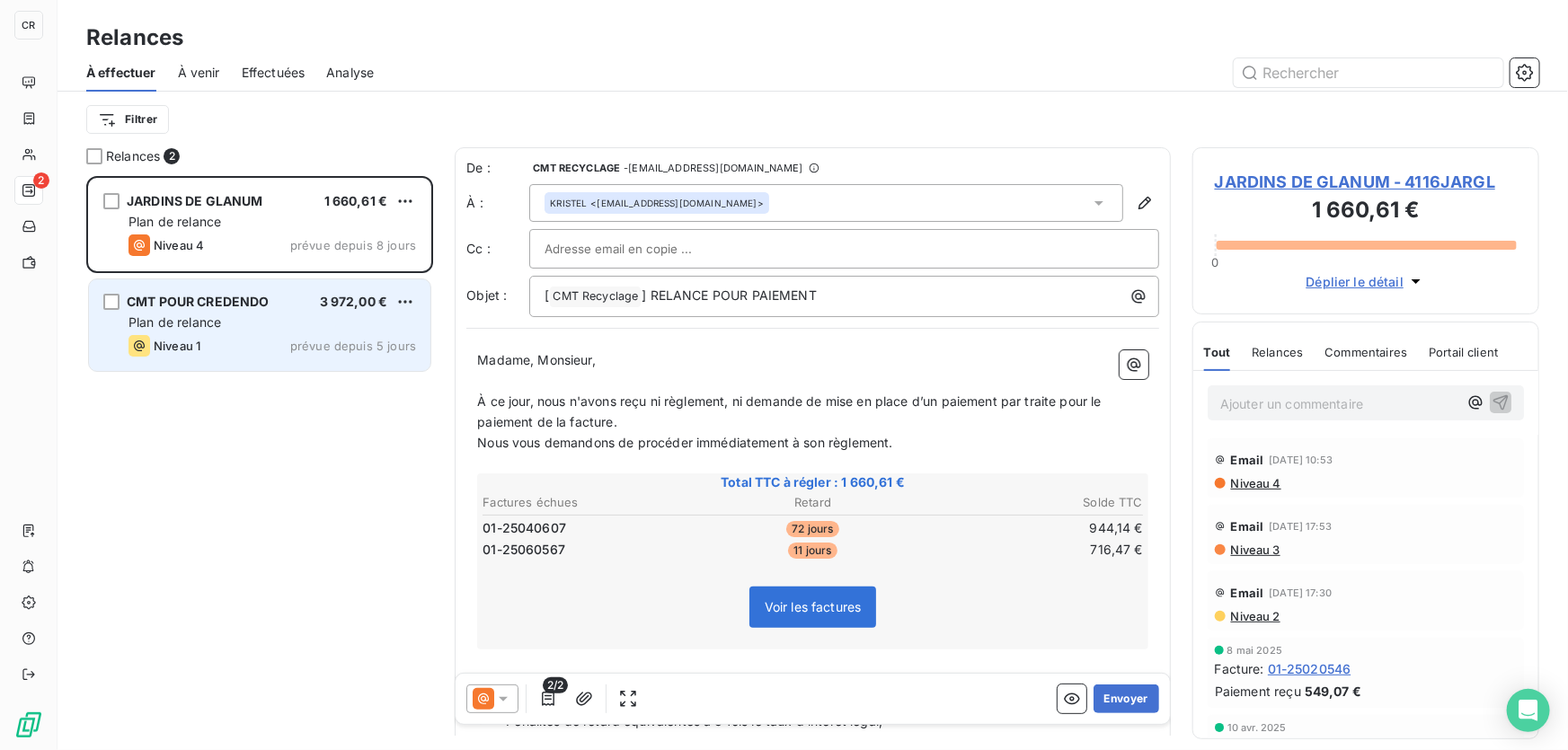
click at [1280, 408] on p "Ajouter un commentaire ﻿" at bounding box center [1339, 404] width 237 height 22
click at [1493, 398] on icon "button" at bounding box center [1501, 402] width 15 height 15
click at [1063, 701] on icon "button" at bounding box center [1072, 699] width 18 height 18
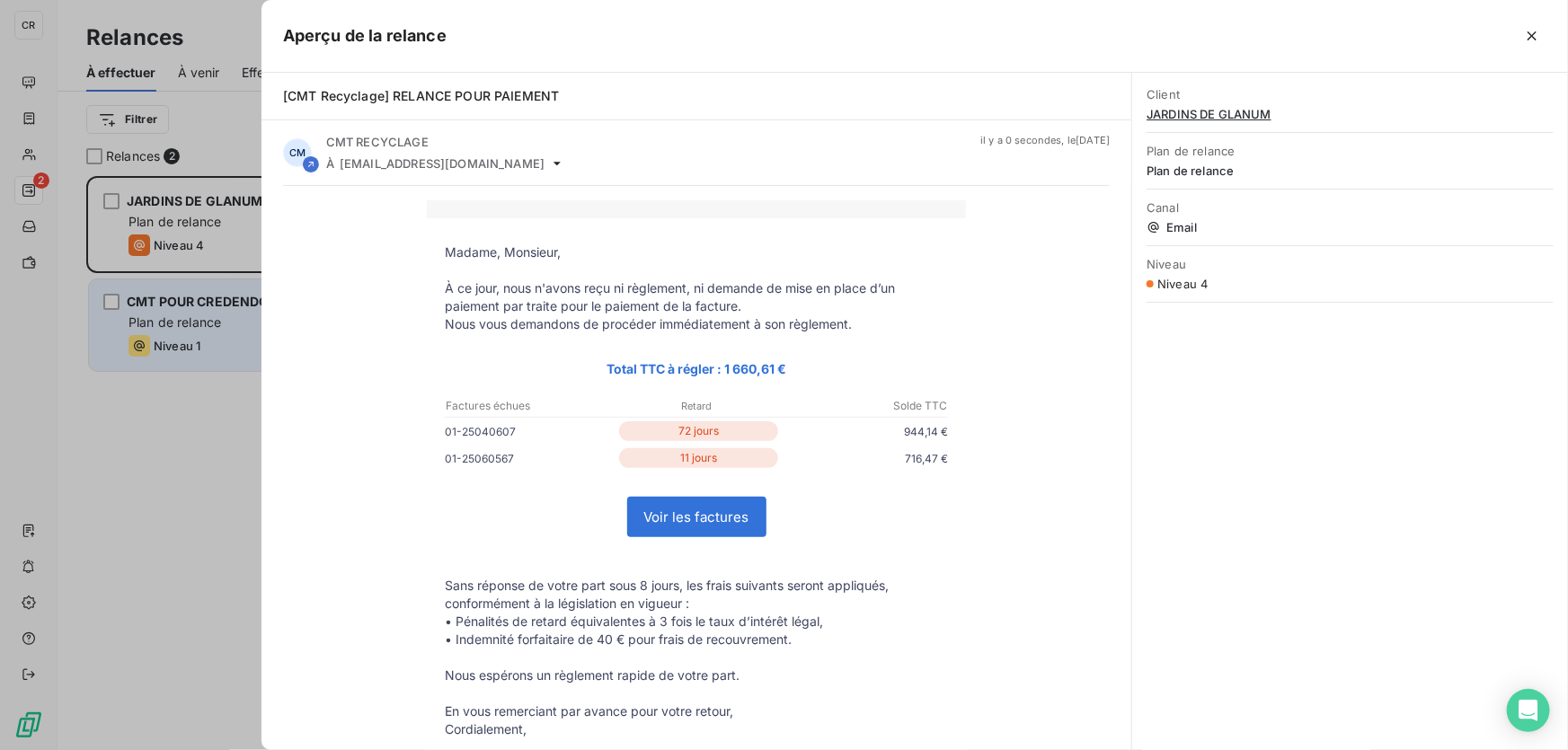
click at [707, 509] on link "Voir les factures" at bounding box center [697, 516] width 137 height 38
click at [183, 417] on div at bounding box center [784, 375] width 1568 height 750
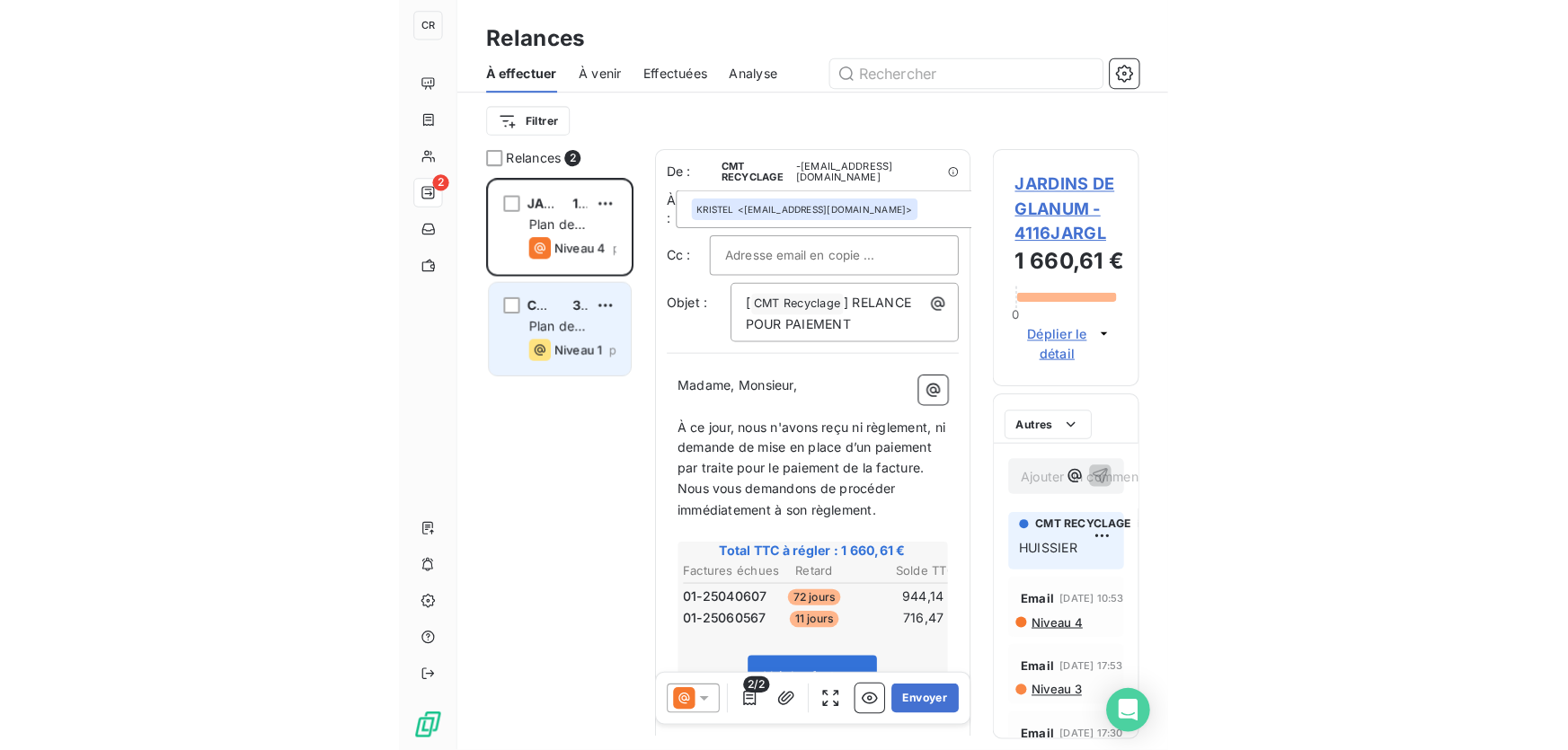
scroll to position [0, 39]
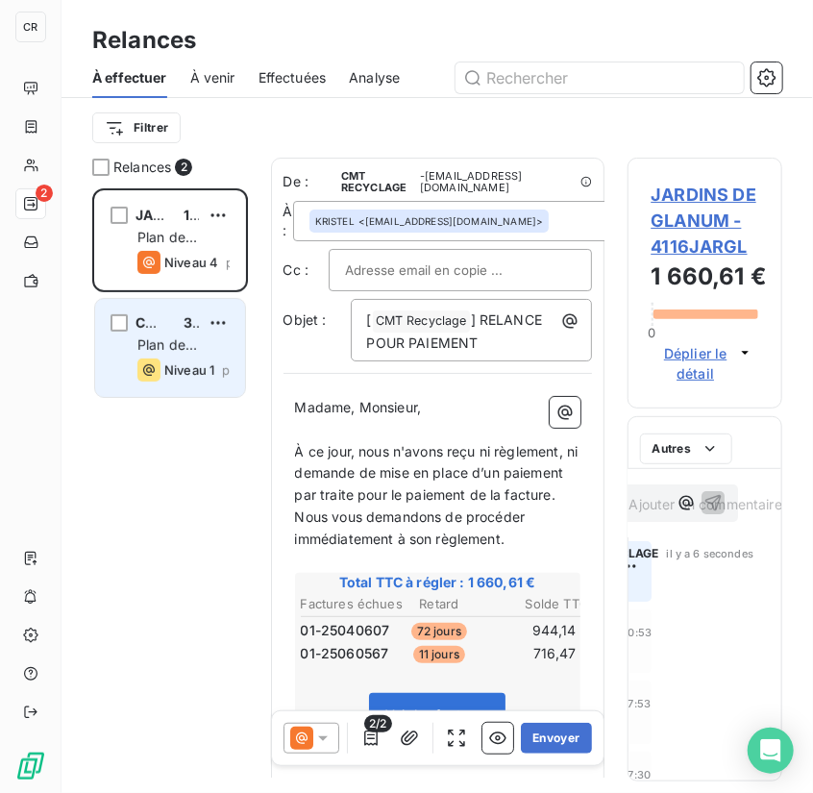
drag, startPoint x: 710, startPoint y: 632, endPoint x: 1038, endPoint y: 541, distance: 340.1
click at [813, 541] on html "CR 2 Relances À effectuer À venir Effectuées Analyse Filtrer Relances 2 JARDINS…" at bounding box center [406, 396] width 813 height 793
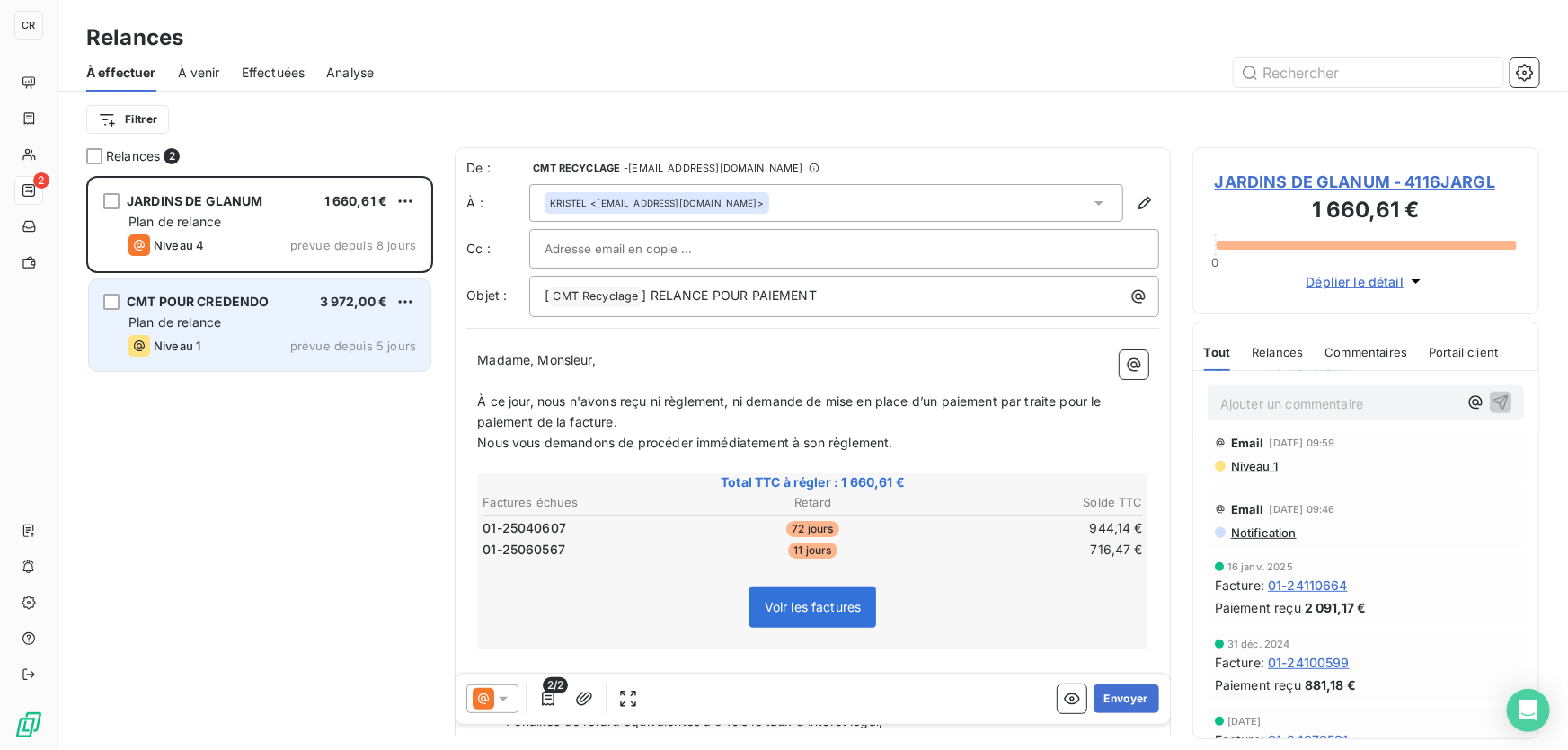
scroll to position [0, 0]
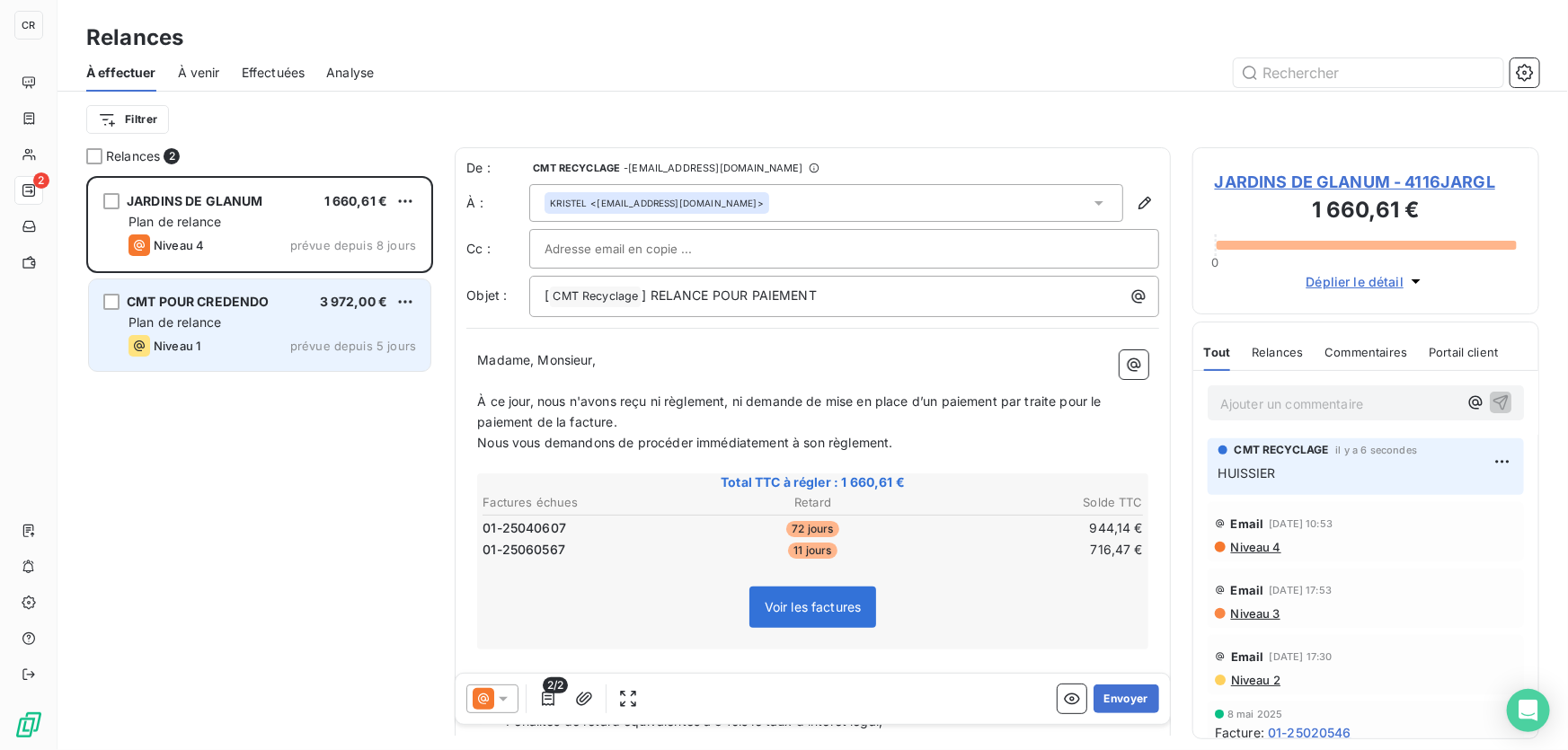
click at [1405, 510] on div "Email [DATE] 10:53" at bounding box center [1365, 524] width 302 height 29
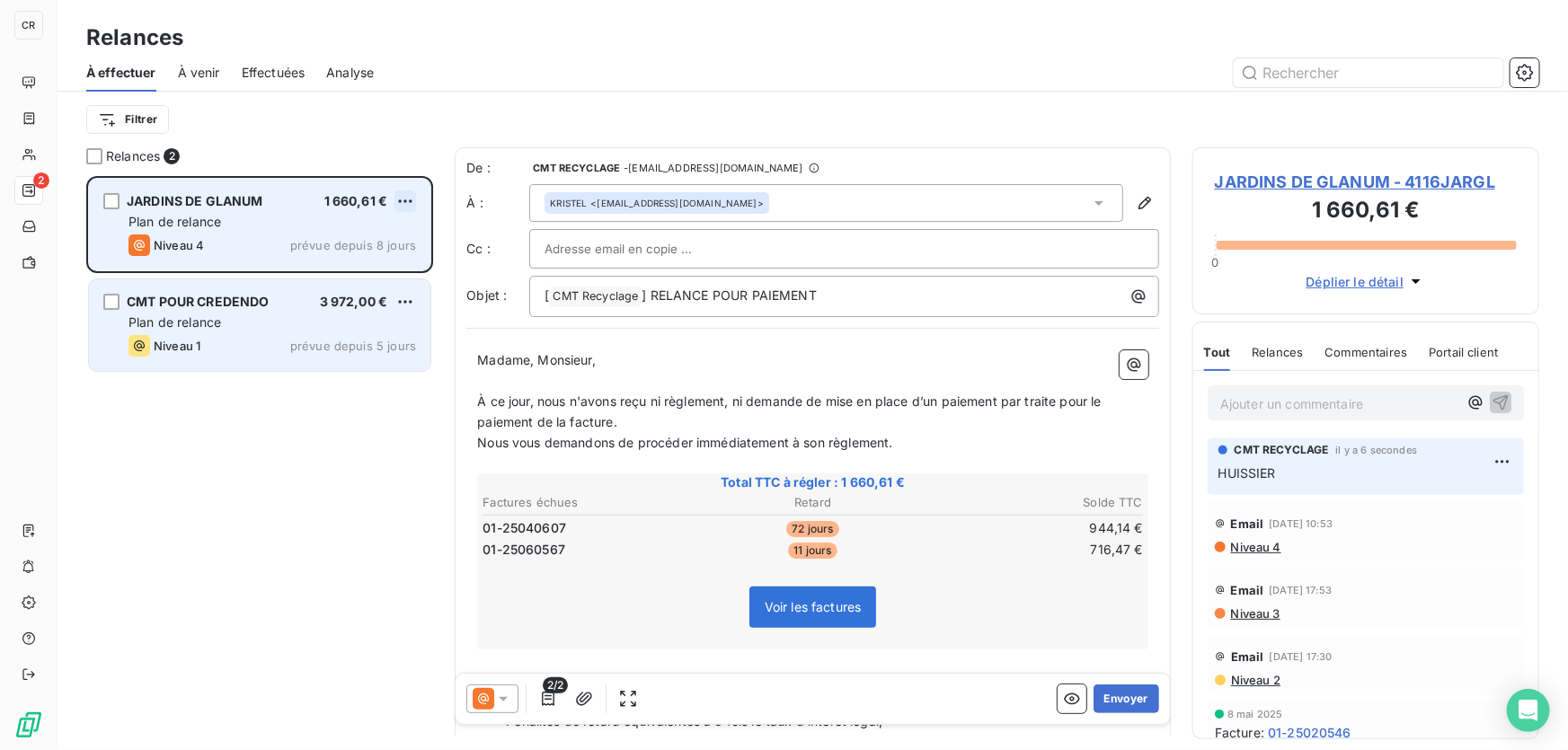
click at [402, 200] on html "CR 2 Relances À effectuer À venir Effectuées Analyse Filtrer Relances 2 JARDINS…" at bounding box center [784, 375] width 1568 height 750
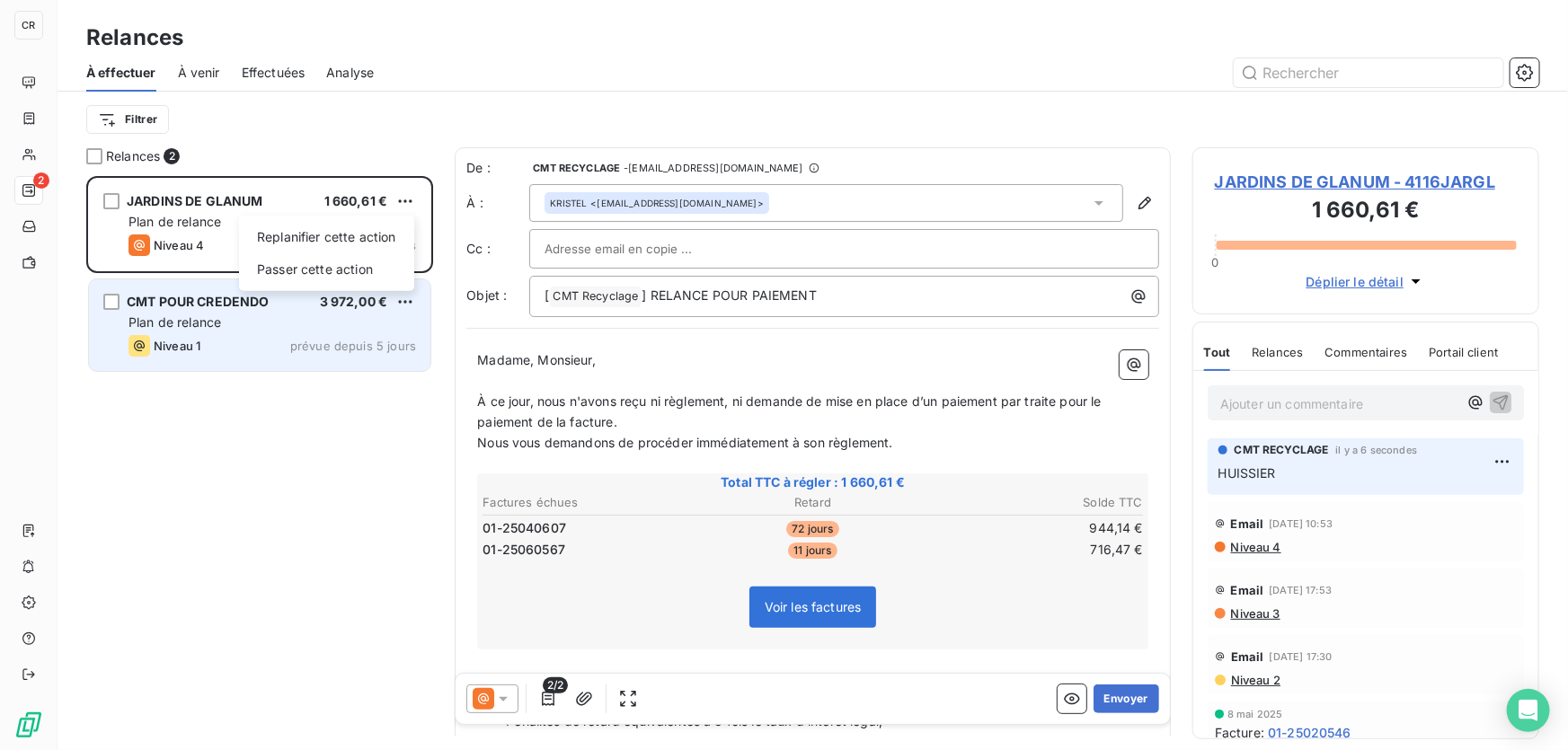
click at [1244, 180] on html "CR 2 Relances À effectuer À venir Effectuées Analyse Filtrer Relances 2 JARDINS…" at bounding box center [784, 375] width 1568 height 750
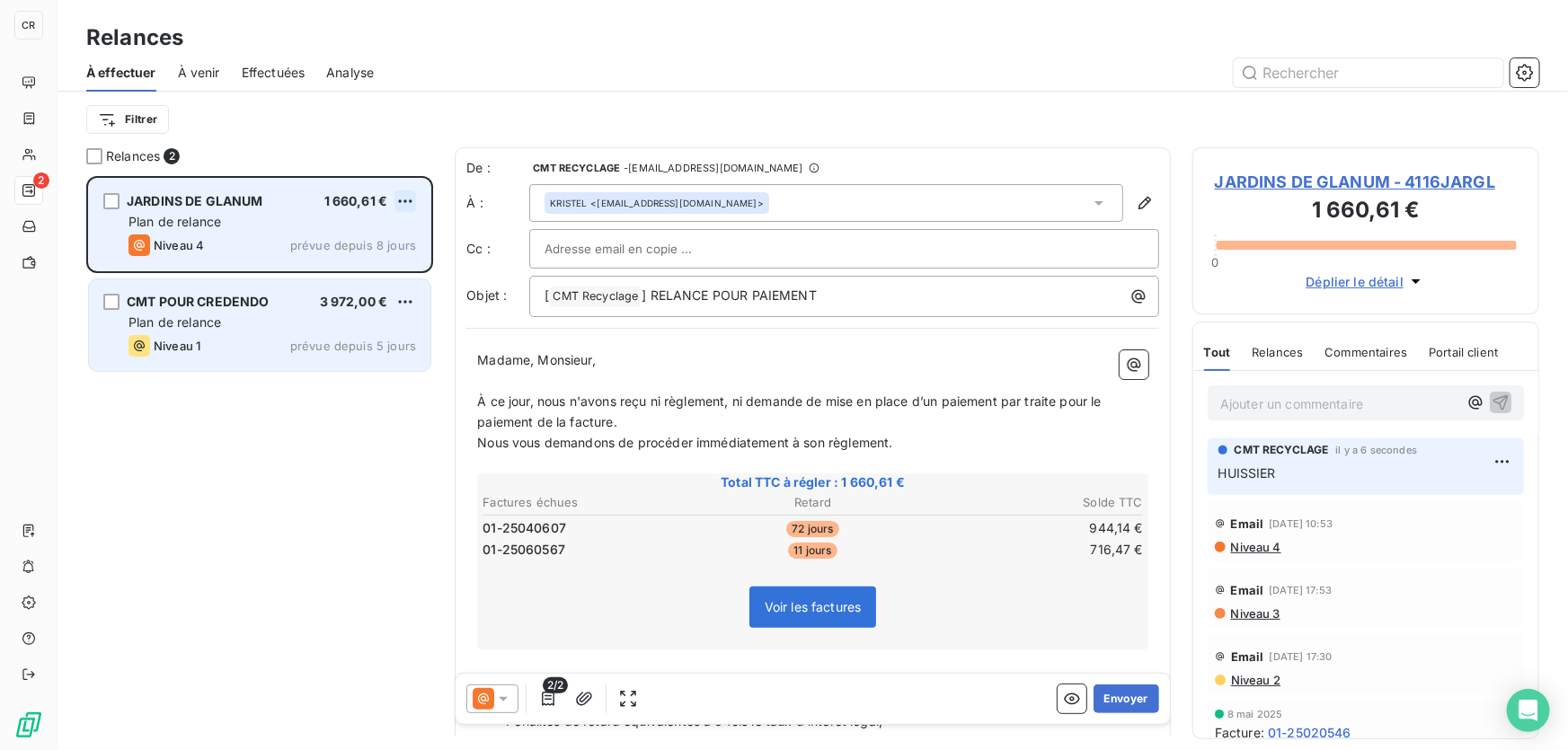
click at [406, 198] on html "CR 2 Relances À effectuer À venir Effectuées Analyse Filtrer Relances 2 JARDINS…" at bounding box center [784, 375] width 1568 height 750
drag, startPoint x: 396, startPoint y: 230, endPoint x: 341, endPoint y: 262, distance: 63.6
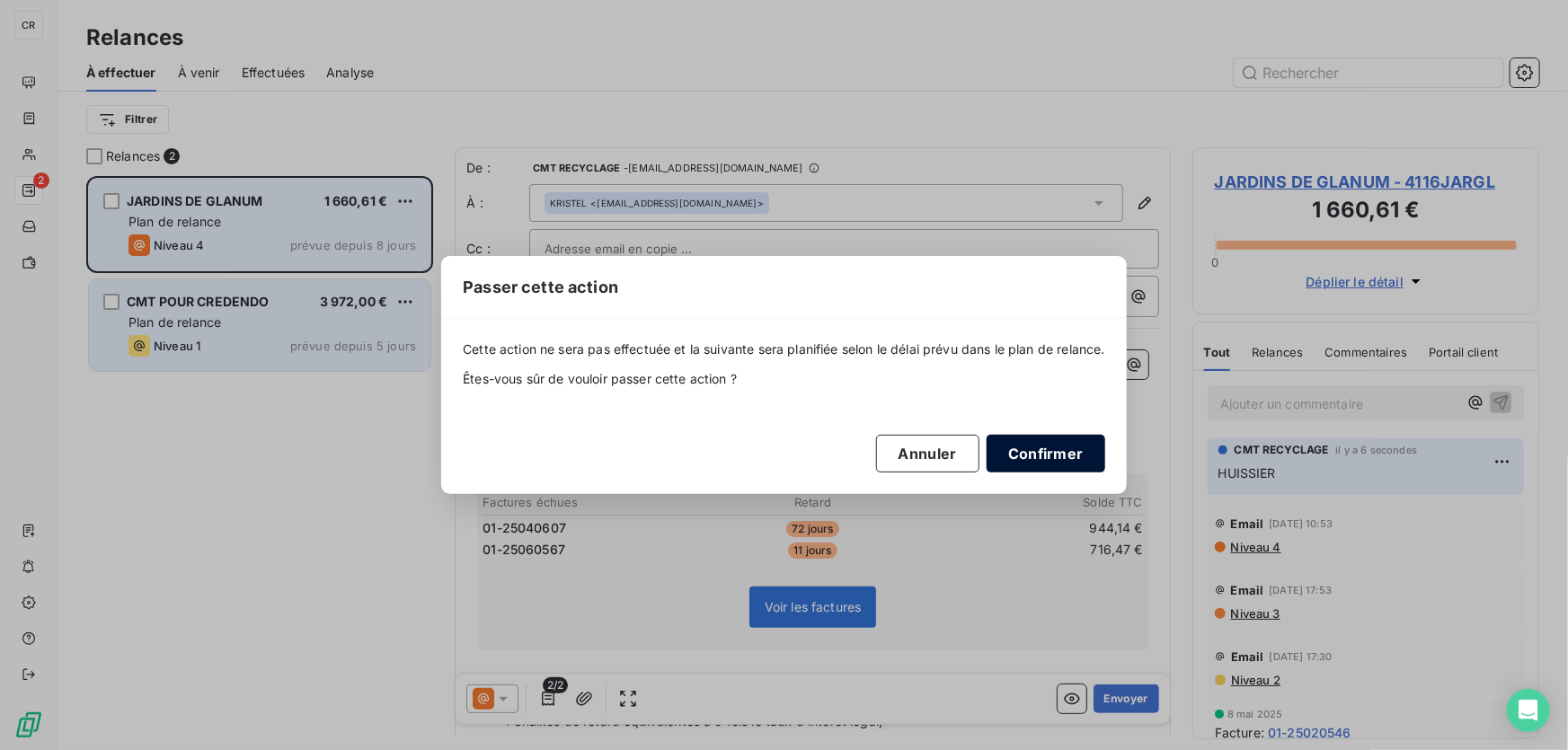
click at [1094, 460] on button "Confirmer" at bounding box center [1045, 454] width 119 height 37
